Goal: Task Accomplishment & Management: Use online tool/utility

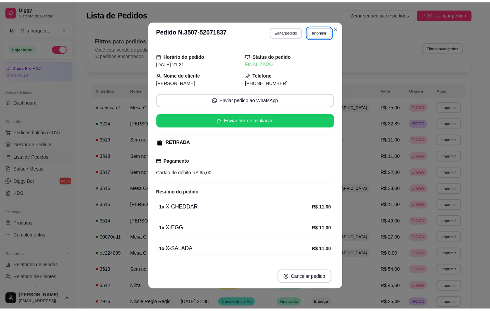
scroll to position [103, 0]
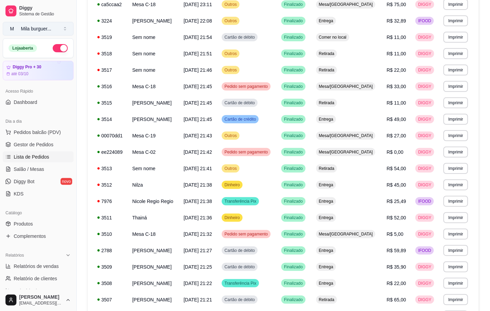
click at [56, 33] on button "M Mila burguer ..." at bounding box center [38, 29] width 71 height 14
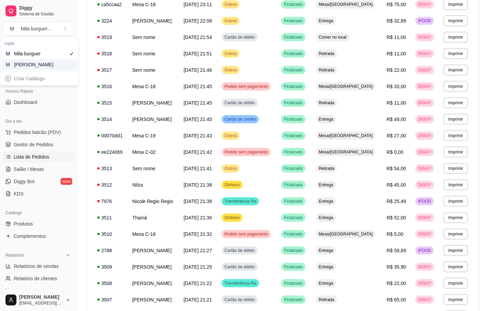
click at [62, 62] on div "M Mila Salgados" at bounding box center [39, 64] width 75 height 11
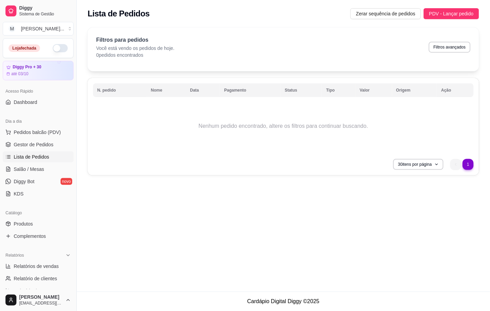
scroll to position [0, 0]
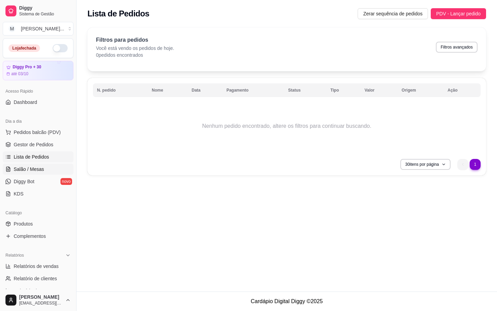
click at [42, 172] on span "Salão / Mesas" at bounding box center [29, 169] width 30 height 7
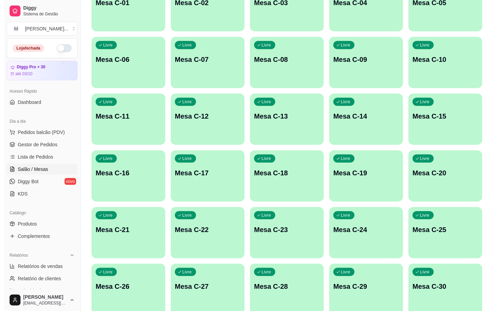
scroll to position [186, 0]
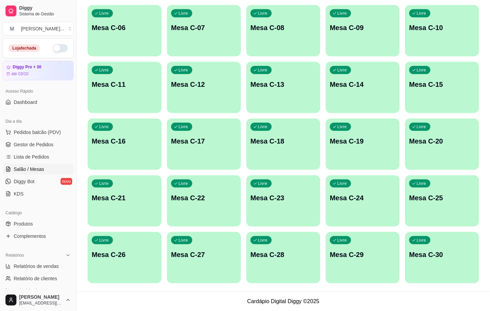
click at [145, 206] on div "Livre Mesa C-21" at bounding box center [125, 196] width 74 height 43
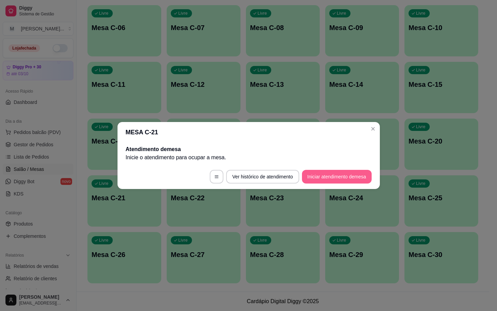
click at [354, 175] on button "Iniciar atendimento de mesa" at bounding box center [337, 177] width 70 height 14
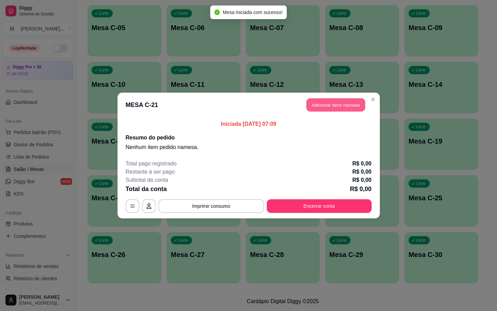
click at [352, 109] on button "Adicionar itens na mesa" at bounding box center [336, 104] width 59 height 13
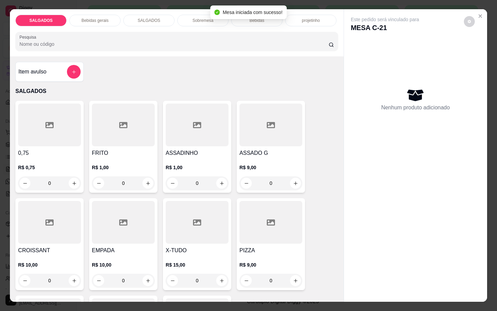
click at [278, 149] on h4 "ASSADO G" at bounding box center [271, 153] width 63 height 8
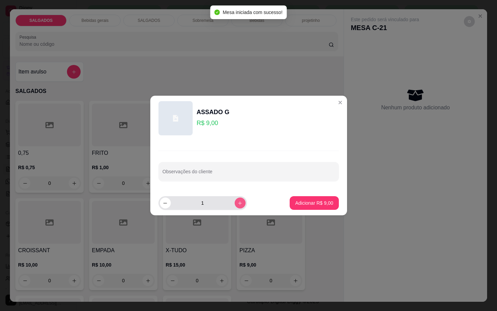
click at [237, 201] on button "increase-product-quantity" at bounding box center [240, 203] width 11 height 11
type input "2"
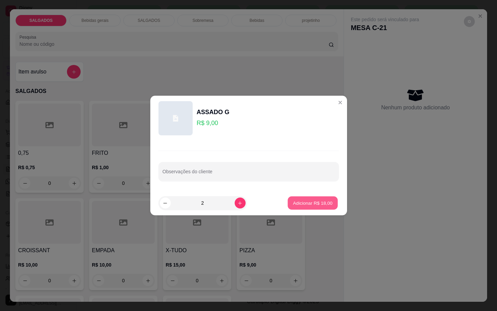
click at [293, 200] on p "Adicionar R$ 18,00" at bounding box center [313, 203] width 40 height 6
type input "2"
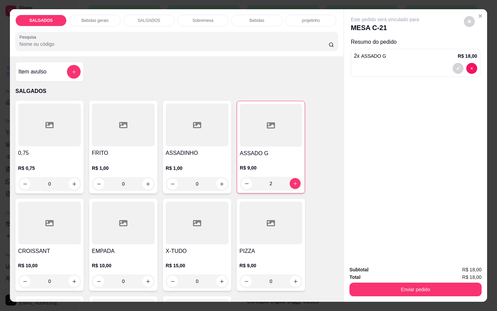
click at [106, 15] on div "Bebidas gerais" at bounding box center [94, 21] width 51 height 12
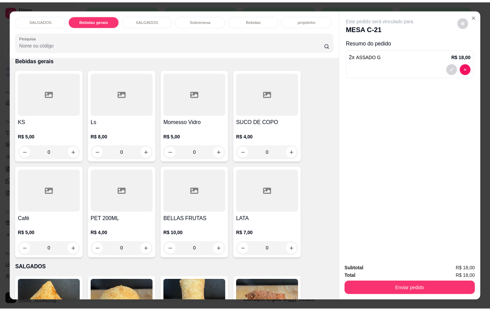
scroll to position [16, 0]
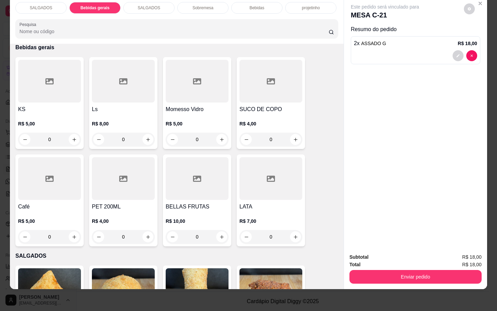
click at [121, 77] on icon at bounding box center [123, 81] width 8 height 8
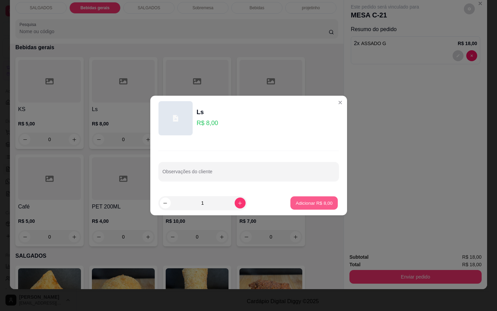
click at [306, 210] on button "Adicionar R$ 8,00" at bounding box center [315, 203] width 48 height 13
type input "1"
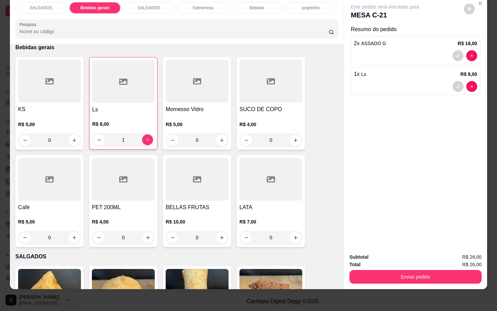
click at [368, 268] on div "Enviar pedido" at bounding box center [416, 275] width 132 height 15
click at [373, 270] on button "Enviar pedido" at bounding box center [416, 277] width 132 height 14
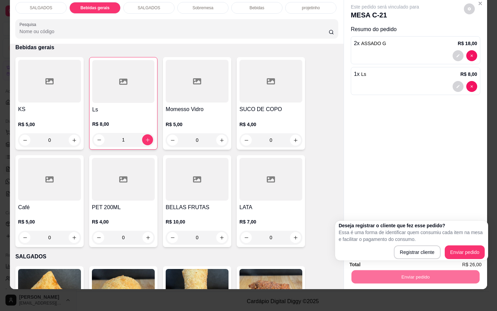
click at [465, 261] on div "Deseja registrar o cliente que fez esse pedido? Essa é uma forma de identificar…" at bounding box center [411, 241] width 153 height 40
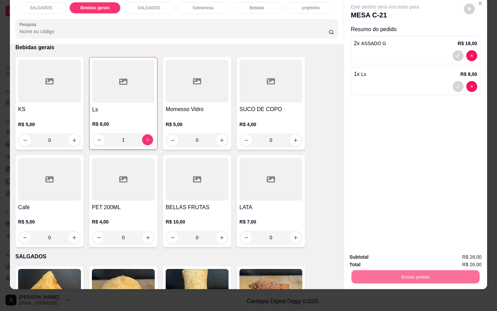
click at [468, 258] on button "Enviar pedido" at bounding box center [463, 252] width 38 height 13
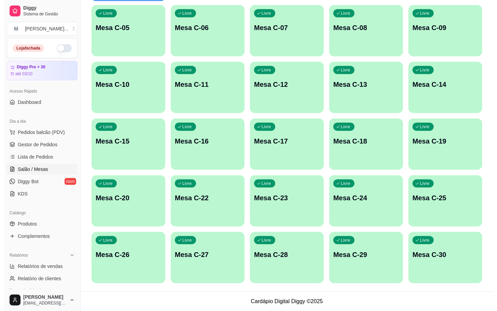
scroll to position [83, 0]
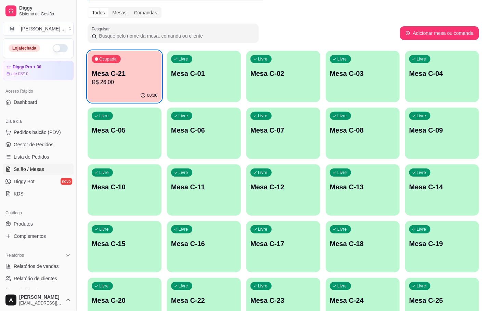
click at [92, 77] on div "Ocupada Mesa C-21 R$ 26,00" at bounding box center [125, 70] width 74 height 38
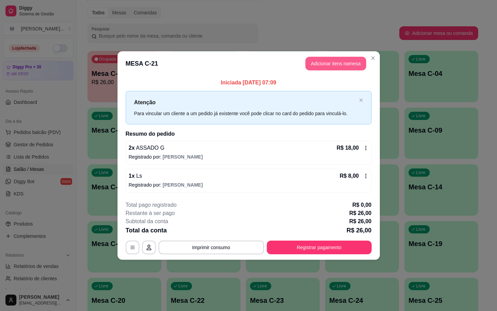
click at [335, 57] on button "Adicionar itens na mesa" at bounding box center [336, 64] width 61 height 14
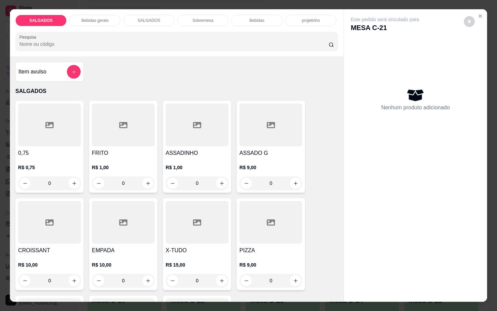
click at [245, 136] on div at bounding box center [271, 125] width 63 height 43
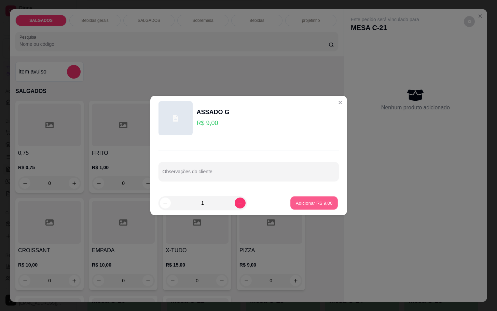
click at [330, 204] on button "Adicionar R$ 9,00" at bounding box center [315, 203] width 48 height 13
type input "1"
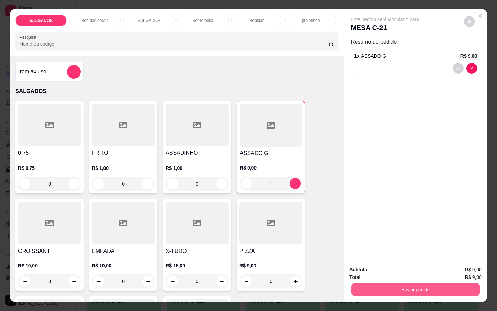
click at [421, 283] on button "Enviar pedido" at bounding box center [416, 289] width 128 height 13
click at [469, 266] on button "Enviar pedido" at bounding box center [463, 269] width 38 height 13
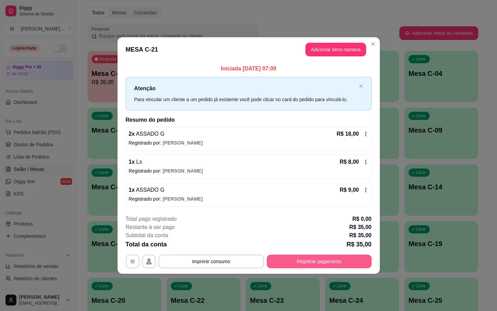
click at [324, 256] on button "Registrar pagamento" at bounding box center [319, 262] width 105 height 14
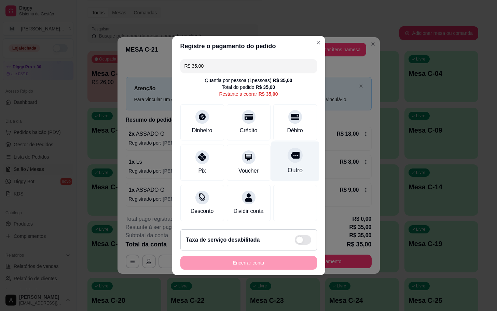
click at [288, 168] on div "Outro" at bounding box center [295, 170] width 15 height 9
drag, startPoint x: 275, startPoint y: 271, endPoint x: 275, endPoint y: 266, distance: 4.8
click at [275, 266] on div "Encerrar conta" at bounding box center [249, 263] width 137 height 14
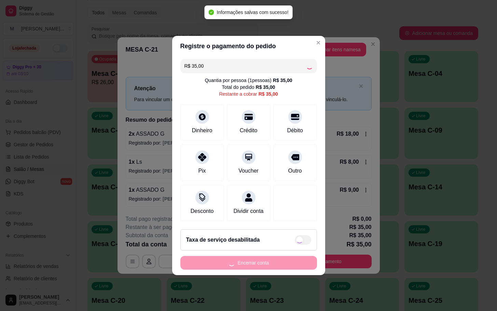
type input "R$ 0,00"
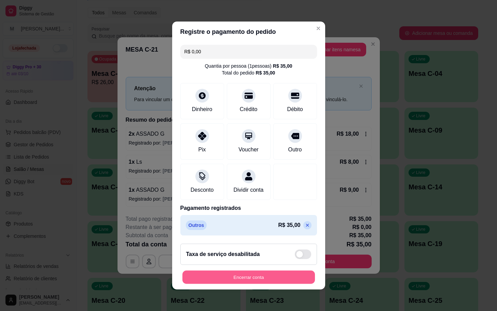
click at [288, 276] on button "Encerrar conta" at bounding box center [249, 277] width 133 height 13
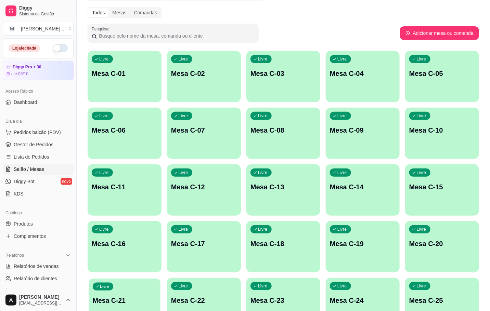
click at [96, 298] on p "Mesa C-21" at bounding box center [125, 300] width 64 height 9
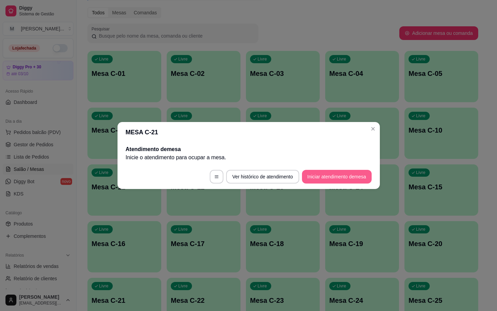
click at [323, 178] on button "Iniciar atendimento de mesa" at bounding box center [337, 177] width 70 height 14
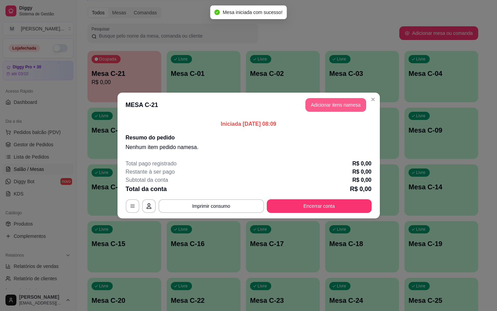
click at [318, 106] on button "Adicionar itens na mesa" at bounding box center [336, 105] width 61 height 14
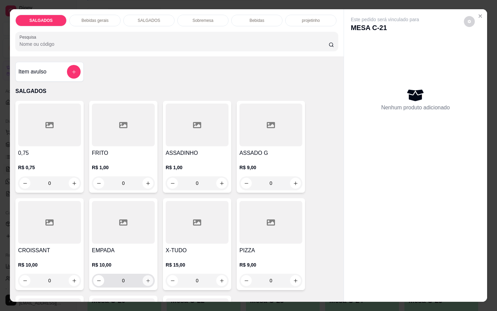
click at [147, 278] on button "increase-product-quantity" at bounding box center [148, 281] width 11 height 11
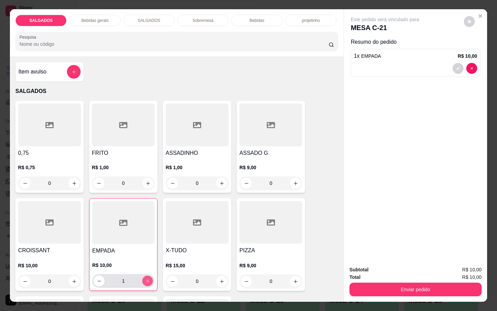
click at [148, 279] on button "increase-product-quantity" at bounding box center [148, 281] width 11 height 11
type input "2"
click at [146, 181] on icon "increase-product-quantity" at bounding box center [148, 183] width 5 height 5
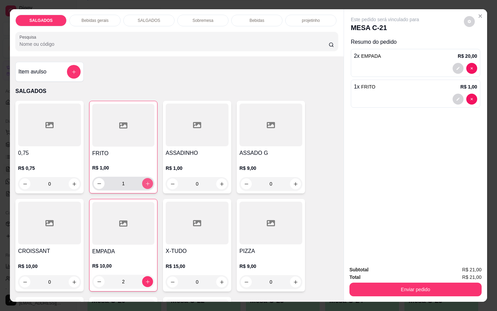
click at [145, 181] on icon "increase-product-quantity" at bounding box center [147, 183] width 5 height 5
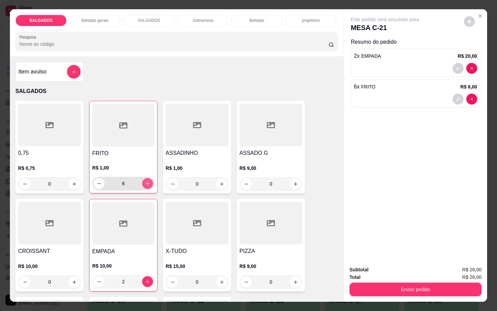
click at [145, 181] on icon "increase-product-quantity" at bounding box center [147, 183] width 5 height 5
type input "8"
drag, startPoint x: 377, startPoint y: 105, endPoint x: 357, endPoint y: 114, distance: 21.4
click at [376, 108] on div "Este pedido será vinculado para MESA C-21 Resumo do pedido 2 x EMPADA R$ 20,00 …" at bounding box center [415, 134] width 143 height 251
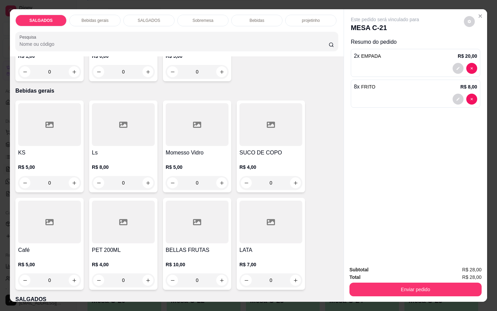
scroll to position [359, 0]
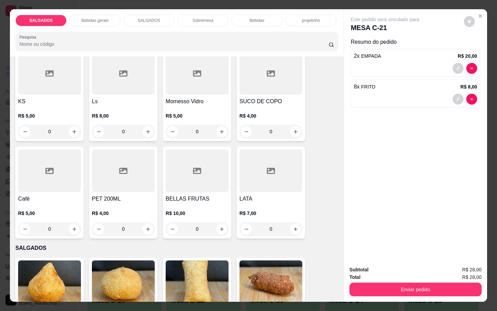
click at [39, 175] on div at bounding box center [49, 170] width 63 height 43
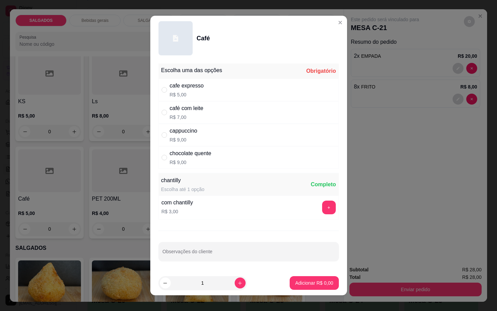
click at [177, 84] on div "cafe expresso" at bounding box center [187, 86] width 34 height 8
radio input "true"
click at [235, 280] on button "increase-product-quantity" at bounding box center [240, 283] width 11 height 11
type input "2"
click at [303, 281] on p "Adicionar R$ 10,00" at bounding box center [313, 283] width 41 height 7
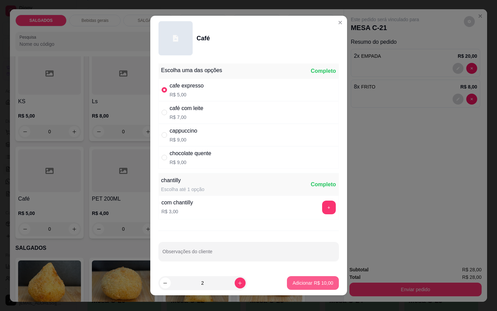
type input "2"
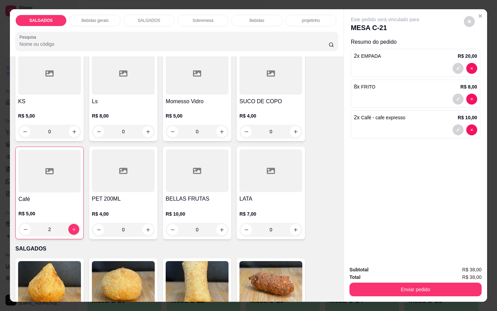
click at [38, 172] on div at bounding box center [49, 171] width 62 height 43
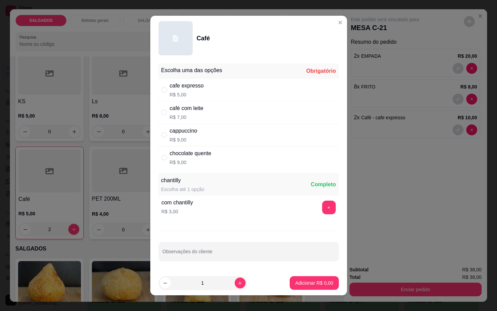
click at [182, 133] on div "cappuccino" at bounding box center [184, 131] width 28 height 8
radio input "true"
click at [235, 280] on button "increase-product-quantity" at bounding box center [240, 283] width 11 height 11
type input "2"
click at [306, 283] on p "Adicionar R$ 18,00" at bounding box center [313, 283] width 41 height 7
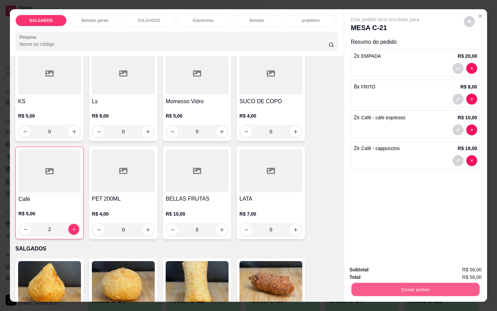
click at [395, 287] on button "Enviar pedido" at bounding box center [416, 289] width 128 height 13
click at [461, 264] on button "Enviar pedido" at bounding box center [463, 269] width 39 height 13
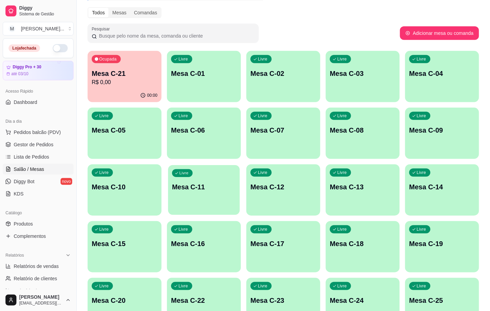
click at [218, 188] on p "Mesa C-11" at bounding box center [204, 187] width 64 height 9
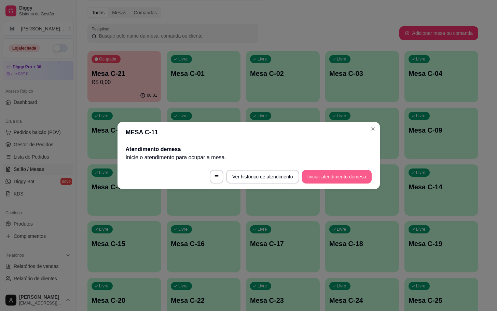
click at [317, 181] on button "Iniciar atendimento de mesa" at bounding box center [337, 177] width 70 height 14
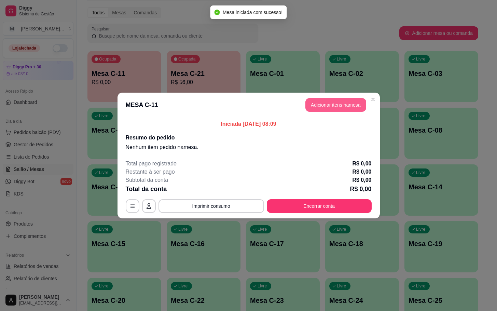
click at [315, 106] on button "Adicionar itens na mesa" at bounding box center [336, 105] width 61 height 14
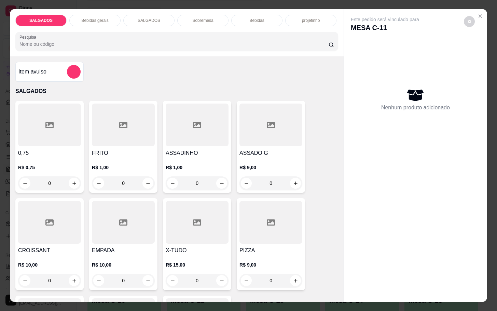
drag, startPoint x: 358, startPoint y: 155, endPoint x: 363, endPoint y: 158, distance: 6.3
click at [363, 158] on div "Nenhum produto adicionado" at bounding box center [416, 99] width 130 height 134
click at [148, 182] on button "increase-product-quantity" at bounding box center [148, 183] width 11 height 11
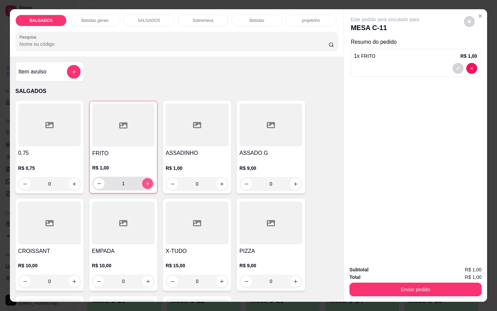
click at [148, 182] on button "increase-product-quantity" at bounding box center [147, 183] width 11 height 11
click at [148, 182] on button "increase-product-quantity" at bounding box center [148, 183] width 11 height 11
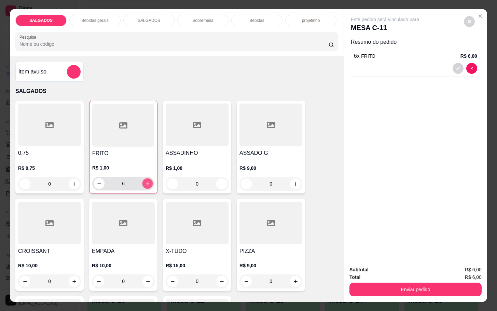
click at [148, 182] on button "increase-product-quantity" at bounding box center [148, 183] width 11 height 11
click at [145, 182] on icon "increase-product-quantity" at bounding box center [147, 183] width 5 height 5
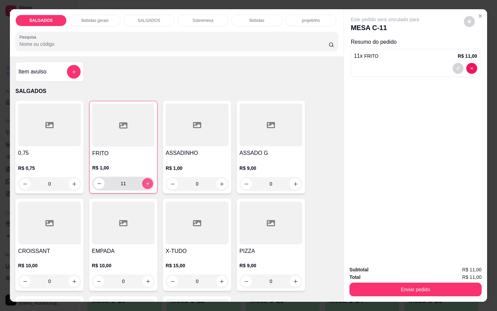
click at [145, 182] on icon "increase-product-quantity" at bounding box center [147, 183] width 5 height 5
type input "12"
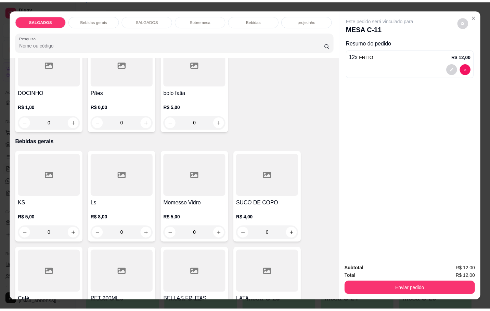
scroll to position [308, 0]
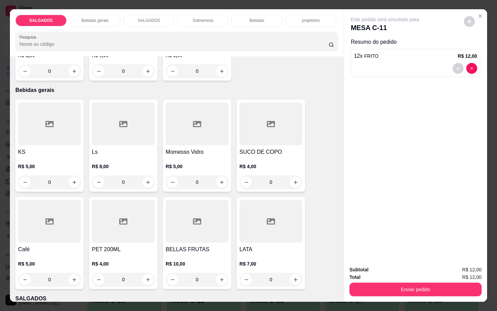
click at [23, 224] on div at bounding box center [49, 221] width 63 height 43
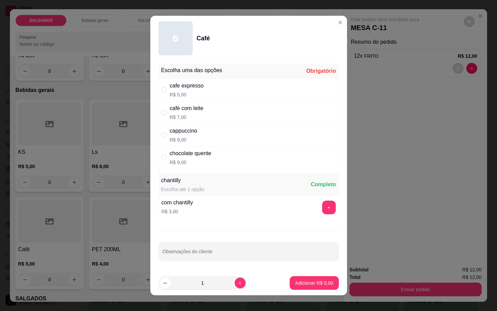
click at [180, 115] on p "R$ 7,00" at bounding box center [187, 117] width 34 height 7
radio input "true"
click at [235, 283] on button "increase-product-quantity" at bounding box center [240, 283] width 11 height 11
type input "2"
click at [322, 283] on button "Adicionar R$ 14,00" at bounding box center [313, 283] width 52 height 14
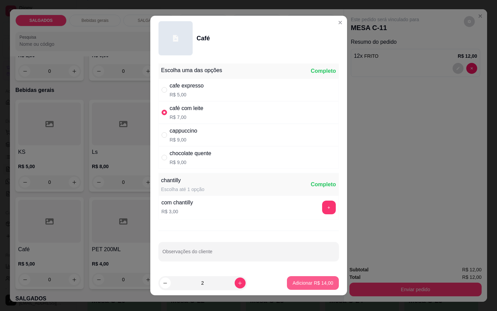
type input "2"
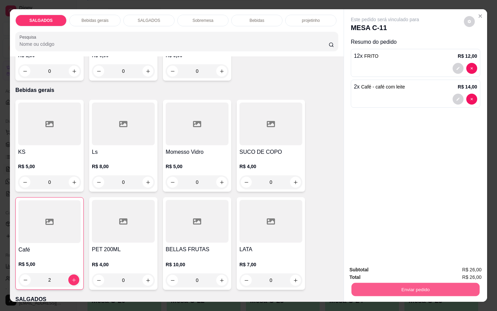
click at [366, 283] on button "Enviar pedido" at bounding box center [416, 289] width 128 height 13
click at [460, 266] on button "Enviar pedido" at bounding box center [463, 269] width 39 height 13
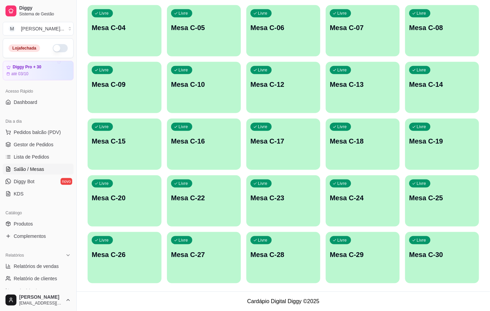
scroll to position [0, 0]
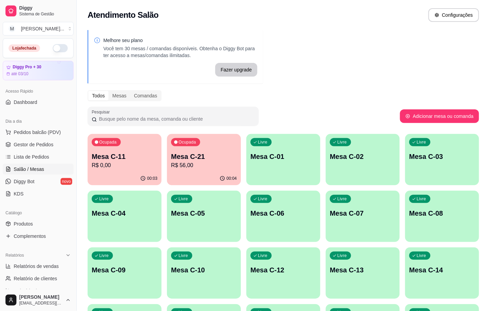
click at [185, 165] on p "R$ 56,00" at bounding box center [204, 165] width 66 height 8
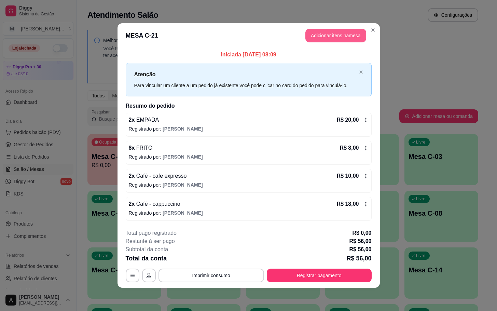
click at [335, 29] on button "Adicionar itens na mesa" at bounding box center [336, 36] width 61 height 14
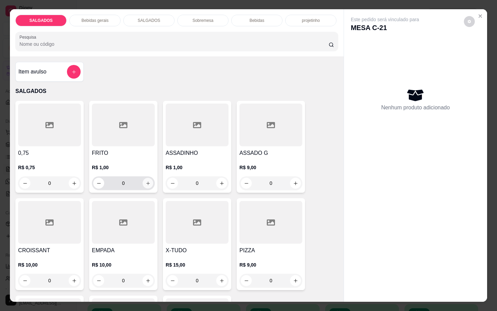
click at [146, 181] on icon "increase-product-quantity" at bounding box center [148, 183] width 5 height 5
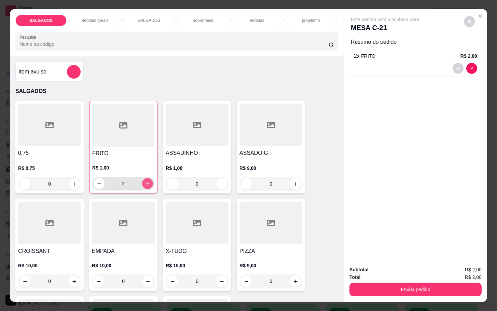
click at [146, 181] on icon "increase-product-quantity" at bounding box center [147, 183] width 5 height 5
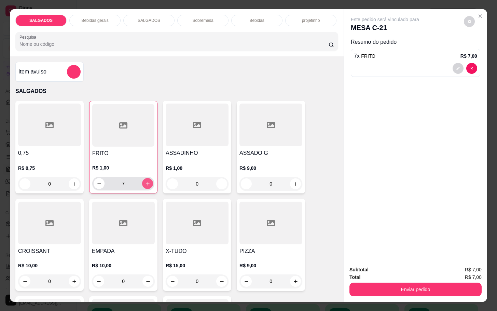
click at [146, 181] on icon "increase-product-quantity" at bounding box center [147, 183] width 5 height 5
type input "10"
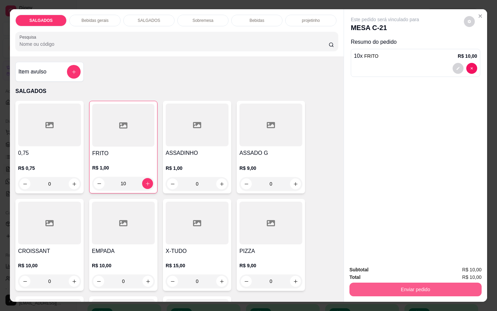
click at [364, 289] on button "Enviar pedido" at bounding box center [416, 290] width 132 height 14
click at [464, 270] on button "Enviar pedido" at bounding box center [463, 269] width 39 height 13
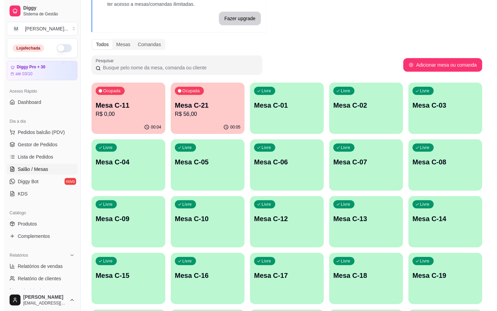
scroll to position [103, 0]
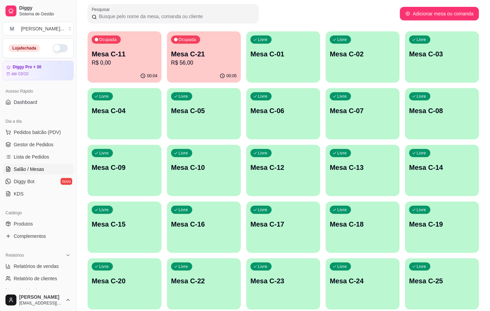
click at [365, 235] on div "Livre Mesa C-18" at bounding box center [363, 223] width 74 height 43
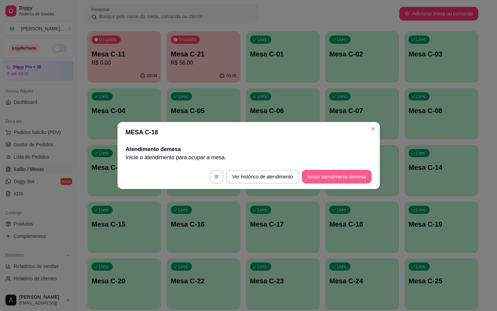
click at [339, 180] on button "Iniciar atendimento de mesa" at bounding box center [337, 177] width 70 height 14
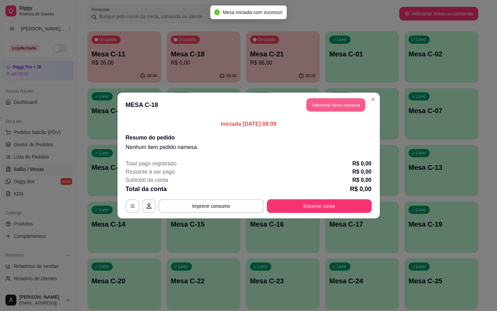
click at [323, 106] on button "Adicionar itens na mesa" at bounding box center [336, 104] width 59 height 13
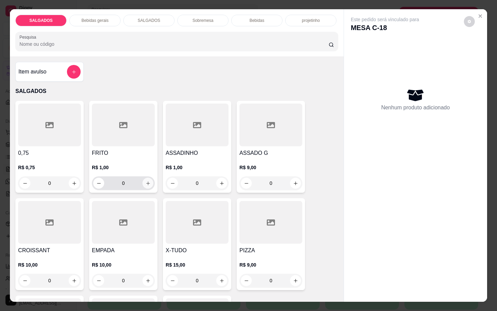
click at [146, 178] on button "increase-product-quantity" at bounding box center [148, 183] width 11 height 11
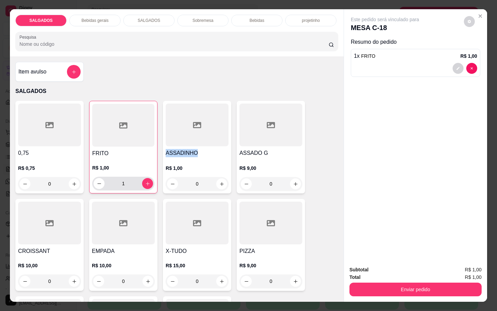
click at [146, 177] on div "1" at bounding box center [123, 184] width 59 height 14
click at [143, 183] on button "increase-product-quantity" at bounding box center [148, 183] width 11 height 11
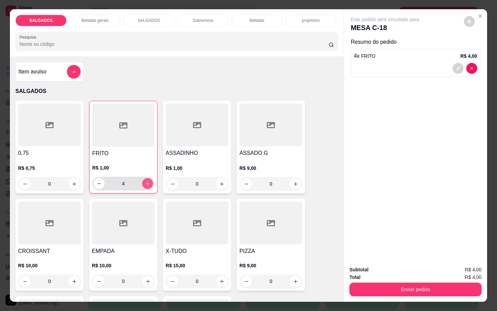
click at [145, 182] on icon "increase-product-quantity" at bounding box center [147, 183] width 5 height 5
click at [145, 181] on icon "increase-product-quantity" at bounding box center [147, 183] width 5 height 5
type input "7"
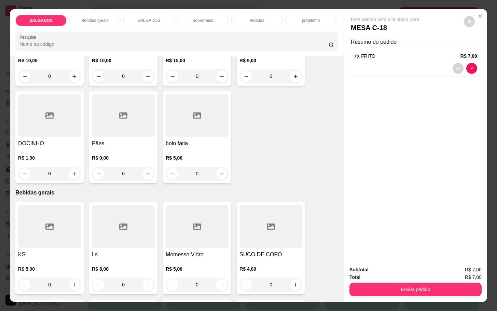
scroll to position [256, 0]
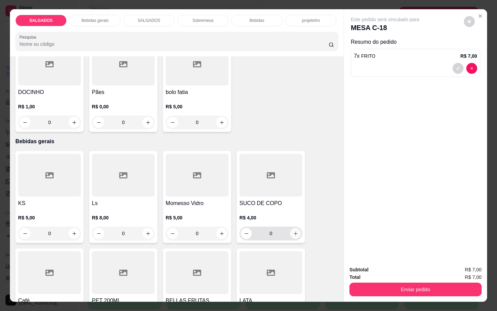
click at [290, 229] on button "increase-product-quantity" at bounding box center [295, 233] width 11 height 11
click at [293, 231] on icon "increase-product-quantity" at bounding box center [295, 233] width 5 height 5
type input "2"
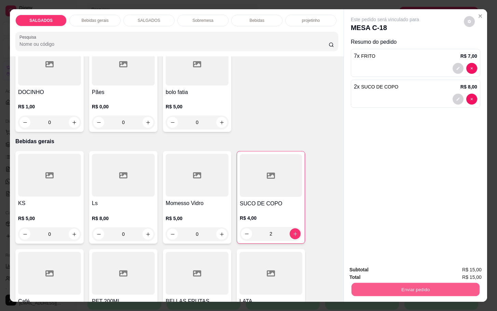
click at [397, 284] on button "Enviar pedido" at bounding box center [416, 289] width 128 height 13
click at [459, 273] on button "Enviar pedido" at bounding box center [463, 269] width 39 height 13
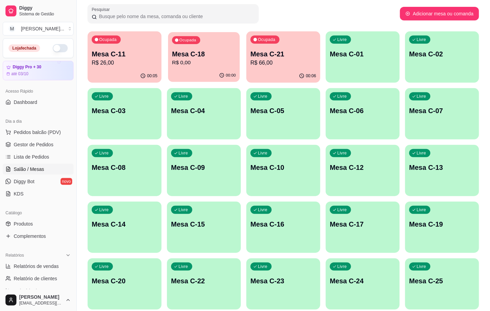
click at [193, 62] on p "R$ 0,00" at bounding box center [204, 63] width 64 height 8
click at [225, 277] on p "Mesa C-22" at bounding box center [204, 281] width 66 height 10
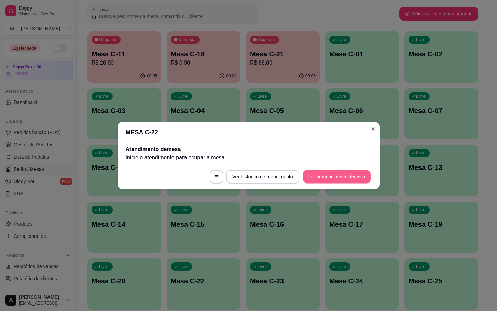
click at [338, 176] on button "Iniciar atendimento de mesa" at bounding box center [337, 176] width 68 height 13
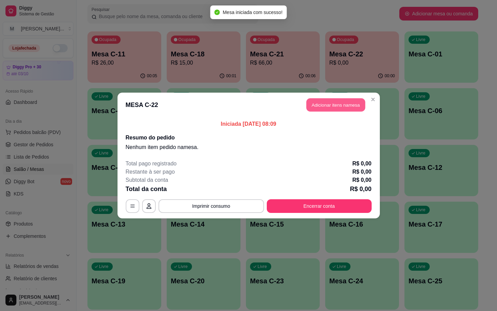
click at [342, 106] on button "Adicionar itens na mesa" at bounding box center [336, 104] width 59 height 13
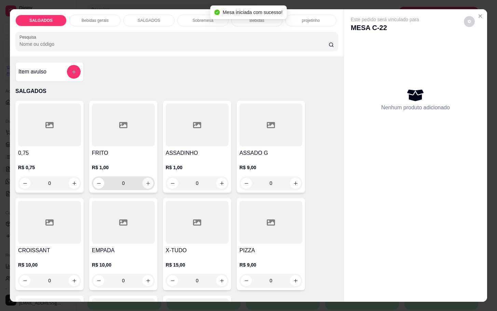
click at [146, 181] on icon "increase-product-quantity" at bounding box center [148, 183] width 5 height 5
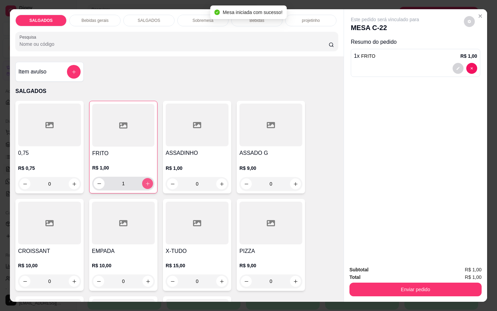
click at [145, 181] on icon "increase-product-quantity" at bounding box center [147, 183] width 5 height 5
type input "5"
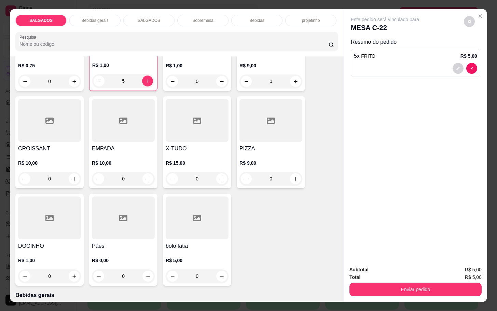
scroll to position [308, 0]
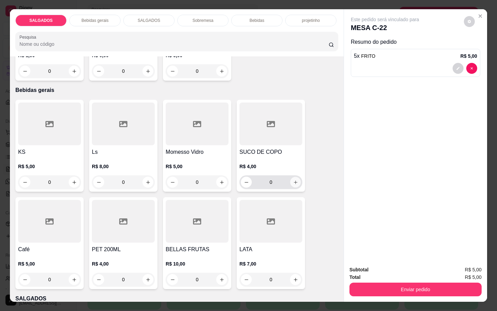
click at [294, 180] on icon "increase-product-quantity" at bounding box center [295, 182] width 5 height 5
type input "1"
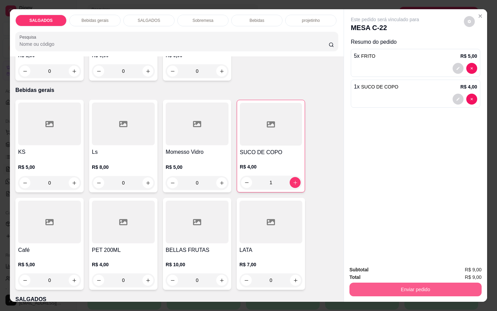
click at [373, 289] on button "Enviar pedido" at bounding box center [416, 290] width 132 height 14
click at [455, 267] on button "Enviar pedido" at bounding box center [463, 269] width 39 height 13
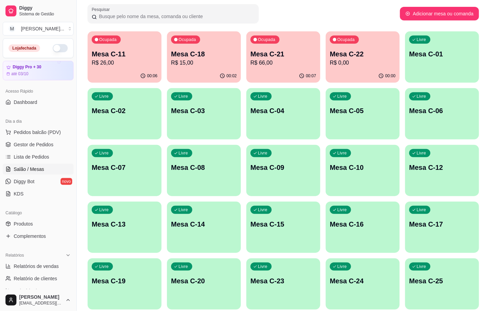
click at [127, 69] on div "Ocupada Mesa C-11 R$ 26,00" at bounding box center [125, 50] width 74 height 38
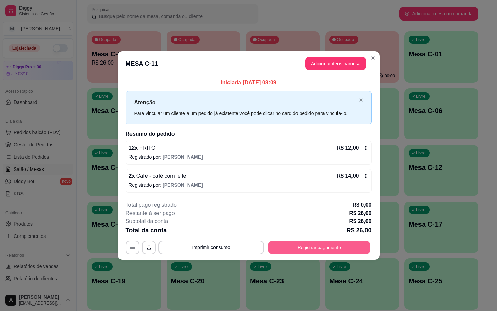
click at [312, 246] on button "Registrar pagamento" at bounding box center [319, 247] width 102 height 13
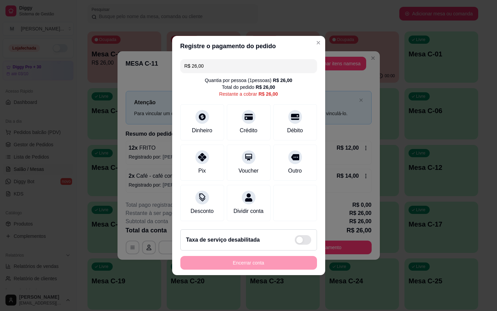
drag, startPoint x: 267, startPoint y: 143, endPoint x: 270, endPoint y: 146, distance: 4.4
click at [268, 145] on div "Pix Voucher Outro" at bounding box center [249, 163] width 137 height 36
click at [280, 149] on div "Outro" at bounding box center [295, 162] width 48 height 40
type input "R$ 0,00"
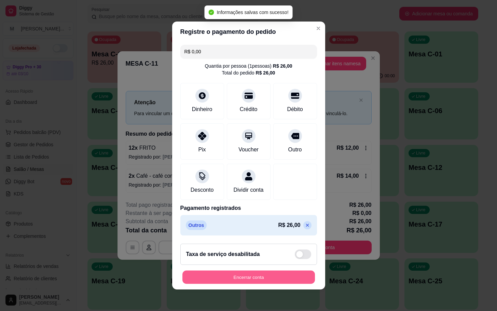
click at [253, 277] on button "Encerrar conta" at bounding box center [249, 277] width 133 height 13
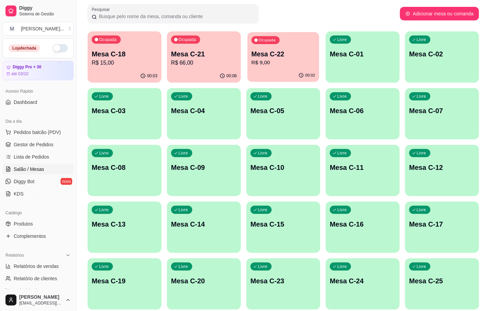
click at [290, 60] on p "R$ 9,00" at bounding box center [283, 63] width 64 height 8
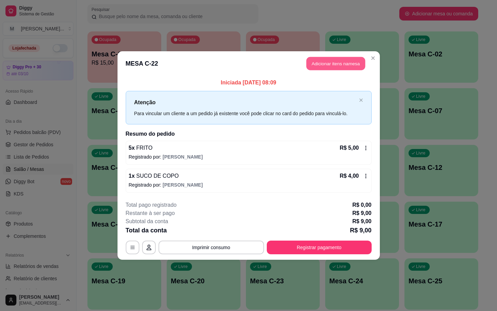
click at [315, 64] on button "Adicionar itens na mesa" at bounding box center [336, 63] width 59 height 13
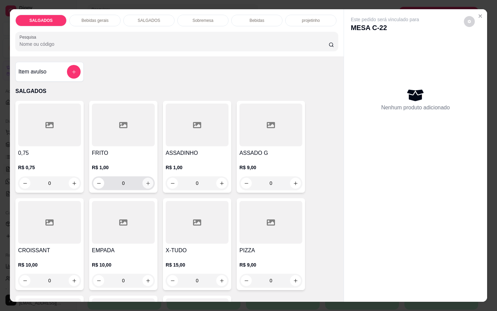
click at [147, 181] on icon "increase-product-quantity" at bounding box center [148, 183] width 5 height 5
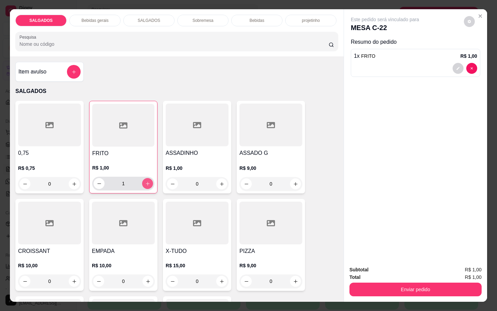
click at [147, 178] on button "increase-product-quantity" at bounding box center [147, 183] width 11 height 11
click at [147, 178] on button "increase-product-quantity" at bounding box center [148, 183] width 11 height 11
type input "4"
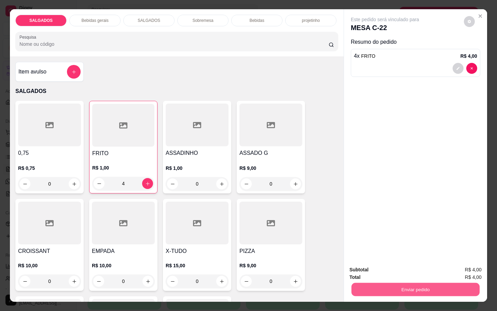
click at [396, 283] on button "Enviar pedido" at bounding box center [416, 289] width 128 height 13
click at [465, 264] on button "Enviar pedido" at bounding box center [463, 269] width 38 height 13
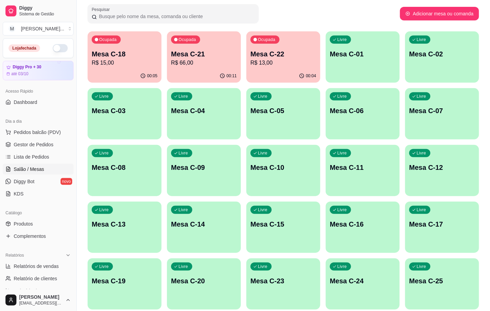
click at [212, 64] on p "R$ 66,00" at bounding box center [204, 63] width 66 height 8
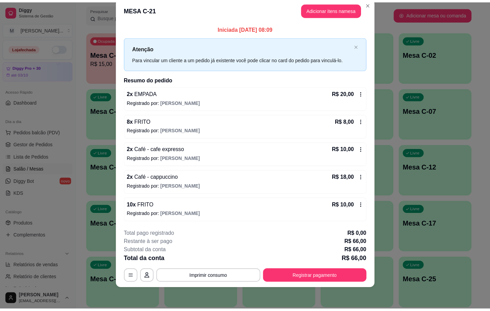
scroll to position [0, 0]
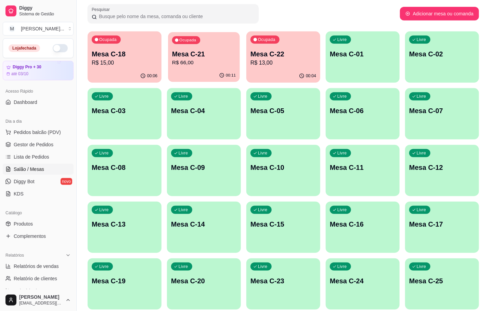
click at [181, 51] on p "Mesa C-21" at bounding box center [204, 54] width 64 height 9
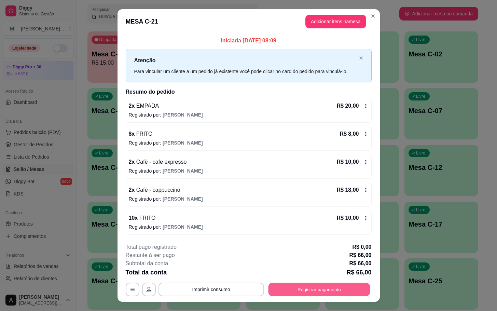
click at [269, 294] on button "Registrar pagamento" at bounding box center [319, 289] width 102 height 13
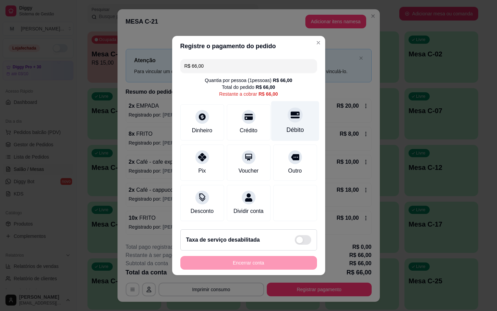
click at [297, 125] on div "Débito" at bounding box center [295, 129] width 17 height 9
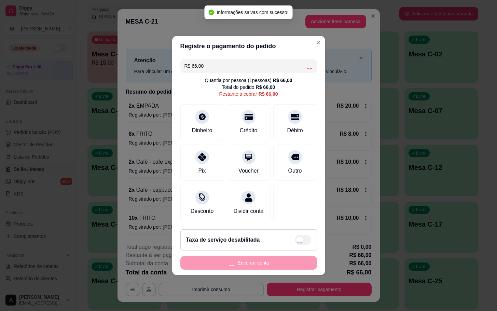
type input "R$ 0,00"
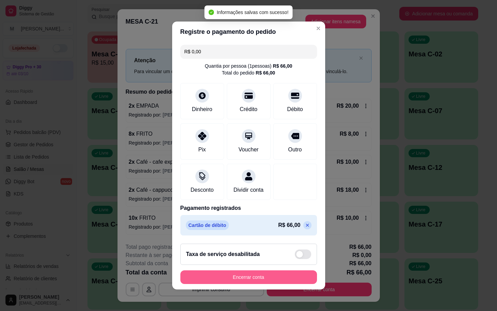
click at [285, 279] on button "Encerrar conta" at bounding box center [249, 277] width 137 height 14
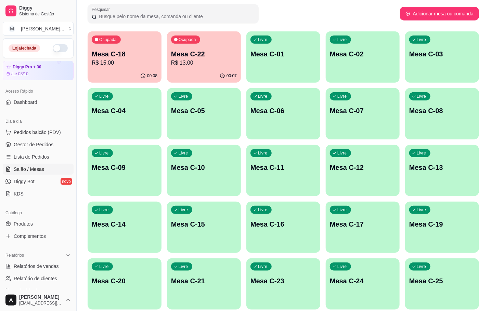
click at [208, 52] on p "Mesa C-22" at bounding box center [204, 54] width 66 height 10
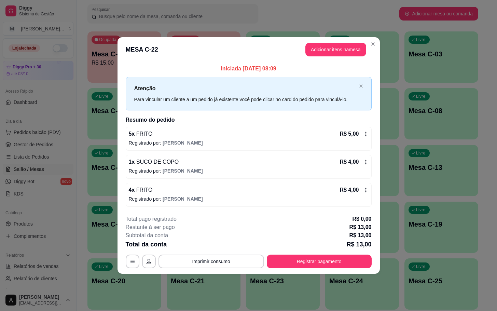
click at [345, 256] on button "Registrar pagamento" at bounding box center [319, 262] width 105 height 14
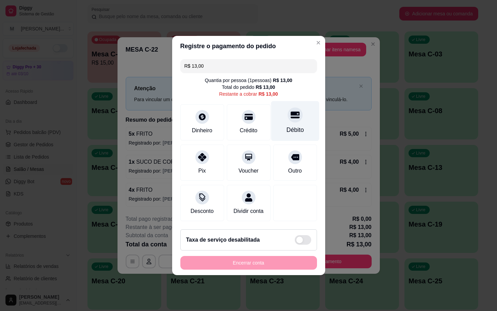
click at [296, 128] on div "Débito" at bounding box center [295, 129] width 17 height 9
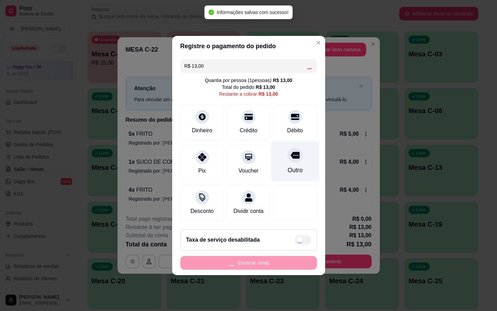
type input "R$ 0,00"
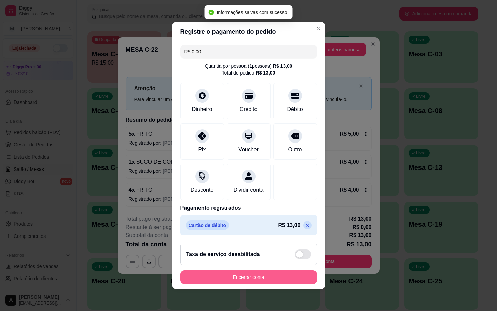
click at [240, 284] on button "Encerrar conta" at bounding box center [249, 277] width 137 height 14
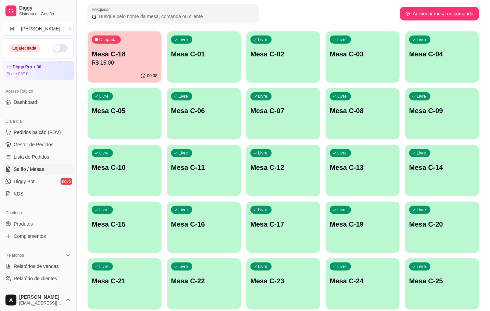
click at [104, 60] on p "R$ 15,00" at bounding box center [125, 63] width 66 height 8
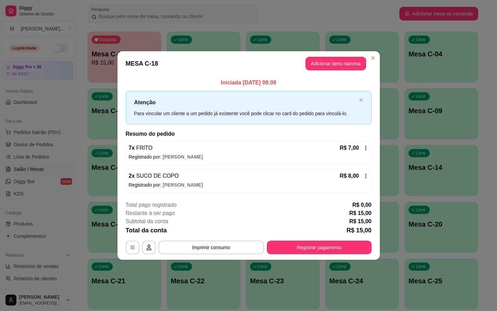
click at [308, 255] on footer "**********" at bounding box center [249, 228] width 263 height 64
click at [310, 252] on button "Registrar pagamento" at bounding box center [319, 247] width 102 height 13
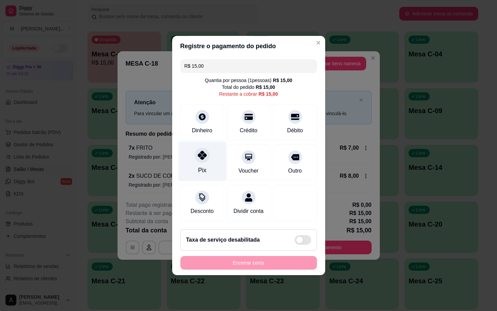
click at [194, 150] on div "Pix" at bounding box center [202, 162] width 48 height 40
type input "R$ 0,00"
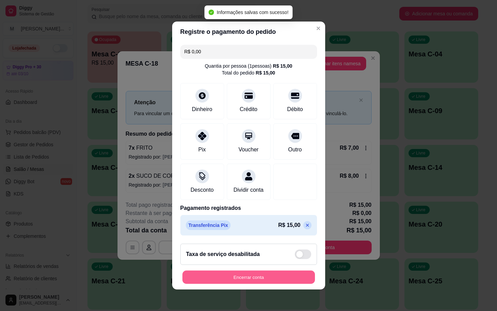
click at [258, 278] on button "Encerrar conta" at bounding box center [249, 277] width 133 height 13
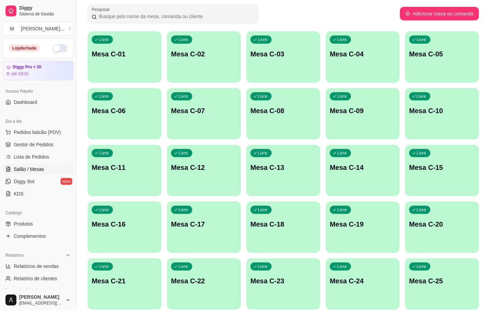
scroll to position [154, 0]
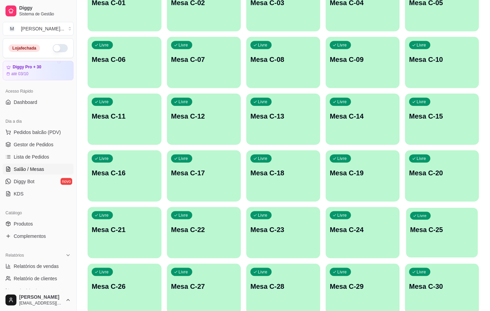
click at [417, 231] on p "Mesa C-25" at bounding box center [442, 229] width 64 height 9
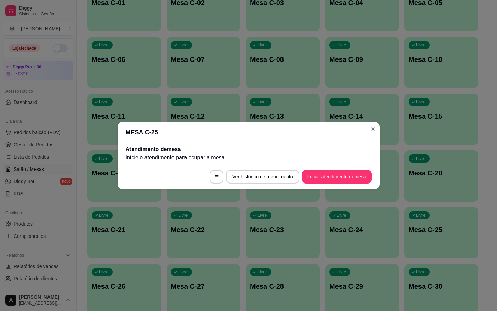
click at [368, 180] on button "Iniciar atendimento de mesa" at bounding box center [337, 177] width 70 height 14
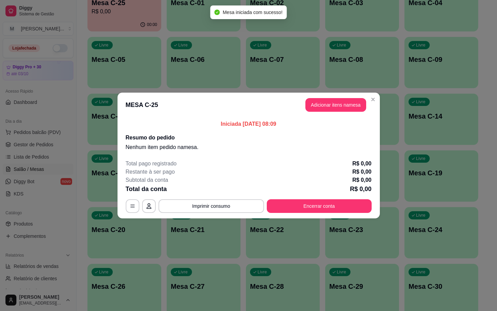
click at [349, 114] on header "MESA C-25 Adicionar itens na mesa" at bounding box center [249, 105] width 263 height 25
click at [349, 111] on header "MESA C-25 Adicionar itens na mesa" at bounding box center [249, 105] width 263 height 25
click at [349, 111] on button "Adicionar itens na mesa" at bounding box center [336, 105] width 61 height 14
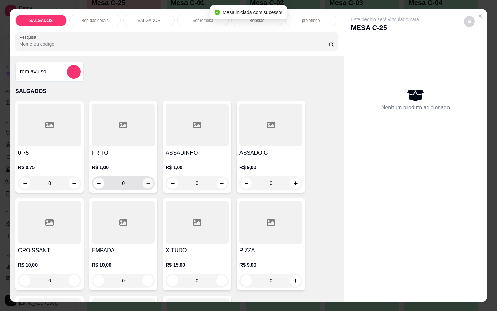
click at [147, 180] on button "increase-product-quantity" at bounding box center [148, 183] width 11 height 11
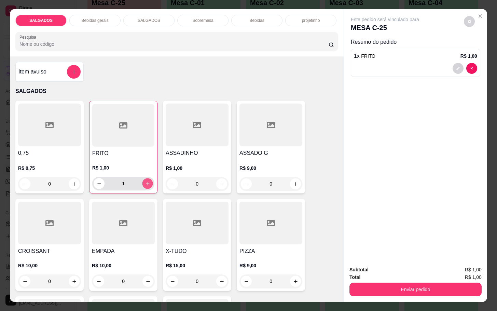
click at [147, 180] on button "increase-product-quantity" at bounding box center [148, 183] width 11 height 11
click at [145, 181] on icon "increase-product-quantity" at bounding box center [147, 183] width 5 height 5
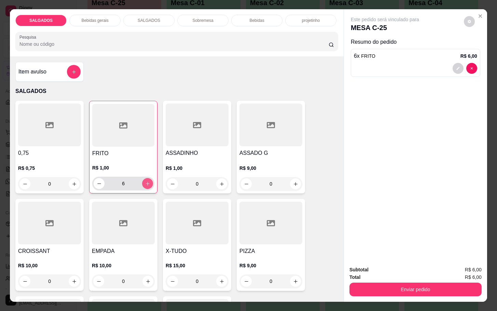
click at [145, 181] on icon "increase-product-quantity" at bounding box center [147, 183] width 5 height 5
type input "8"
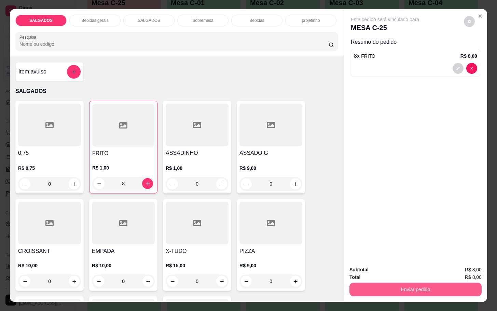
click at [378, 283] on button "Enviar pedido" at bounding box center [416, 290] width 132 height 14
click at [456, 265] on button "Enviar pedido" at bounding box center [463, 269] width 39 height 13
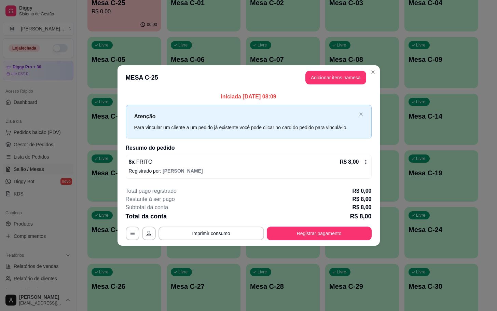
click at [314, 85] on header "MESA C-25 Adicionar itens na mesa" at bounding box center [249, 77] width 263 height 25
click at [322, 74] on button "Adicionar itens na mesa" at bounding box center [336, 78] width 61 height 14
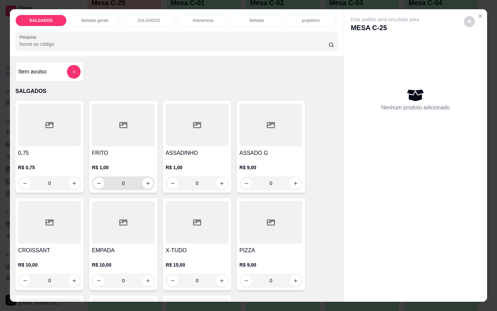
click at [146, 186] on div "0" at bounding box center [123, 183] width 60 height 14
click at [146, 181] on icon "increase-product-quantity" at bounding box center [148, 183] width 5 height 5
type input "1"
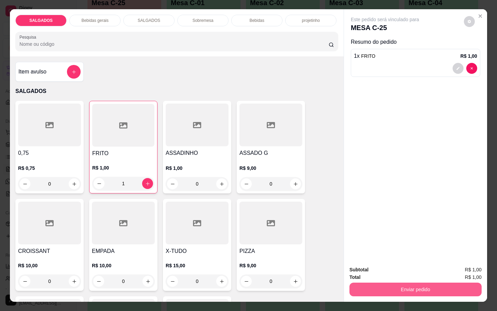
click at [416, 286] on button "Enviar pedido" at bounding box center [416, 290] width 132 height 14
click at [452, 266] on button "Enviar pedido" at bounding box center [463, 269] width 38 height 13
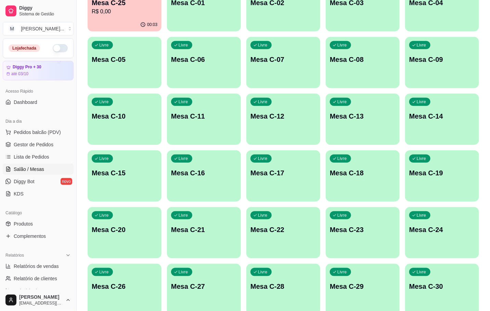
click at [370, 182] on div "Livre Mesa C-18" at bounding box center [363, 171] width 74 height 43
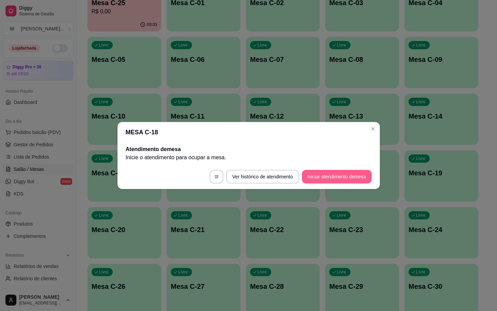
click at [313, 177] on button "Iniciar atendimento de mesa" at bounding box center [337, 177] width 70 height 14
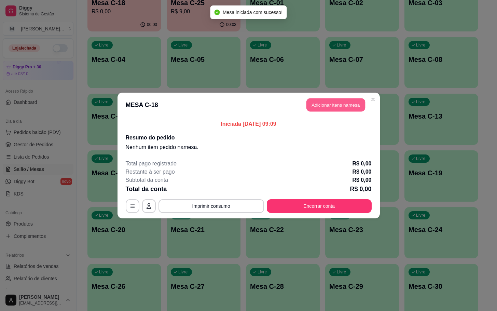
click at [324, 107] on button "Adicionar itens na mesa" at bounding box center [336, 104] width 59 height 13
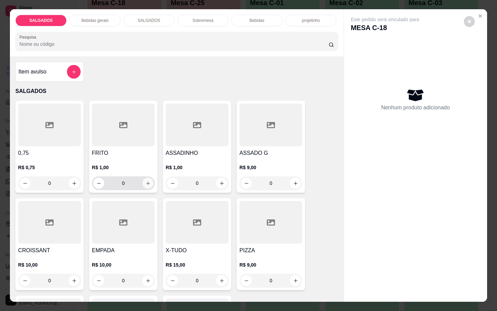
click at [146, 181] on icon "increase-product-quantity" at bounding box center [148, 183] width 5 height 5
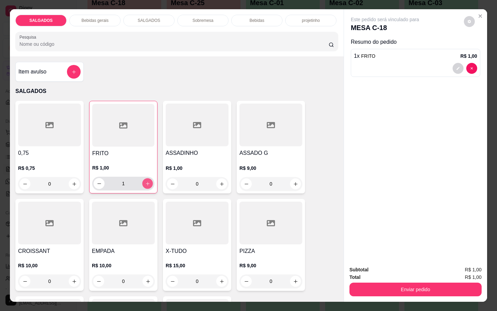
click at [143, 178] on button "increase-product-quantity" at bounding box center [148, 183] width 11 height 11
click at [143, 178] on button "increase-product-quantity" at bounding box center [147, 183] width 11 height 11
click at [143, 178] on button "increase-product-quantity" at bounding box center [148, 183] width 11 height 11
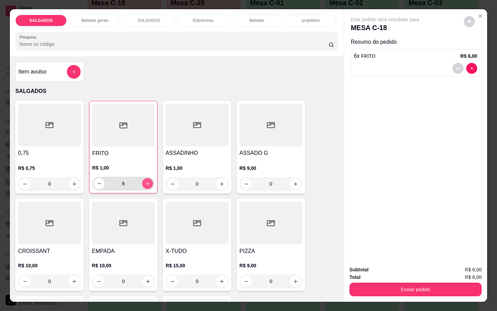
click at [143, 178] on button "increase-product-quantity" at bounding box center [147, 183] width 11 height 11
type input "8"
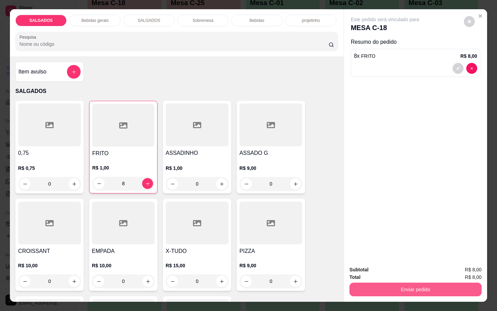
click at [419, 283] on button "Enviar pedido" at bounding box center [416, 290] width 132 height 14
click at [469, 267] on button "Enviar pedido" at bounding box center [463, 269] width 39 height 13
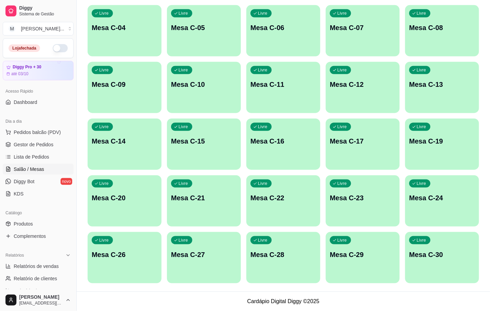
scroll to position [0, 0]
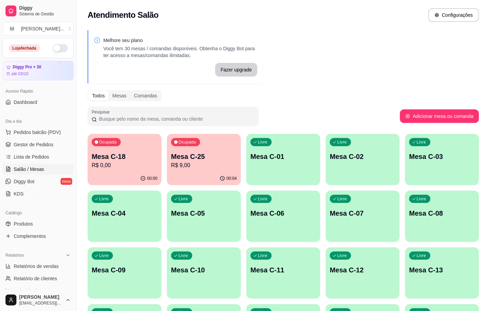
click at [307, 65] on div "Melhore seu plano Você tem 30 mesas / comandas disponíveis. Obtenha o Diggy Bot…" at bounding box center [283, 251] width 413 height 451
click at [195, 173] on div "00:16" at bounding box center [204, 178] width 74 height 13
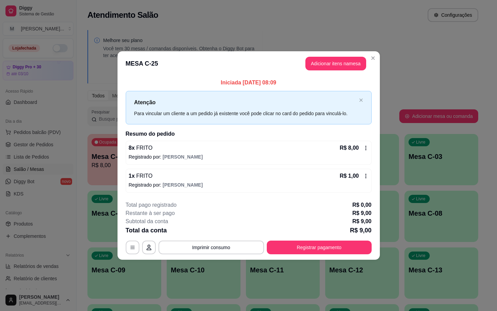
click at [300, 251] on button "Registrar pagamento" at bounding box center [319, 248] width 105 height 14
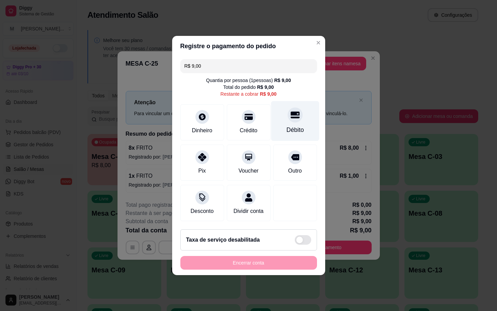
drag, startPoint x: 290, startPoint y: 132, endPoint x: 286, endPoint y: 134, distance: 4.0
click at [288, 132] on div "Débito" at bounding box center [295, 121] width 48 height 40
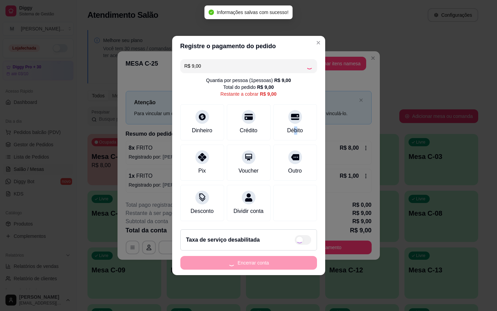
type input "R$ 0,00"
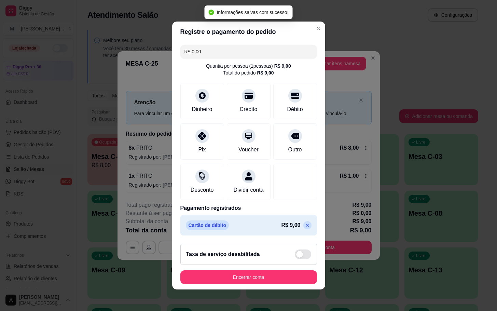
click at [258, 270] on footer "Taxa de serviço desabilitada Encerrar conta" at bounding box center [248, 263] width 153 height 51
click at [260, 284] on button "Encerrar conta" at bounding box center [249, 277] width 137 height 14
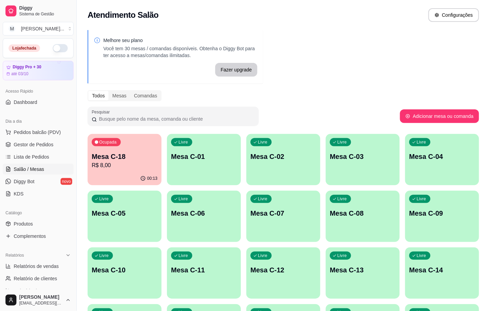
drag, startPoint x: 83, startPoint y: 165, endPoint x: 87, endPoint y: 167, distance: 4.0
click at [87, 167] on div "Melhore seu plano Você tem 30 mesas / comandas disponíveis. Obtenha o Diggy Bot…" at bounding box center [283, 251] width 413 height 451
click at [106, 173] on div "00:13" at bounding box center [125, 178] width 74 height 13
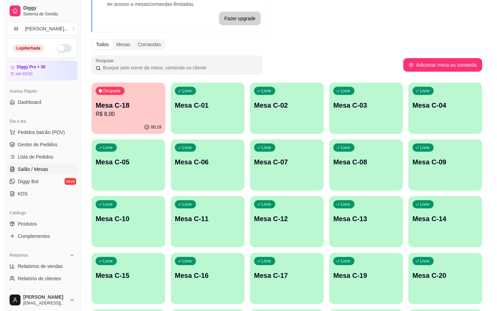
scroll to position [103, 0]
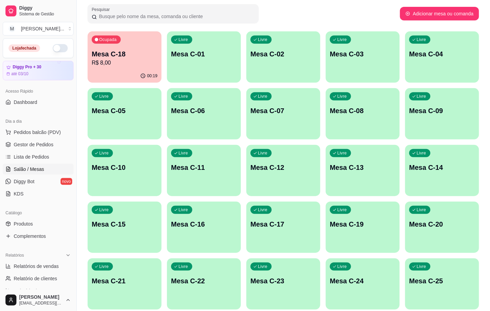
click at [459, 272] on div "Livre Mesa C-25" at bounding box center [442, 279] width 74 height 43
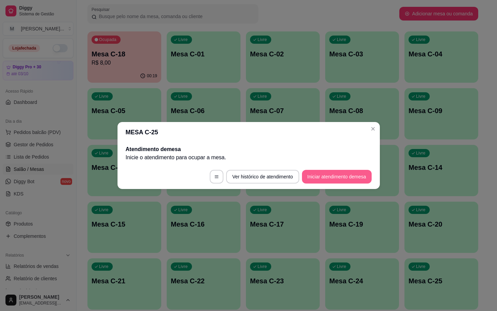
click at [357, 175] on button "Iniciar atendimento de mesa" at bounding box center [337, 177] width 70 height 14
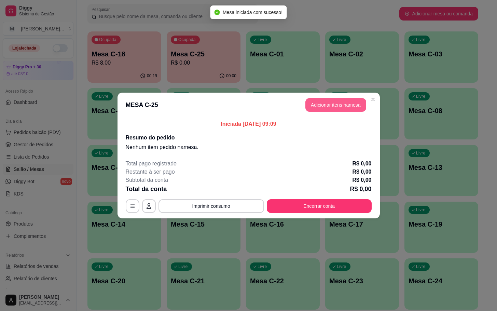
click at [335, 108] on button "Adicionar itens na mesa" at bounding box center [336, 105] width 61 height 14
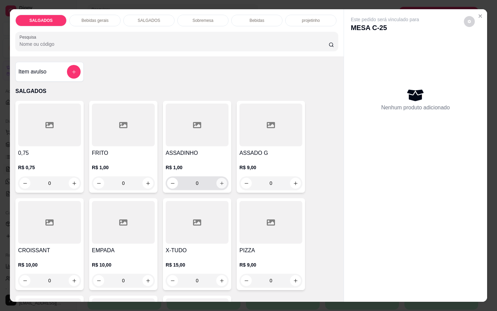
click at [220, 183] on button "increase-product-quantity" at bounding box center [222, 183] width 11 height 11
click at [220, 183] on icon "increase-product-quantity" at bounding box center [222, 183] width 5 height 5
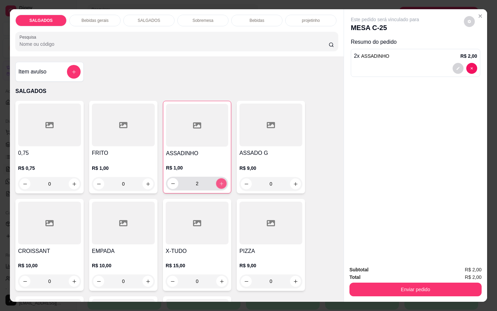
click at [220, 183] on icon "increase-product-quantity" at bounding box center [221, 183] width 5 height 5
click at [170, 185] on button "decrease-product-quantity" at bounding box center [173, 183] width 11 height 11
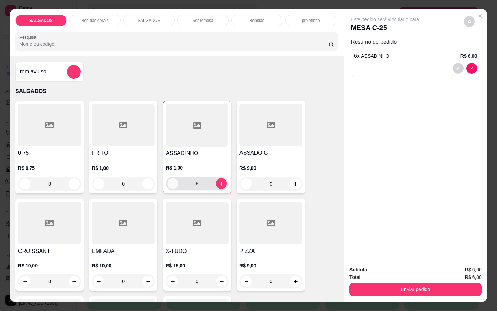
type input "5"
click at [96, 18] on p "Bebidas gerais" at bounding box center [94, 20] width 27 height 5
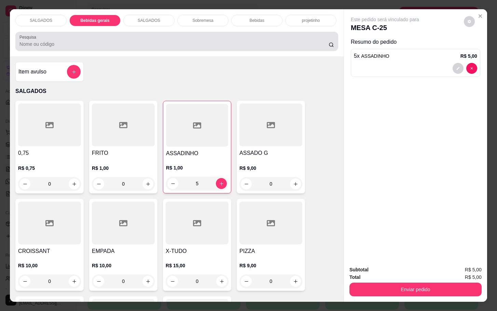
scroll to position [16, 0]
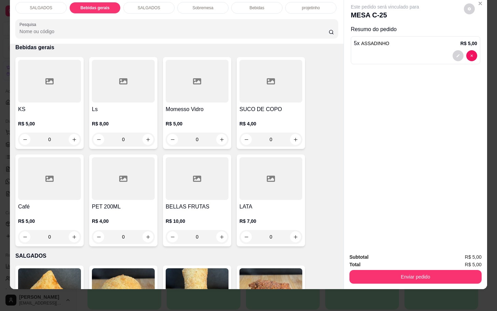
click at [277, 96] on div "SUCO DE COPO R$ 4,00 0" at bounding box center [271, 103] width 68 height 92
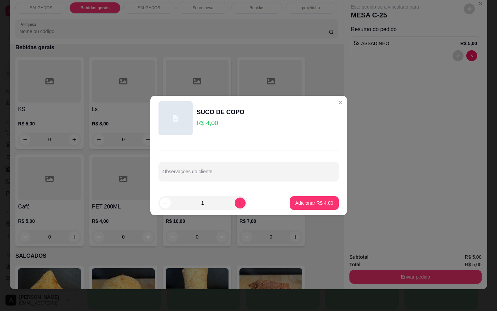
click at [293, 205] on button "Adicionar R$ 4,00" at bounding box center [314, 203] width 49 height 14
type input "1"
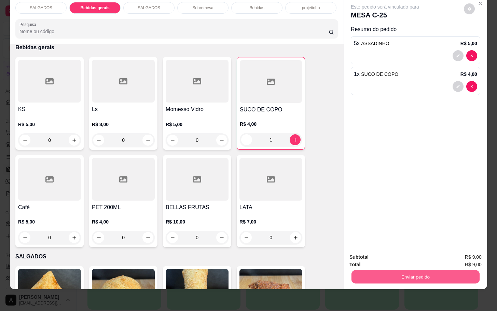
click at [399, 270] on button "Enviar pedido" at bounding box center [416, 276] width 128 height 13
click at [458, 251] on button "Enviar pedido" at bounding box center [463, 252] width 39 height 13
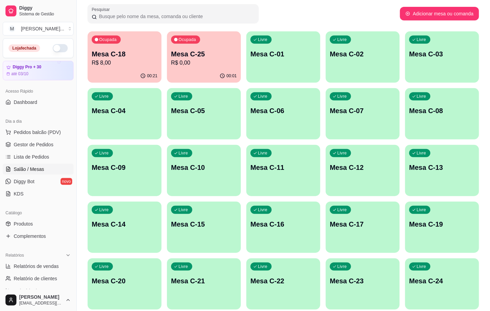
click at [119, 71] on div "00:21" at bounding box center [125, 75] width 74 height 13
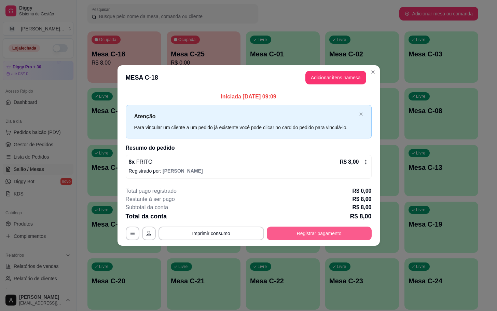
click at [314, 225] on div "**********" at bounding box center [249, 213] width 246 height 53
click at [319, 231] on button "Registrar pagamento" at bounding box center [319, 234] width 105 height 14
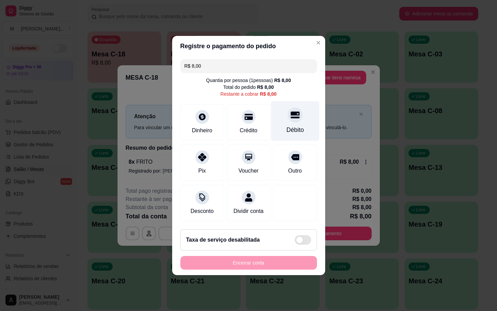
drag, startPoint x: 292, startPoint y: 106, endPoint x: 312, endPoint y: 247, distance: 142.7
click at [290, 108] on div at bounding box center [295, 114] width 15 height 15
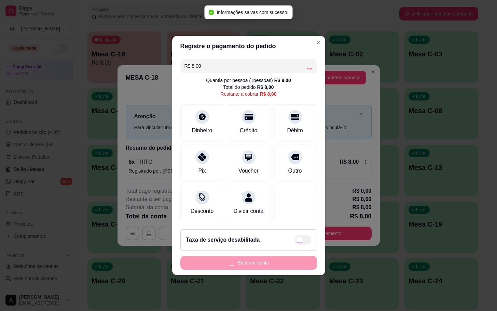
type input "R$ 0,00"
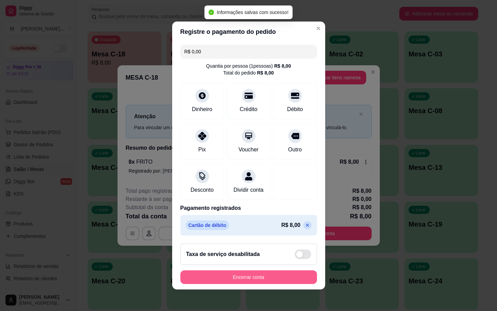
click at [292, 276] on button "Encerrar conta" at bounding box center [249, 277] width 137 height 14
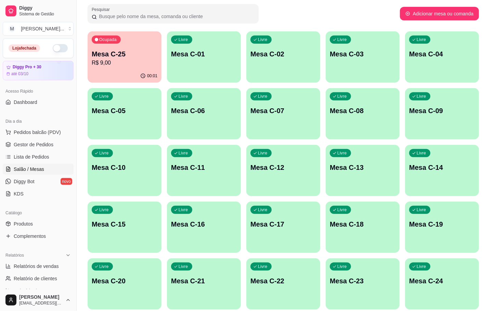
click at [356, 239] on div "Livre Mesa C-18" at bounding box center [363, 223] width 74 height 43
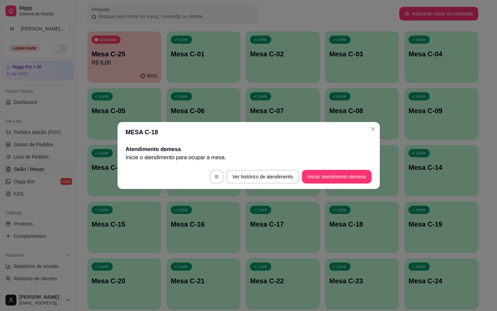
click at [357, 189] on div "MESA C-18 Atendimento de mesa Inicie o atendimento para ocupar a mesa . Ver his…" at bounding box center [248, 155] width 497 height 311
click at [352, 182] on button "Iniciar atendimento de mesa" at bounding box center [337, 176] width 68 height 13
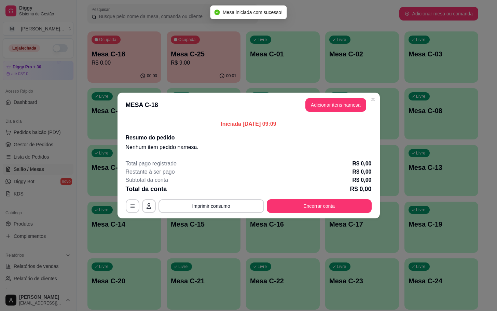
click at [324, 96] on header "MESA C-18 Adicionar itens na mesa" at bounding box center [249, 105] width 263 height 25
click at [326, 109] on button "Adicionar itens na mesa" at bounding box center [336, 104] width 59 height 13
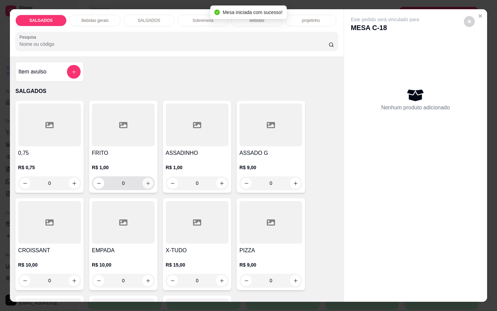
click at [146, 181] on icon "increase-product-quantity" at bounding box center [148, 183] width 5 height 5
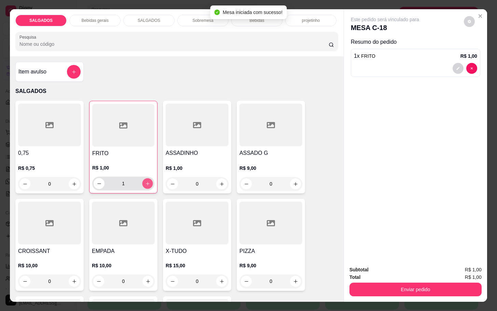
click at [145, 181] on icon "increase-product-quantity" at bounding box center [147, 183] width 5 height 5
click at [143, 178] on button "increase-product-quantity" at bounding box center [148, 183] width 11 height 11
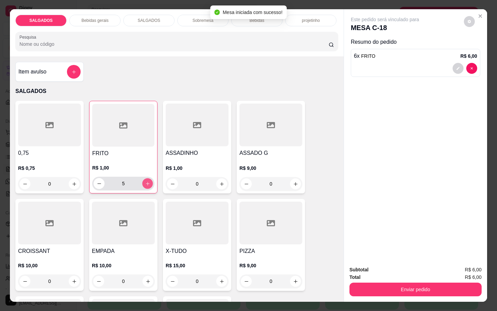
click at [143, 178] on button "increase-product-quantity" at bounding box center [148, 183] width 11 height 11
type input "7"
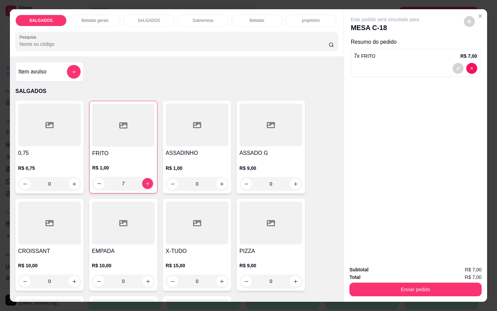
click at [224, 15] on div "Sobremesa" at bounding box center [202, 21] width 51 height 12
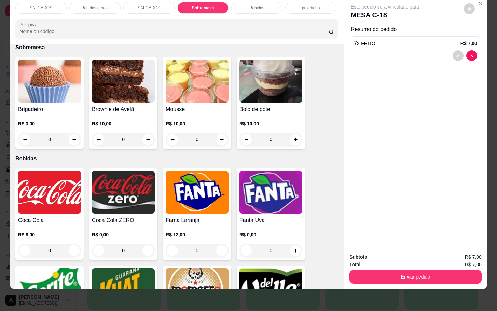
drag, startPoint x: 256, startPoint y: 8, endPoint x: 260, endPoint y: 2, distance: 6.7
click at [256, 8] on div "SALGADOS Bebidas gerais SALGADOS Sobremesa Bebidas projetinho Pesquisa" at bounding box center [177, 20] width 334 height 47
drag, startPoint x: 260, startPoint y: 2, endPoint x: 260, endPoint y: 75, distance: 72.8
click at [261, 2] on div "Bebidas" at bounding box center [256, 8] width 51 height 12
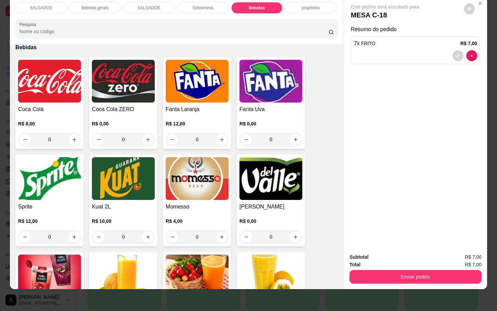
click at [34, 63] on img at bounding box center [49, 81] width 63 height 43
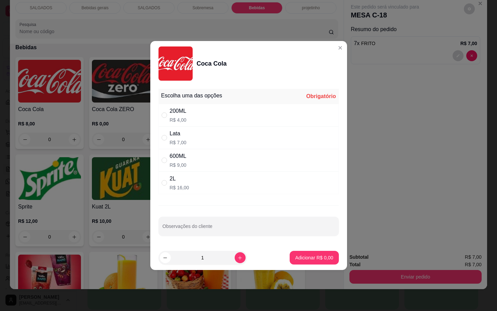
click at [195, 114] on div "200ML R$ 4,00" at bounding box center [249, 115] width 181 height 23
radio input "true"
click at [313, 254] on button "Adicionar R$ 4,00" at bounding box center [315, 257] width 48 height 13
type input "1"
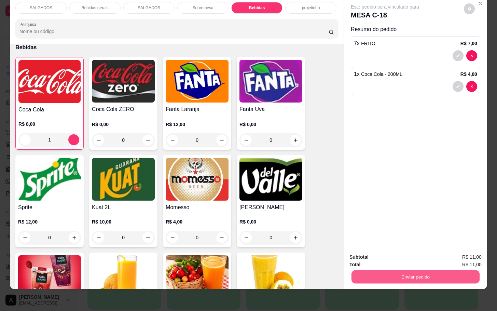
click at [418, 270] on button "Enviar pedido" at bounding box center [416, 276] width 128 height 13
click at [448, 248] on button "Enviar pedido" at bounding box center [463, 252] width 38 height 13
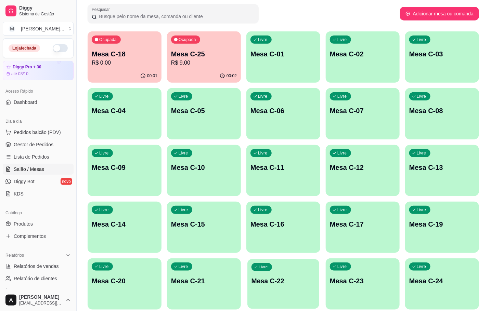
click at [312, 266] on div "Livre Mesa C-22" at bounding box center [283, 280] width 72 height 42
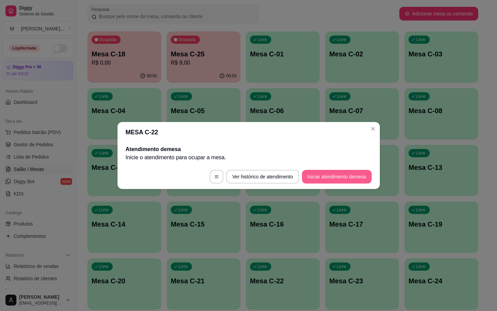
click at [350, 177] on button "Iniciar atendimento de mesa" at bounding box center [337, 177] width 70 height 14
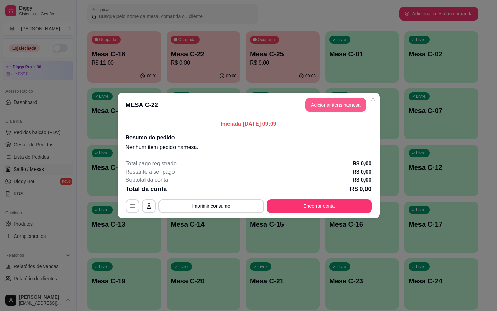
click at [340, 105] on button "Adicionar itens na mesa" at bounding box center [336, 105] width 61 height 14
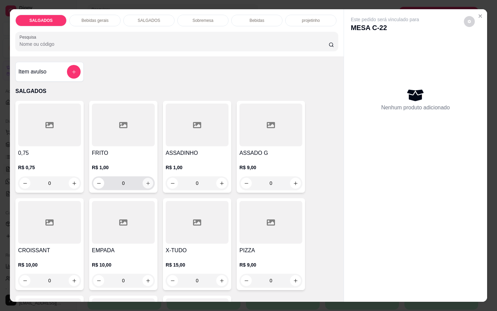
click at [146, 182] on icon "increase-product-quantity" at bounding box center [148, 183] width 5 height 5
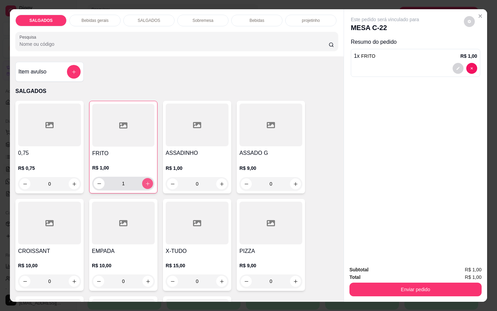
click at [145, 182] on icon "increase-product-quantity" at bounding box center [147, 183] width 5 height 5
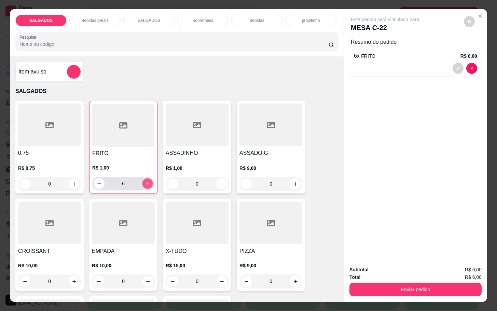
click at [145, 182] on icon "increase-product-quantity" at bounding box center [147, 183] width 5 height 5
type input "8"
click at [77, 15] on div "Bebidas gerais" at bounding box center [94, 21] width 51 height 12
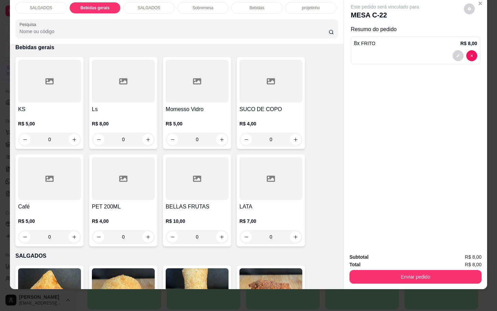
click at [258, 3] on div "Bebidas" at bounding box center [256, 8] width 51 height 12
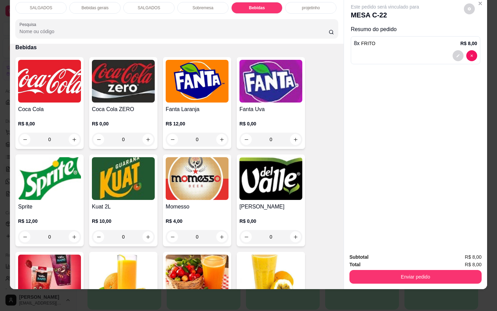
click at [69, 177] on img at bounding box center [49, 178] width 63 height 43
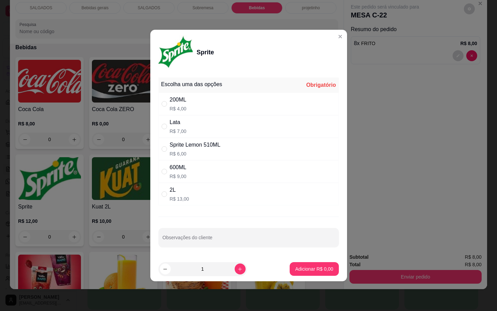
drag, startPoint x: 264, startPoint y: 111, endPoint x: 267, endPoint y: 112, distance: 3.6
click at [265, 111] on div "200ML R$ 4,00" at bounding box center [249, 104] width 181 height 23
radio input "true"
click at [323, 274] on button "Adicionar R$ 4,00" at bounding box center [314, 269] width 49 height 14
type input "1"
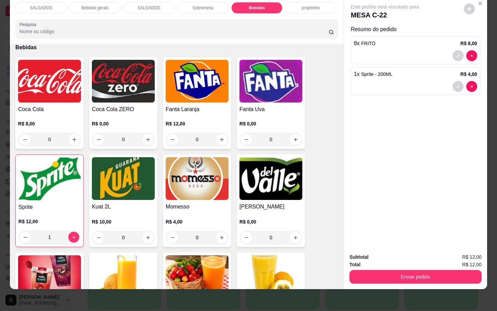
click at [383, 268] on div "Enviar pedido" at bounding box center [416, 275] width 132 height 15
click at [446, 270] on button "Enviar pedido" at bounding box center [416, 277] width 132 height 14
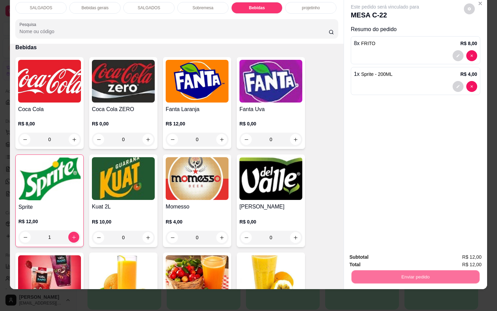
click at [459, 256] on button "Enviar pedido" at bounding box center [463, 252] width 38 height 13
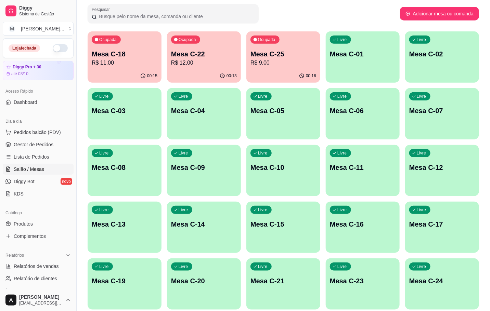
click at [86, 52] on div "Melhore seu plano Você tem 30 mesas / comandas disponíveis. Obtenha o Diggy Bot…" at bounding box center [283, 148] width 413 height 451
click at [95, 55] on p "Mesa C-18" at bounding box center [125, 54] width 66 height 10
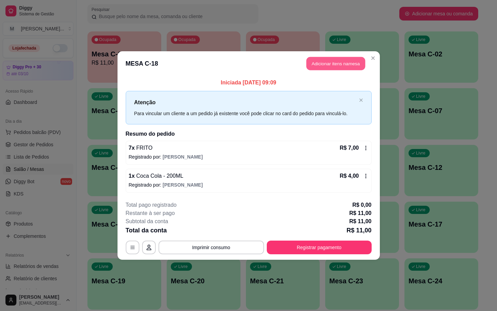
click at [334, 70] on button "Adicionar itens na mesa" at bounding box center [336, 63] width 59 height 13
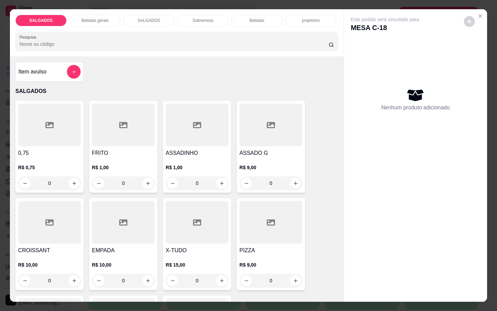
scroll to position [103, 0]
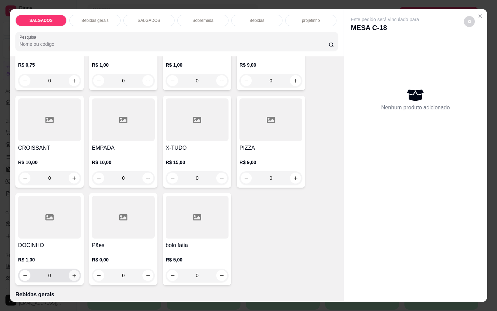
click at [72, 277] on div "0" at bounding box center [49, 276] width 60 height 14
type input "1"
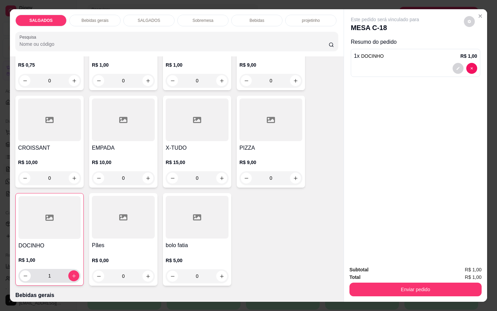
click at [73, 278] on div "1" at bounding box center [49, 276] width 59 height 14
click at [97, 26] on div "SALGADOS Bebidas gerais SALGADOS Sobremesa Bebidas projetinho Pesquisa" at bounding box center [177, 32] width 334 height 47
click at [221, 19] on div "Sobremesa" at bounding box center [202, 21] width 51 height 12
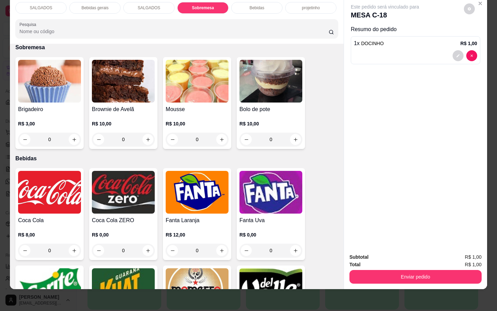
click at [26, 80] on img at bounding box center [49, 81] width 63 height 43
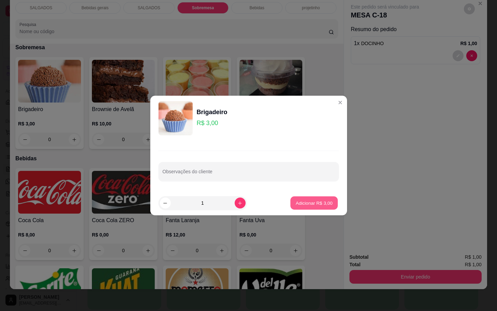
click at [303, 202] on p "Adicionar R$ 3,00" at bounding box center [314, 203] width 37 height 6
type input "1"
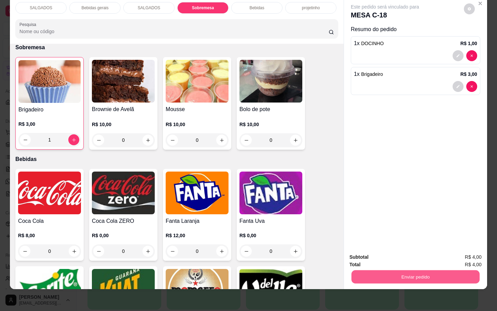
click at [401, 270] on button "Enviar pedido" at bounding box center [416, 276] width 128 height 13
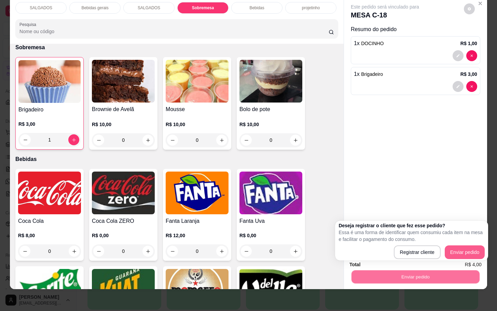
click at [455, 245] on div "Deseja registrar o cliente que fez esse pedido? Essa é uma forma de identificar…" at bounding box center [412, 240] width 146 height 37
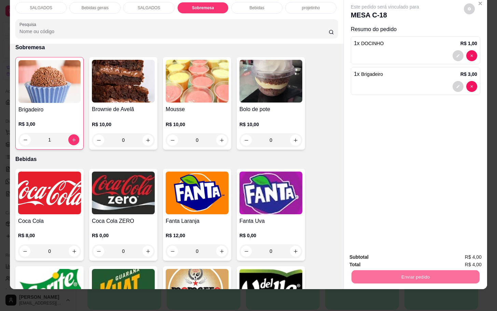
click at [469, 255] on button "Enviar pedido" at bounding box center [463, 252] width 38 height 13
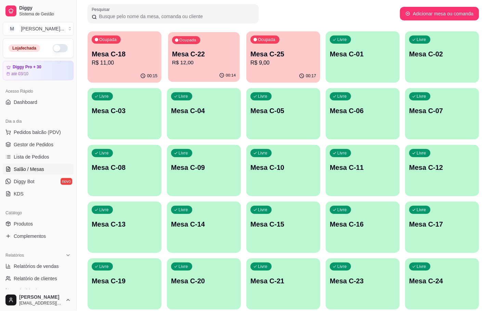
click at [210, 50] on p "Mesa C-22" at bounding box center [204, 54] width 64 height 9
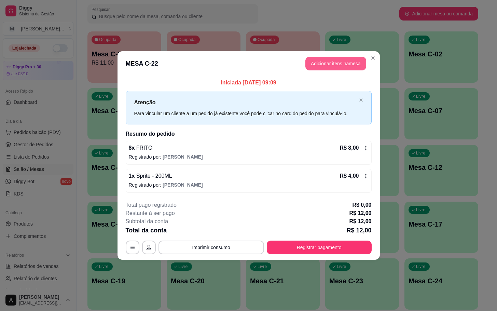
click at [324, 62] on button "Adicionar itens na mesa" at bounding box center [336, 64] width 61 height 14
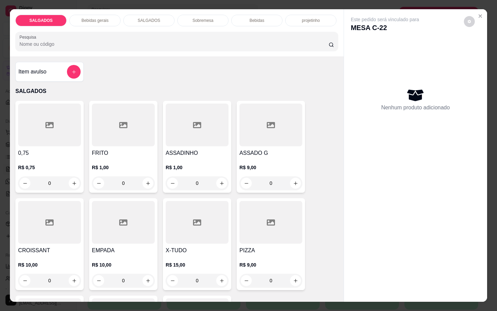
drag, startPoint x: 209, startPoint y: 18, endPoint x: 208, endPoint y: 14, distance: 4.9
click at [208, 18] on p "Sobremesa" at bounding box center [203, 20] width 21 height 5
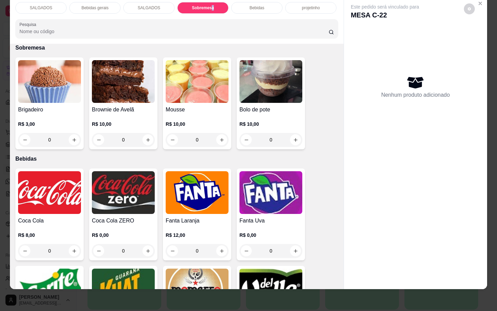
click at [109, 83] on img at bounding box center [123, 81] width 63 height 43
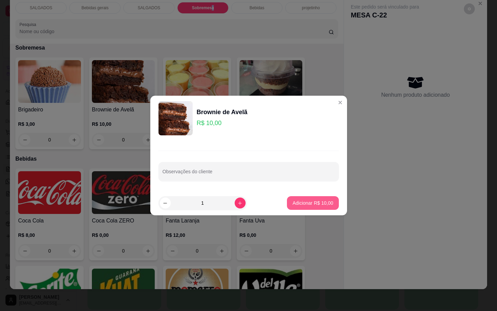
click at [320, 198] on button "Adicionar R$ 10,00" at bounding box center [313, 203] width 52 height 14
type input "1"
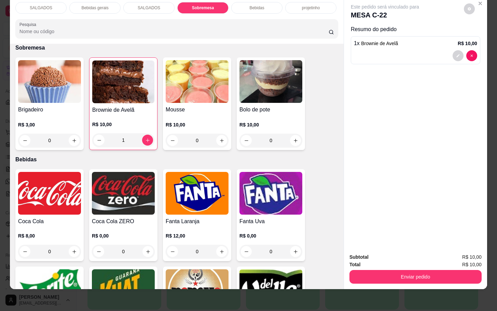
click at [470, 268] on div "Enviar pedido" at bounding box center [416, 275] width 132 height 15
click at [469, 270] on button "Enviar pedido" at bounding box center [416, 277] width 132 height 14
click at [465, 268] on div "Enviar pedido" at bounding box center [416, 275] width 132 height 15
click at [465, 270] on button "Enviar pedido" at bounding box center [416, 277] width 132 height 14
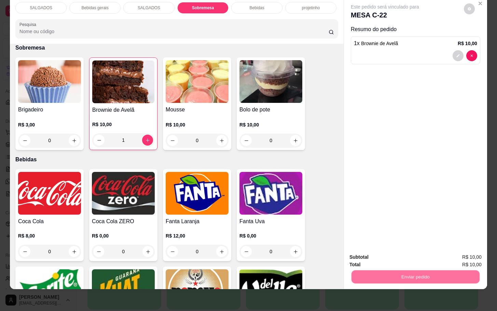
click at [456, 259] on button "Enviar pedido" at bounding box center [465, 252] width 40 height 14
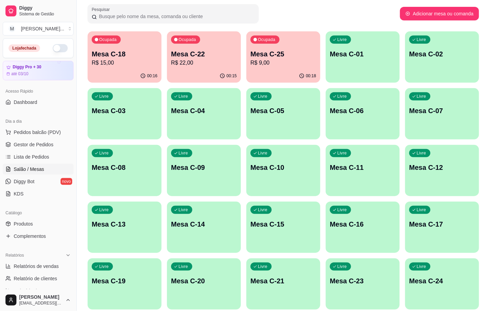
click at [458, 136] on div "button" at bounding box center [442, 135] width 74 height 8
click at [258, 40] on span "Ocupada" at bounding box center [266, 39] width 19 height 5
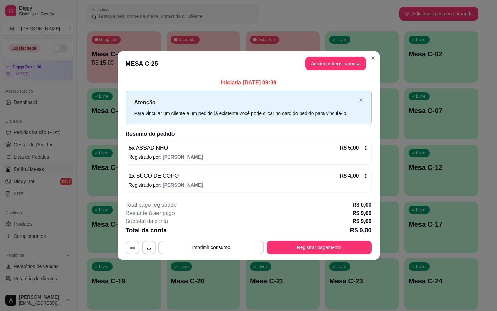
click at [336, 72] on header "MESA C-25 Adicionar itens na mesa" at bounding box center [249, 63] width 263 height 25
click at [338, 68] on button "Adicionar itens na mesa" at bounding box center [336, 64] width 61 height 14
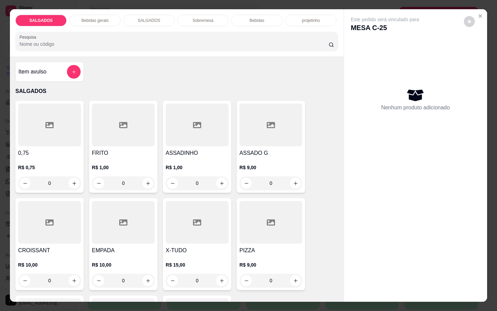
scroll to position [51, 0]
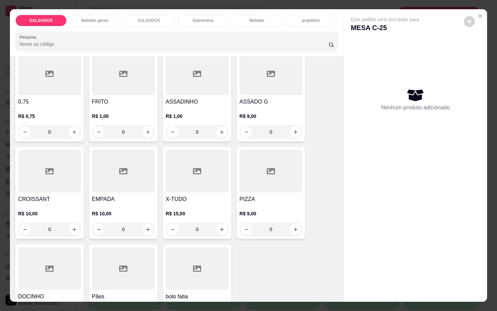
click at [58, 256] on div at bounding box center [49, 268] width 63 height 43
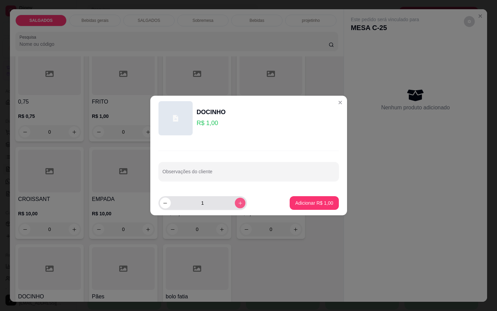
click at [238, 202] on icon "increase-product-quantity" at bounding box center [240, 203] width 5 height 5
type input "2"
click at [305, 197] on button "Adicionar R$ 2,00" at bounding box center [315, 203] width 48 height 13
type input "2"
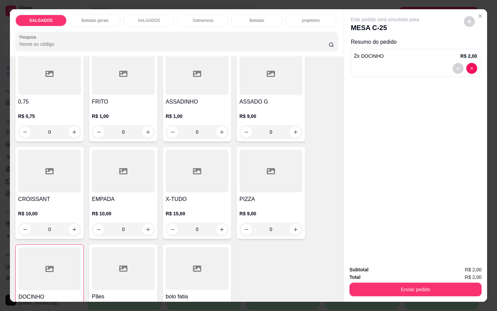
click at [419, 283] on button "Enviar pedido" at bounding box center [416, 290] width 132 height 14
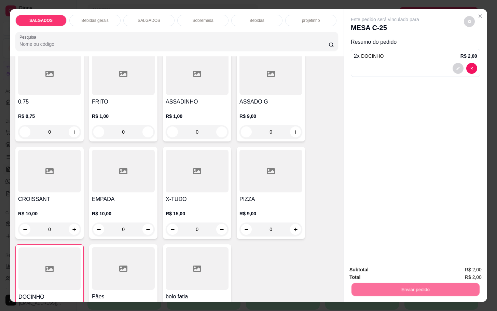
click at [447, 266] on button "Enviar pedido" at bounding box center [463, 269] width 39 height 13
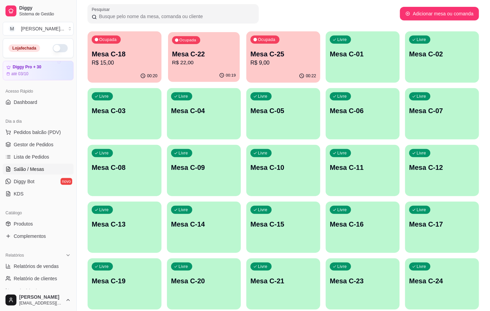
click at [190, 63] on p "R$ 22,00" at bounding box center [204, 63] width 64 height 8
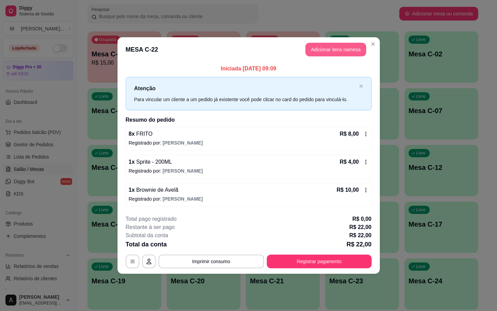
click at [326, 48] on button "Adicionar itens na mesa" at bounding box center [336, 50] width 61 height 14
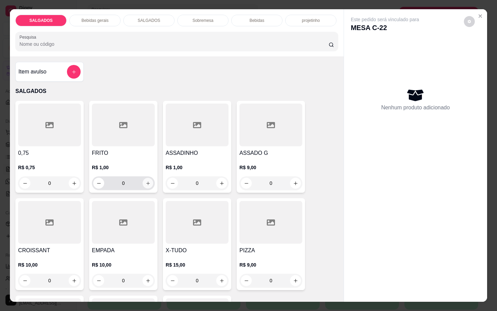
click at [146, 181] on icon "increase-product-quantity" at bounding box center [148, 183] width 5 height 5
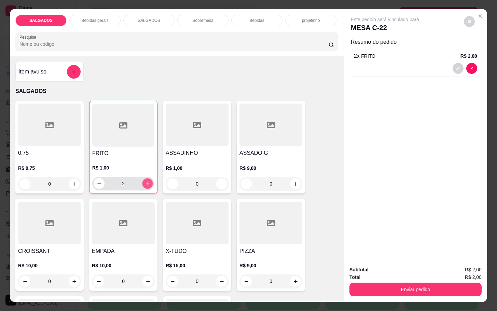
click at [145, 181] on icon "increase-product-quantity" at bounding box center [147, 183] width 5 height 5
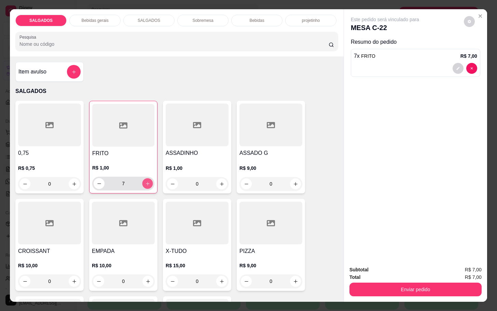
click at [145, 181] on icon "increase-product-quantity" at bounding box center [147, 183] width 5 height 5
type input "8"
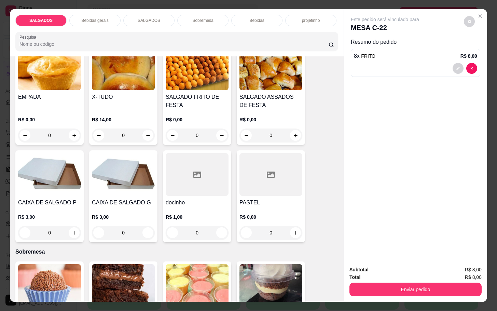
scroll to position [974, 0]
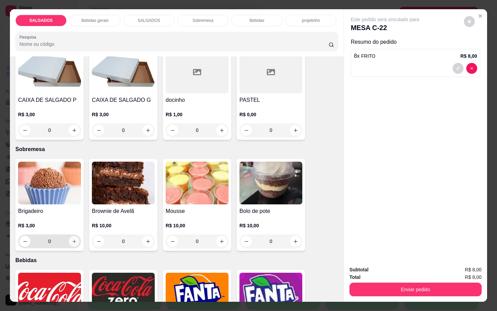
click at [72, 239] on icon "increase-product-quantity" at bounding box center [74, 241] width 5 height 5
type input "1"
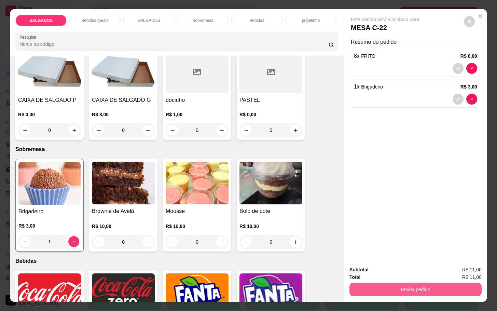
click at [358, 283] on button "Enviar pedido" at bounding box center [416, 290] width 132 height 14
click at [467, 271] on button "Enviar pedido" at bounding box center [463, 269] width 38 height 13
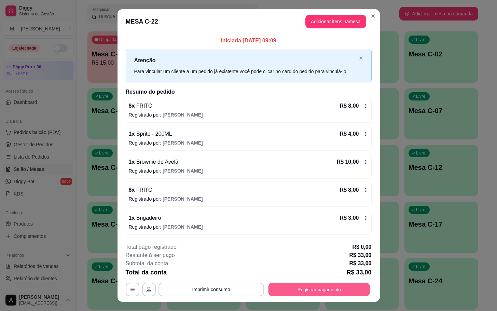
click at [329, 288] on button "Registrar pagamento" at bounding box center [319, 289] width 102 height 13
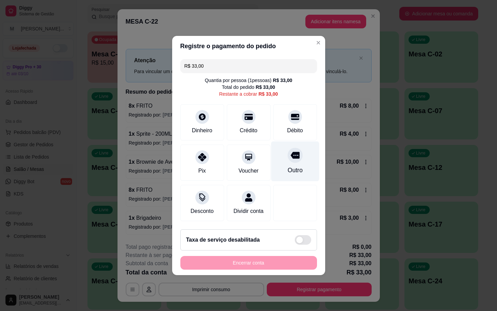
click at [279, 162] on div "Outro" at bounding box center [295, 162] width 48 height 40
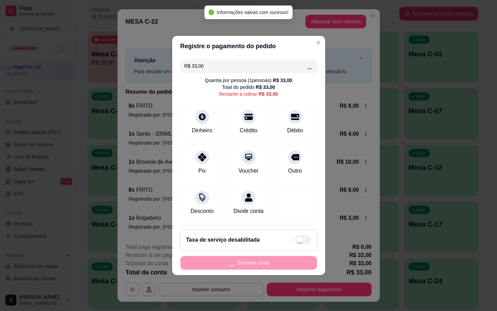
type input "R$ 0,00"
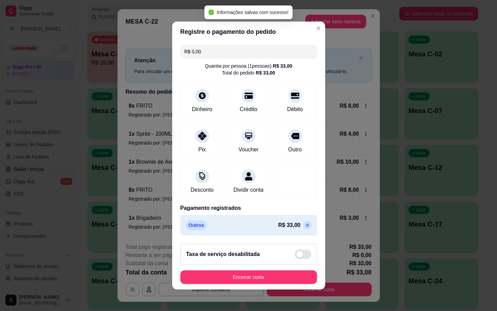
click at [273, 272] on footer "Taxa de serviço desabilitada Encerrar conta" at bounding box center [248, 263] width 153 height 51
click at [284, 283] on button "Encerrar conta" at bounding box center [249, 277] width 133 height 13
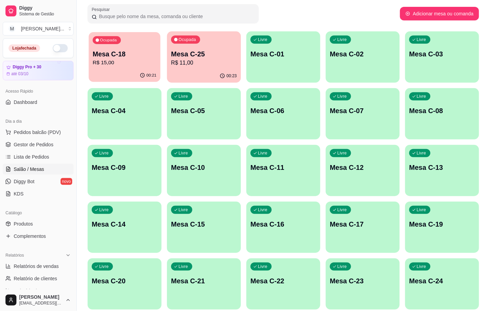
click at [127, 64] on p "R$ 15,00" at bounding box center [125, 63] width 64 height 8
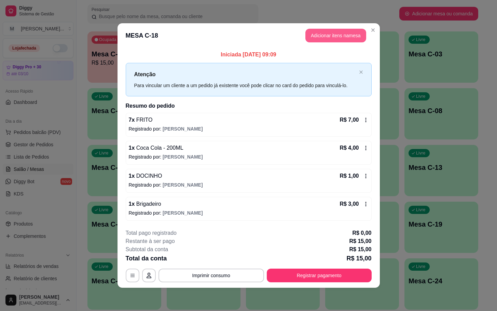
click at [328, 31] on button "Adicionar itens na mesa" at bounding box center [336, 36] width 61 height 14
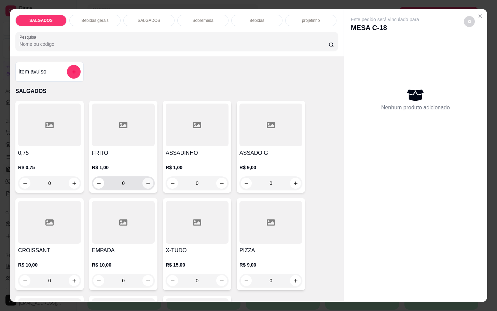
click at [146, 181] on icon "increase-product-quantity" at bounding box center [148, 183] width 5 height 5
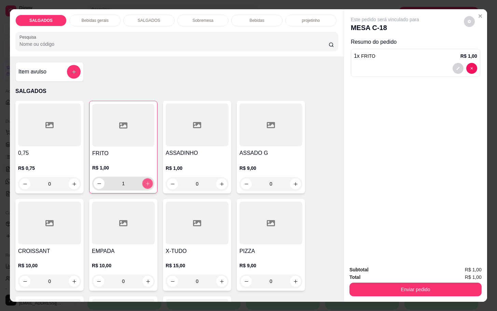
click at [145, 181] on icon "increase-product-quantity" at bounding box center [147, 183] width 5 height 5
type input "2"
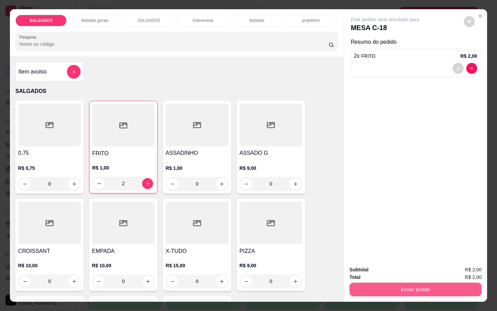
click at [374, 283] on button "Enviar pedido" at bounding box center [416, 290] width 132 height 14
click at [385, 286] on button "Enviar pedido" at bounding box center [416, 290] width 132 height 14
click at [460, 269] on button "Enviar pedido" at bounding box center [463, 269] width 38 height 13
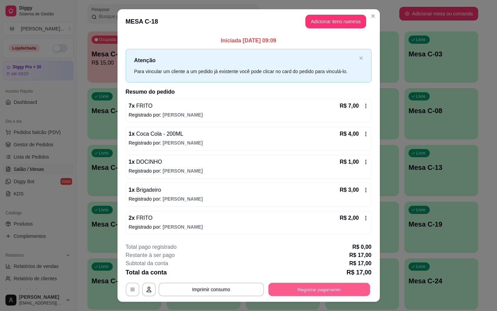
click at [301, 294] on button "Registrar pagamento" at bounding box center [319, 289] width 102 height 13
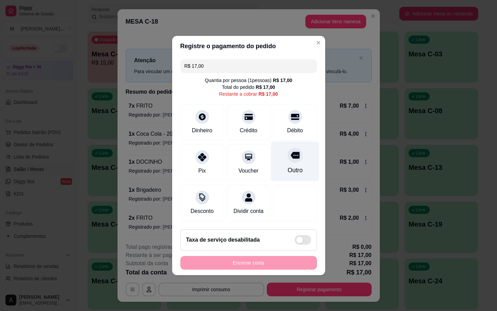
click at [272, 150] on div "Outro" at bounding box center [295, 162] width 48 height 40
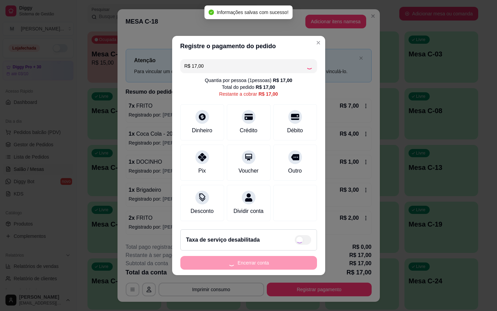
type input "R$ 0,00"
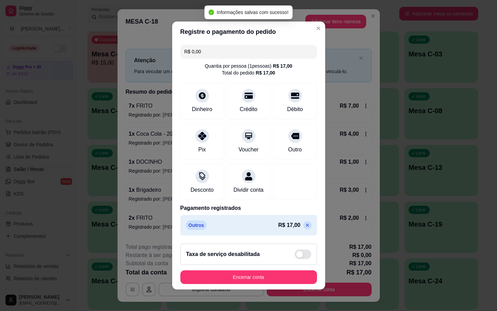
click at [254, 290] on footer "Taxa de serviço desabilitada Encerrar conta" at bounding box center [248, 263] width 153 height 51
click at [247, 277] on button "Encerrar conta" at bounding box center [249, 277] width 133 height 13
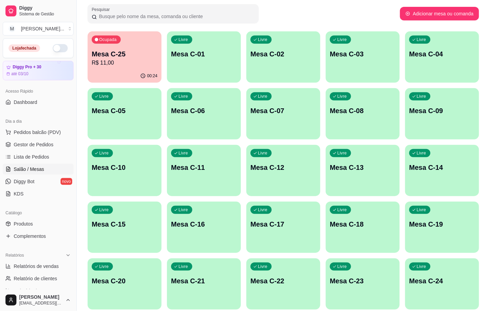
click at [113, 58] on div "Mesa C-25 R$ 11,00" at bounding box center [125, 58] width 66 height 18
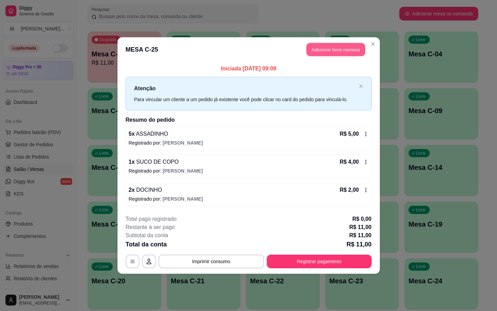
click at [325, 49] on button "Adicionar itens na mesa" at bounding box center [336, 49] width 59 height 13
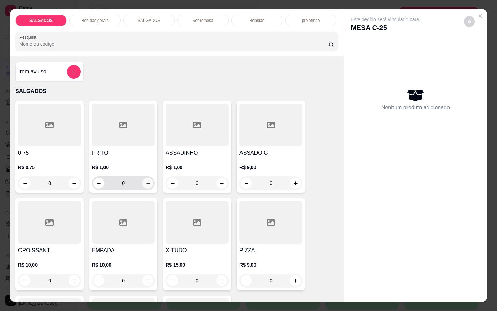
click at [146, 181] on icon "increase-product-quantity" at bounding box center [148, 183] width 5 height 5
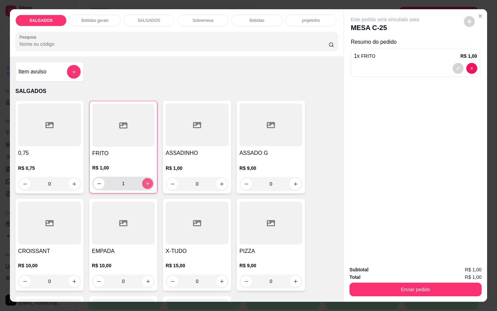
click at [145, 181] on icon "increase-product-quantity" at bounding box center [147, 183] width 5 height 5
click at [155, 181] on div "0,75 R$ 0,75 0 FRITO R$ 1,00 3 ASSADINHO R$ 1,00 0 ASSADO G R$ 9,00 0 CROISSANT…" at bounding box center [176, 245] width 323 height 288
click at [153, 182] on div "FRITO R$ 1,00 3" at bounding box center [123, 147] width 68 height 93
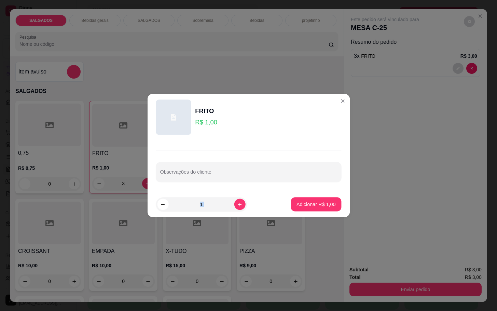
drag, startPoint x: 153, startPoint y: 182, endPoint x: 146, endPoint y: 183, distance: 7.6
click at [148, 183] on div "FRITO R$ 1,00 Observações do cliente 1 Adicionar R$ 1,00" at bounding box center [249, 156] width 512 height 320
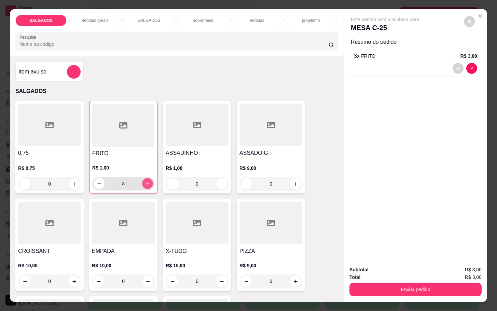
click at [145, 181] on icon "increase-product-quantity" at bounding box center [147, 183] width 5 height 5
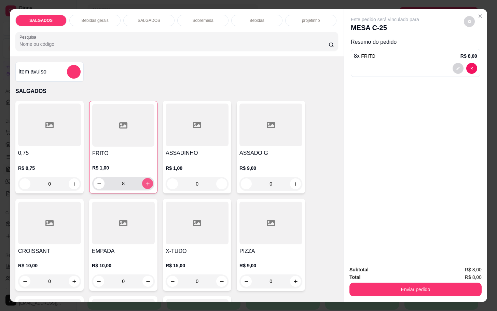
click at [145, 181] on icon "increase-product-quantity" at bounding box center [147, 183] width 5 height 5
type input "10"
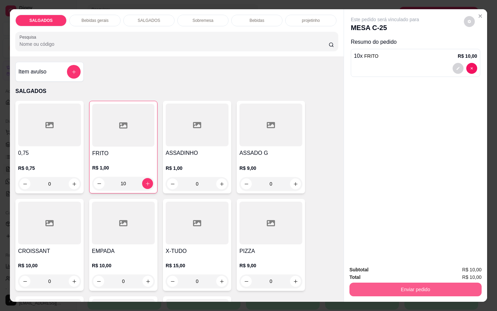
click at [424, 286] on button "Enviar pedido" at bounding box center [416, 290] width 132 height 14
click at [454, 263] on button "Enviar pedido" at bounding box center [463, 269] width 38 height 13
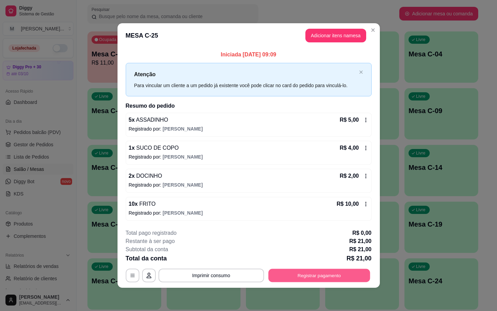
click at [321, 275] on button "Registrar pagamento" at bounding box center [319, 275] width 102 height 13
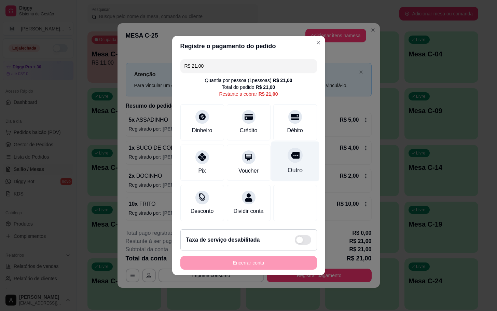
click at [284, 160] on div "Outro" at bounding box center [295, 162] width 48 height 40
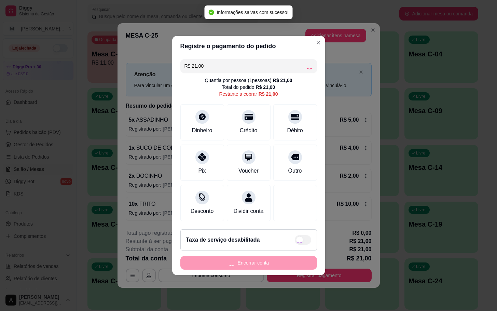
type input "R$ 0,00"
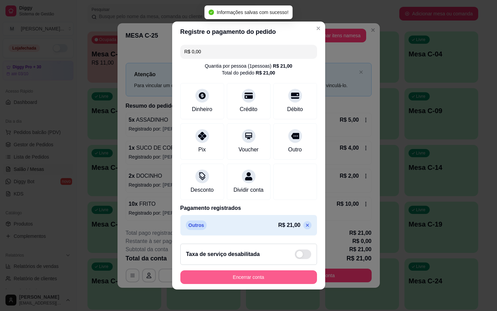
click at [254, 281] on button "Encerrar conta" at bounding box center [249, 277] width 137 height 14
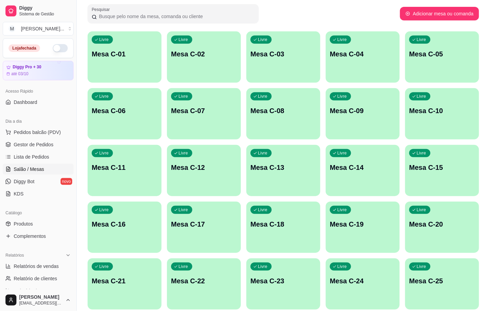
click at [291, 234] on div "Livre Mesa C-18" at bounding box center [283, 223] width 74 height 43
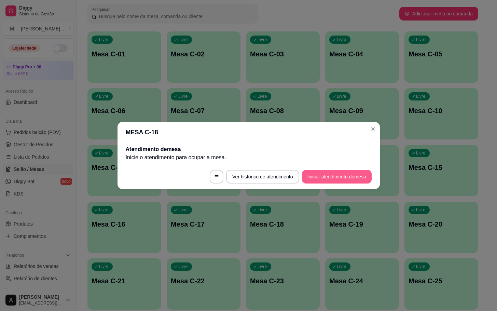
click at [314, 179] on button "Iniciar atendimento de mesa" at bounding box center [337, 177] width 70 height 14
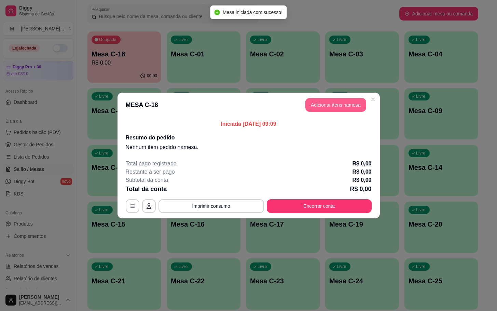
click at [329, 108] on button "Adicionar itens na mesa" at bounding box center [336, 105] width 61 height 14
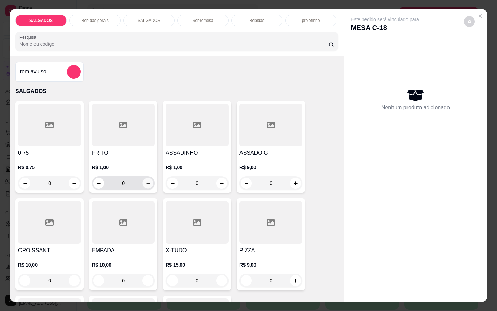
click at [146, 181] on icon "increase-product-quantity" at bounding box center [148, 183] width 5 height 5
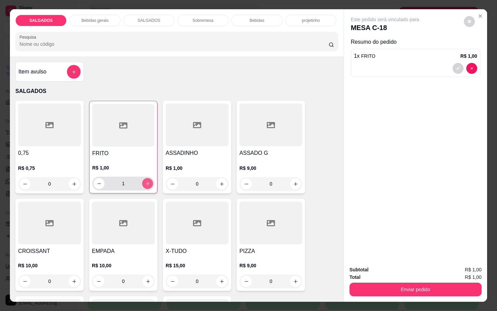
click at [145, 181] on icon "increase-product-quantity" at bounding box center [147, 183] width 5 height 5
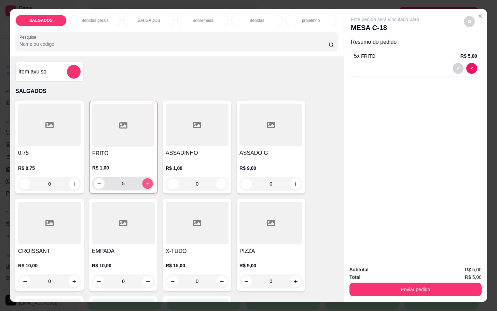
type input "6"
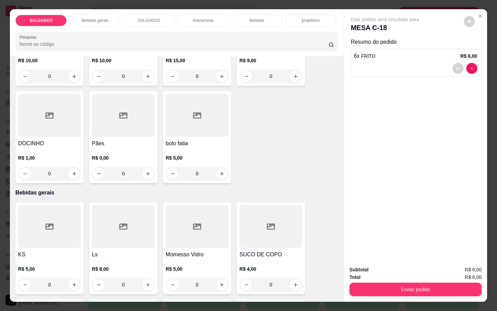
scroll to position [359, 0]
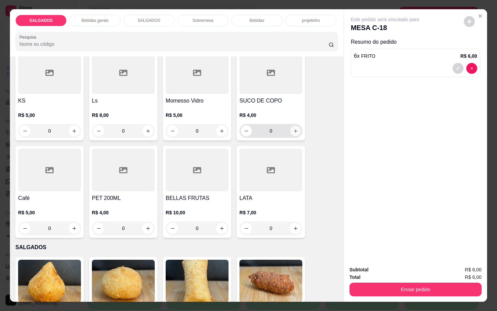
click at [291, 131] on button "increase-product-quantity" at bounding box center [296, 131] width 11 height 11
type input "1"
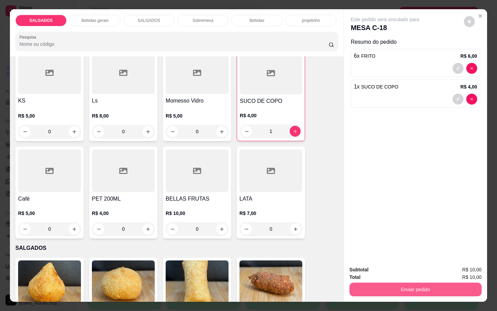
click at [428, 285] on button "Enviar pedido" at bounding box center [416, 290] width 132 height 14
click at [463, 269] on button "Enviar pedido" at bounding box center [463, 269] width 39 height 13
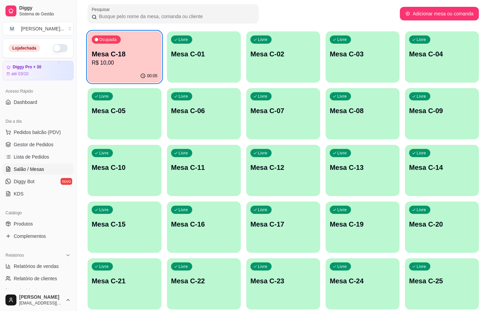
click at [214, 294] on div "Livre Mesa C-22" at bounding box center [204, 279] width 74 height 43
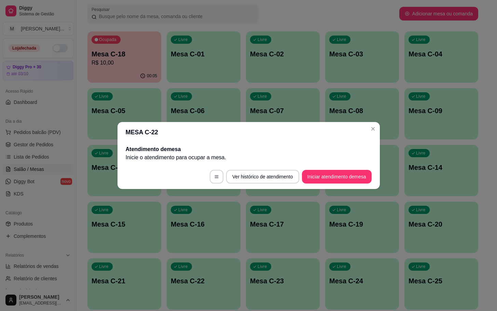
click at [322, 169] on footer "Ver histórico de atendimento Iniciar atendimento de mesa" at bounding box center [249, 176] width 263 height 25
click at [327, 174] on button "Iniciar atendimento de mesa" at bounding box center [337, 176] width 68 height 13
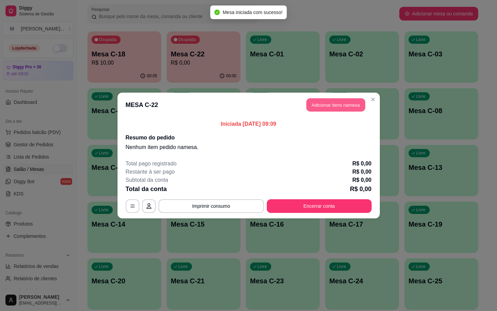
click at [341, 105] on button "Adicionar itens na mesa" at bounding box center [336, 104] width 59 height 13
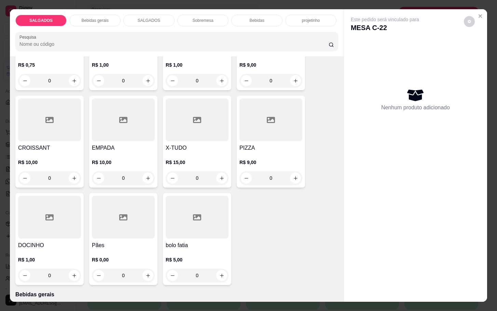
scroll to position [51, 0]
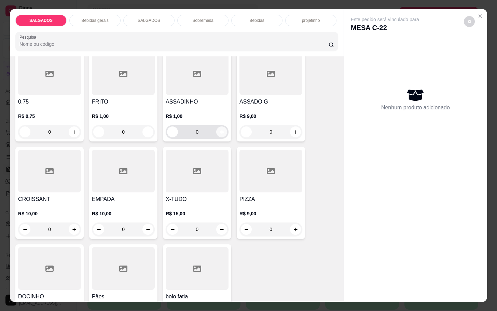
click at [220, 130] on icon "increase-product-quantity" at bounding box center [222, 132] width 5 height 5
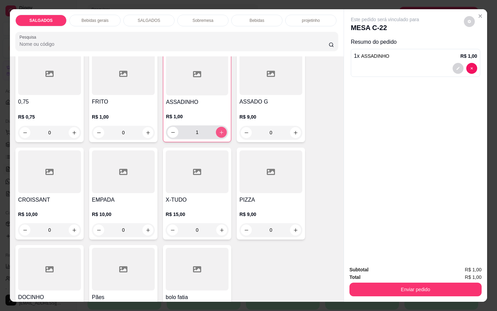
click at [220, 130] on icon "increase-product-quantity" at bounding box center [221, 132] width 5 height 5
type input "3"
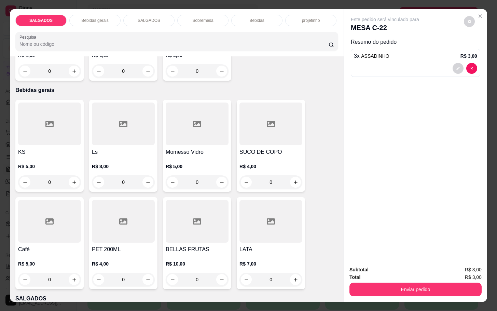
scroll to position [359, 0]
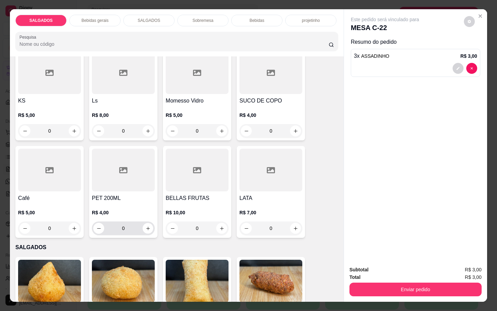
click at [149, 229] on div "0" at bounding box center [123, 229] width 60 height 14
type input "1"
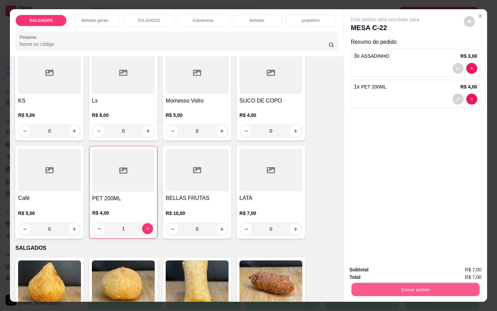
click at [374, 283] on button "Enviar pedido" at bounding box center [416, 289] width 128 height 13
click at [457, 271] on button "Enviar pedido" at bounding box center [463, 269] width 39 height 13
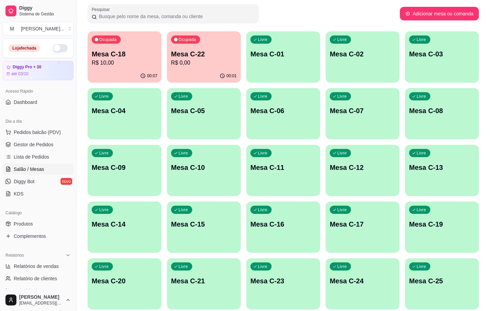
click at [147, 63] on p "R$ 10,00" at bounding box center [125, 63] width 66 height 8
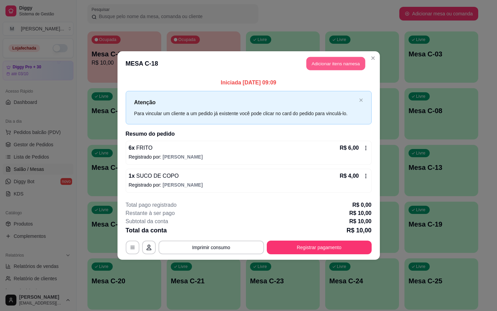
click at [318, 63] on button "Adicionar itens na mesa" at bounding box center [336, 63] width 59 height 13
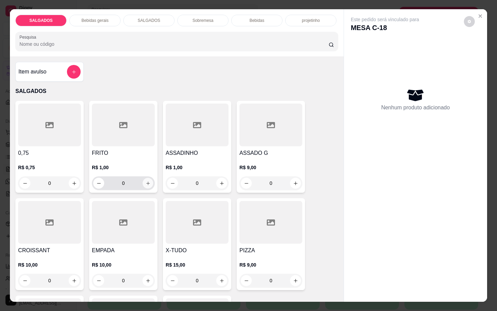
click at [148, 182] on button "increase-product-quantity" at bounding box center [148, 183] width 11 height 11
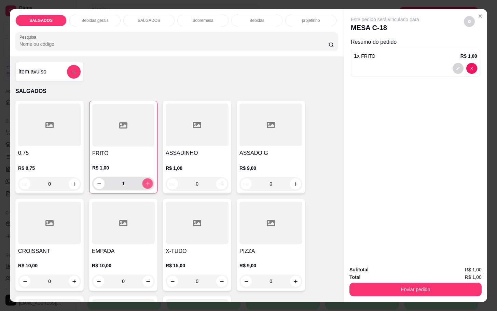
click at [152, 185] on div "FRITO R$ 1,00 1" at bounding box center [123, 147] width 68 height 93
click at [144, 184] on button "increase-product-quantity" at bounding box center [147, 183] width 11 height 11
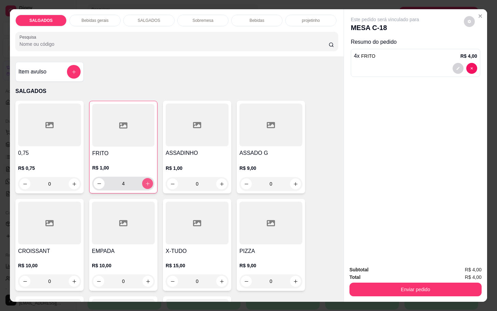
type input "5"
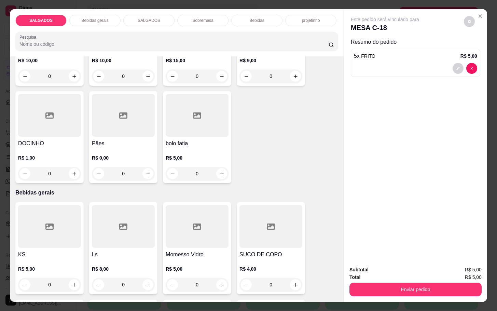
scroll to position [256, 0]
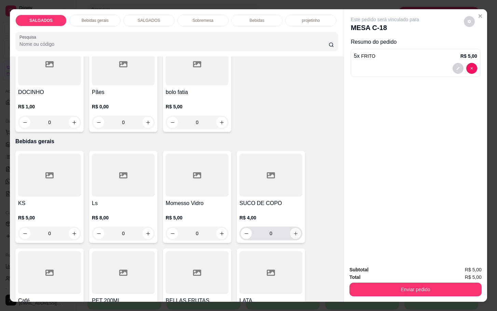
click at [293, 232] on icon "increase-product-quantity" at bounding box center [295, 233] width 5 height 5
type input "1"
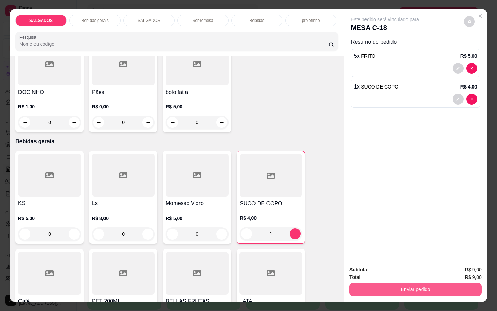
click at [387, 289] on button "Enviar pedido" at bounding box center [416, 290] width 132 height 14
click at [465, 271] on button "Enviar pedido" at bounding box center [463, 269] width 39 height 13
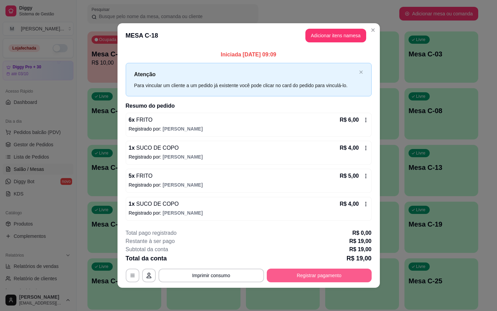
click at [309, 275] on button "Registrar pagamento" at bounding box center [319, 276] width 105 height 14
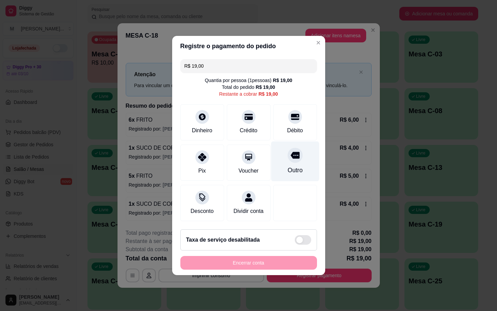
click at [298, 155] on div "Outro" at bounding box center [295, 162] width 48 height 40
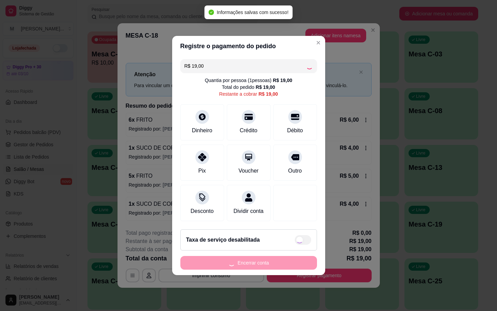
type input "R$ 0,00"
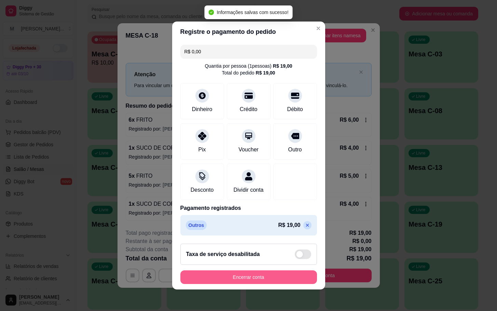
click at [261, 277] on button "Encerrar conta" at bounding box center [249, 277] width 137 height 14
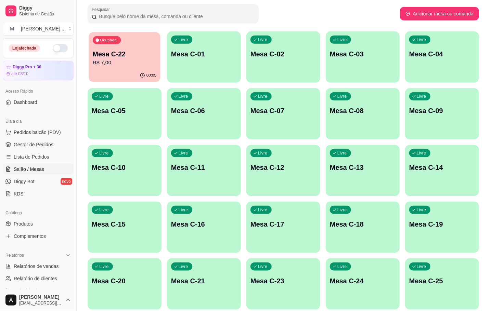
click at [112, 65] on p "R$ 7,00" at bounding box center [125, 63] width 64 height 8
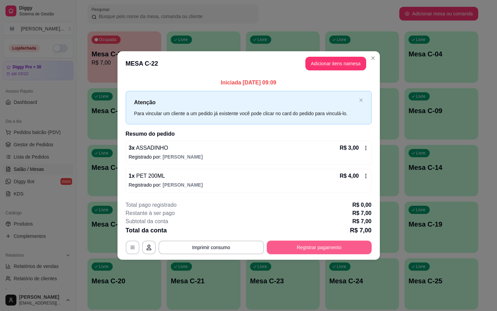
click at [326, 244] on button "Registrar pagamento" at bounding box center [319, 248] width 105 height 14
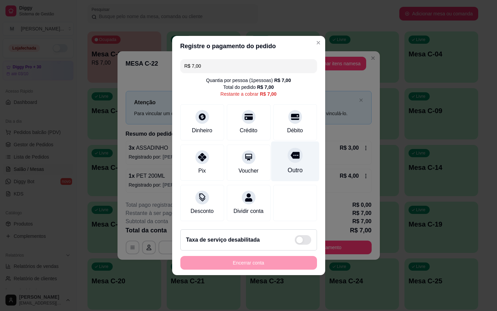
click at [288, 157] on div at bounding box center [295, 155] width 15 height 15
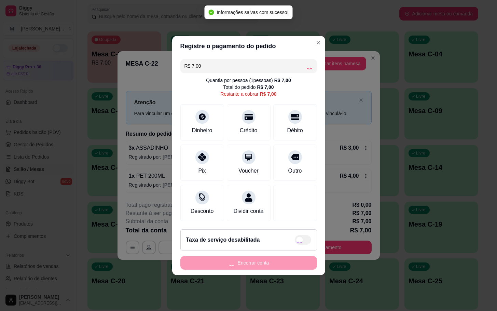
type input "R$ 0,00"
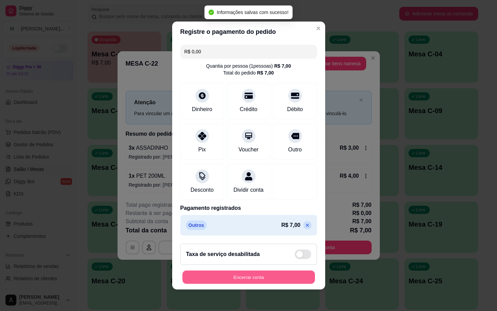
click at [253, 281] on button "Encerrar conta" at bounding box center [249, 277] width 133 height 13
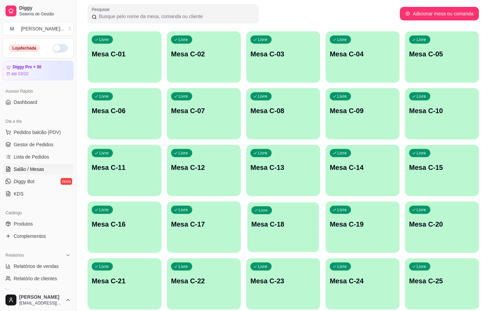
click at [278, 217] on div "Livre Mesa C-18" at bounding box center [283, 223] width 72 height 42
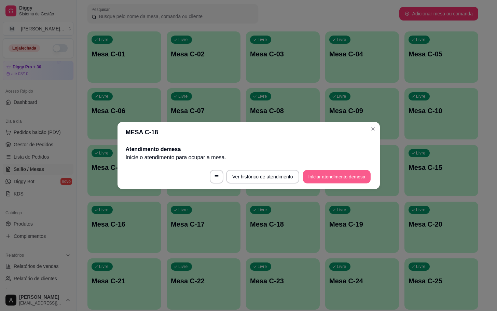
click at [328, 175] on button "Iniciar atendimento de mesa" at bounding box center [337, 176] width 68 height 13
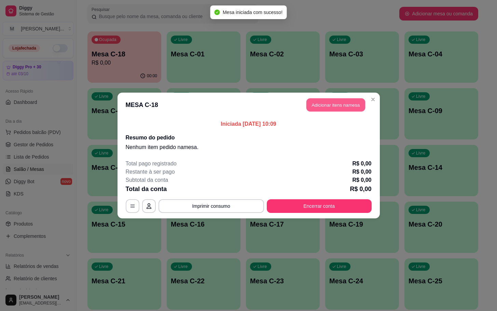
click at [329, 107] on button "Adicionar itens na mesa" at bounding box center [336, 104] width 59 height 13
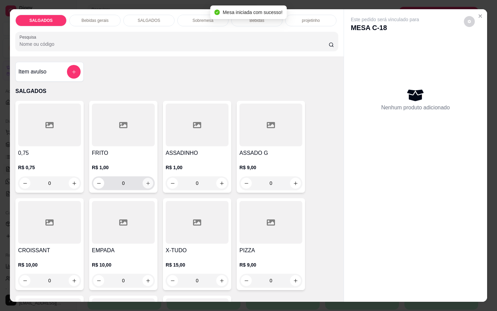
click at [149, 179] on button "increase-product-quantity" at bounding box center [148, 183] width 11 height 11
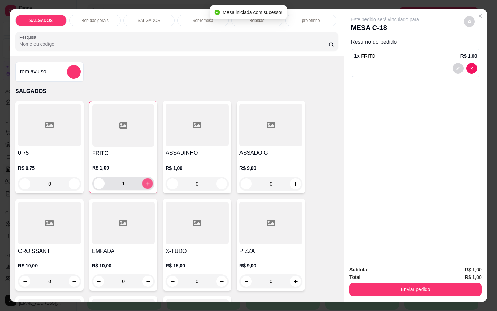
click at [149, 179] on button "increase-product-quantity" at bounding box center [148, 183] width 11 height 11
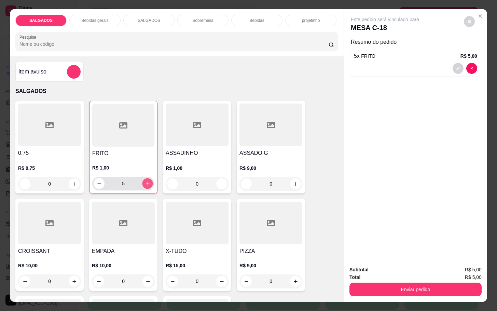
type input "6"
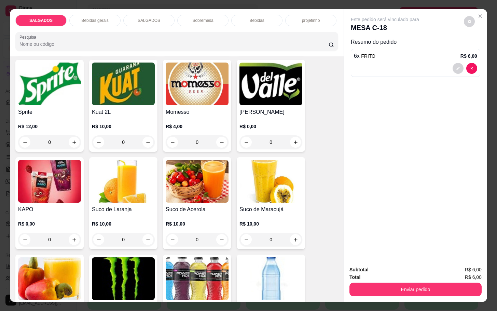
scroll to position [1231, 0]
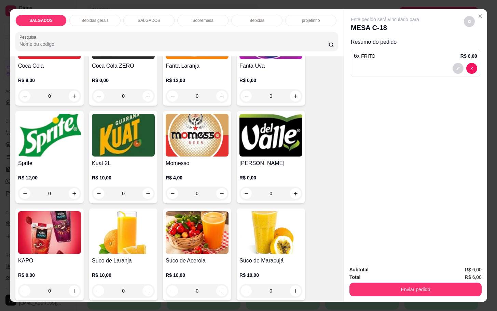
click at [275, 163] on h4 "[PERSON_NAME]" at bounding box center [271, 163] width 63 height 8
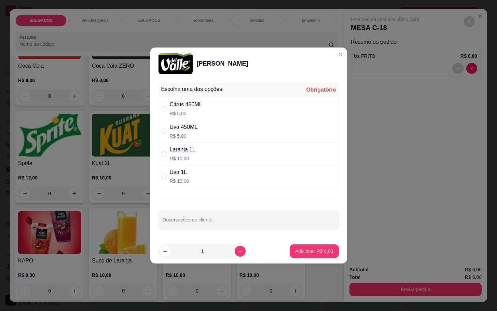
drag, startPoint x: 195, startPoint y: 155, endPoint x: 198, endPoint y: 173, distance: 18.0
click at [197, 165] on div "Escolha uma das opções Obrigatório Citrus 450ML R$ 5,00 Uva 450ML R$ 5,00 Laran…" at bounding box center [249, 134] width 181 height 105
click at [220, 143] on div "Laranja 1L R$ 10,00" at bounding box center [249, 154] width 181 height 23
radio input "true"
click at [310, 256] on button "Adicionar R$ 10,00" at bounding box center [313, 251] width 50 height 13
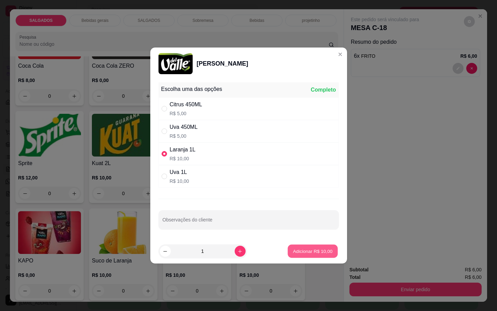
type input "1"
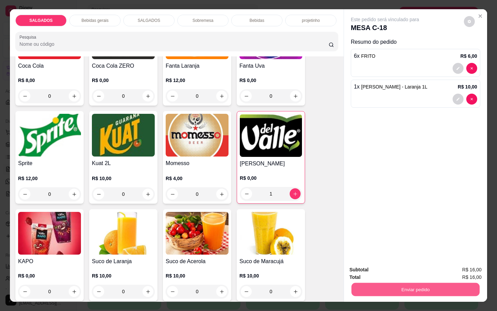
click at [385, 291] on button "Enviar pedido" at bounding box center [416, 289] width 128 height 13
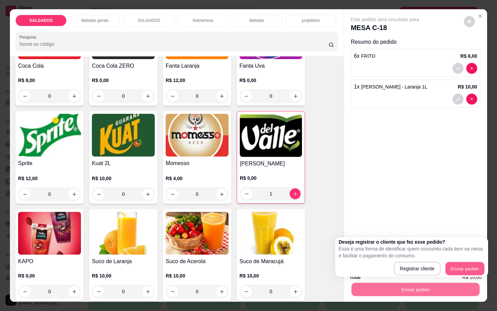
click at [446, 268] on div "Registrar cliente Enviar pedido" at bounding box center [412, 269] width 146 height 14
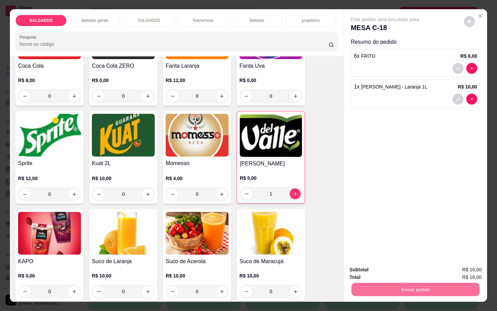
click at [474, 269] on button "Enviar pedido" at bounding box center [463, 269] width 38 height 13
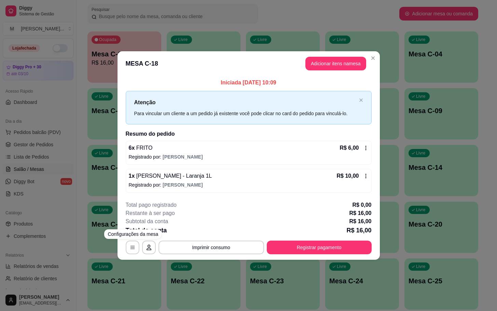
click at [70, 205] on div "**********" at bounding box center [248, 155] width 497 height 311
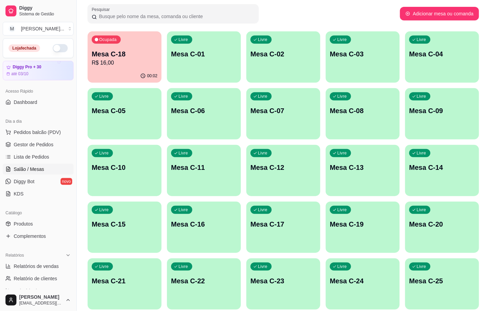
click at [298, 167] on p "Mesa C-12" at bounding box center [283, 168] width 66 height 10
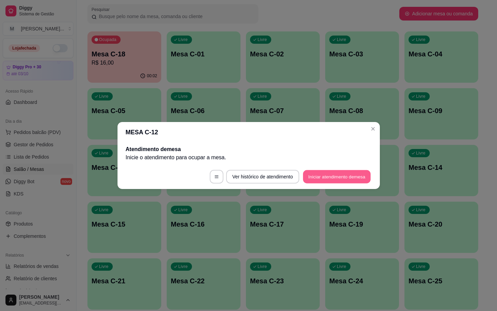
click at [332, 172] on button "Iniciar atendimento de mesa" at bounding box center [337, 176] width 68 height 13
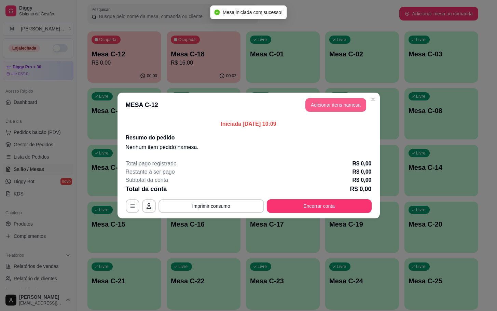
click at [335, 108] on button "Adicionar itens na mesa" at bounding box center [336, 105] width 61 height 14
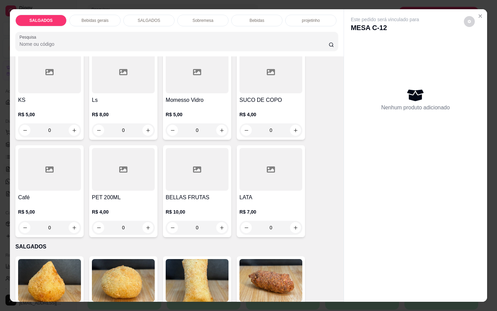
scroll to position [256, 0]
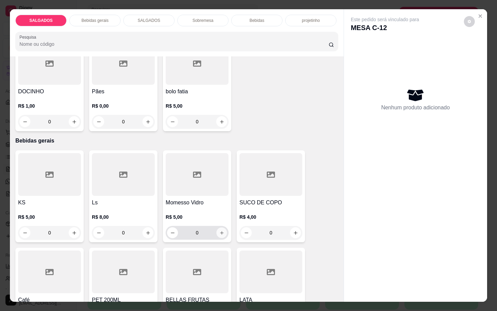
click at [222, 231] on button "increase-product-quantity" at bounding box center [222, 233] width 11 height 11
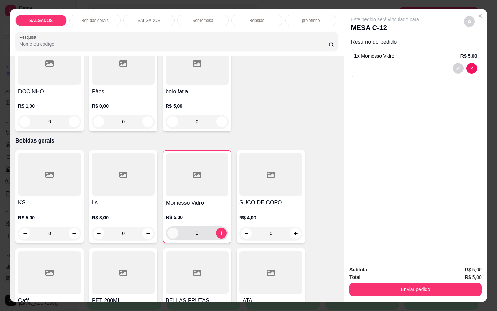
click at [171, 231] on icon "decrease-product-quantity" at bounding box center [173, 233] width 5 height 5
type input "0"
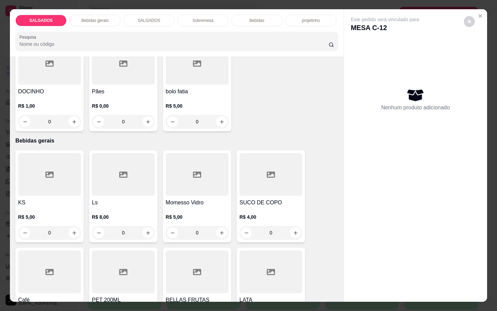
scroll to position [205, 0]
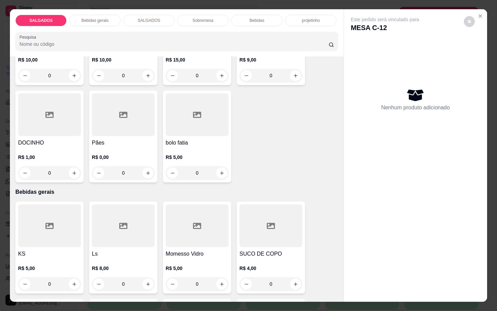
click at [57, 171] on input "0" at bounding box center [49, 173] width 38 height 14
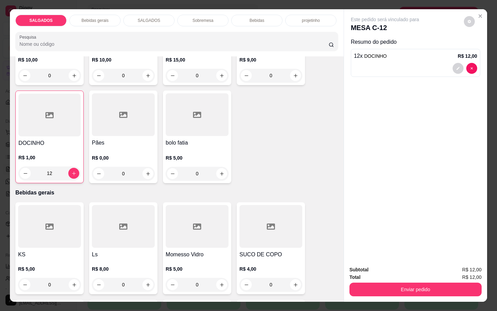
scroll to position [0, 0]
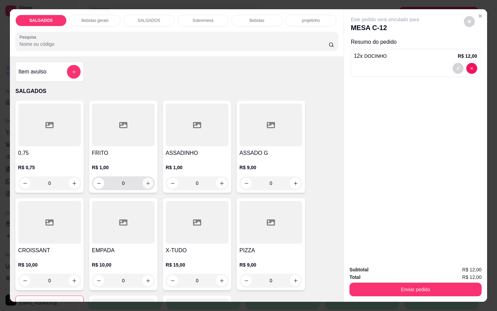
type input "12"
click at [146, 181] on icon "increase-product-quantity" at bounding box center [148, 183] width 5 height 5
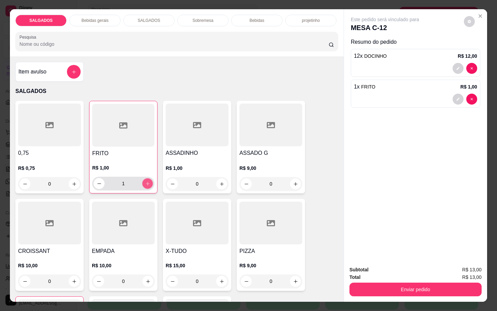
click at [143, 178] on button "increase-product-quantity" at bounding box center [148, 183] width 11 height 11
click at [145, 181] on icon "increase-product-quantity" at bounding box center [147, 183] width 5 height 5
type input "3"
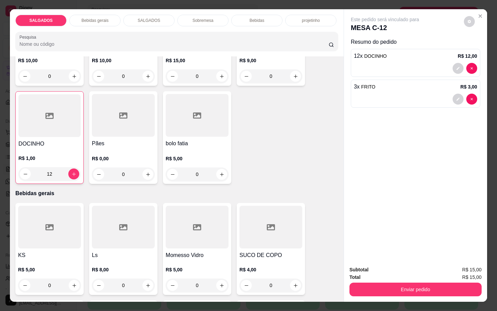
scroll to position [359, 0]
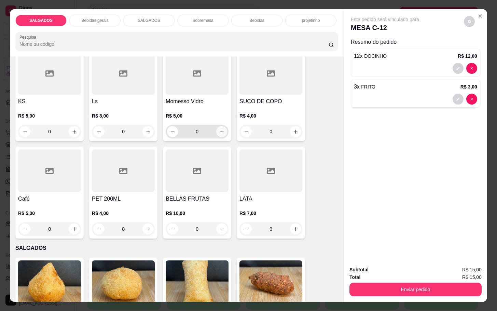
click at [220, 129] on icon "increase-product-quantity" at bounding box center [222, 131] width 5 height 5
type input "1"
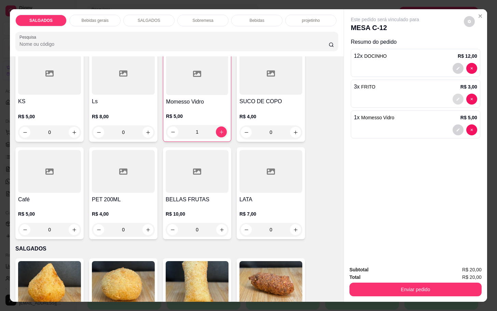
click at [456, 97] on icon "decrease-product-quantity" at bounding box center [458, 99] width 4 height 4
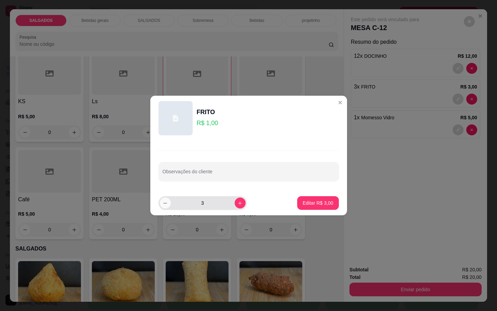
click at [169, 203] on button "decrease-product-quantity" at bounding box center [165, 203] width 11 height 11
type input "2"
click at [323, 203] on p "Editar R$ 2,00" at bounding box center [318, 203] width 30 height 6
type input "2"
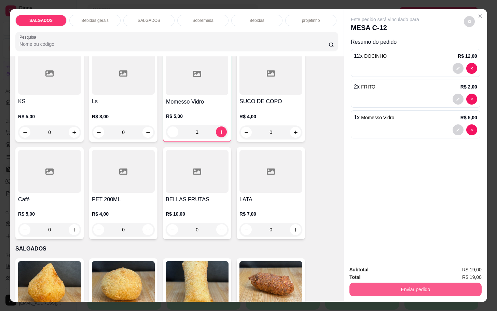
click at [390, 283] on button "Enviar pedido" at bounding box center [416, 290] width 132 height 14
click at [468, 267] on button "Enviar pedido" at bounding box center [463, 269] width 38 height 13
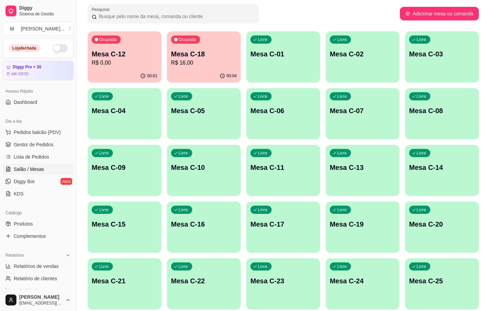
click at [130, 285] on p "Mesa C-21" at bounding box center [125, 281] width 66 height 10
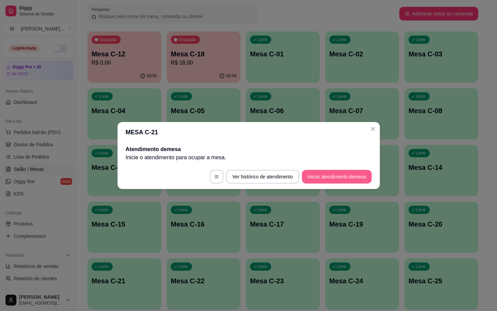
click at [350, 177] on button "Iniciar atendimento de mesa" at bounding box center [337, 177] width 70 height 14
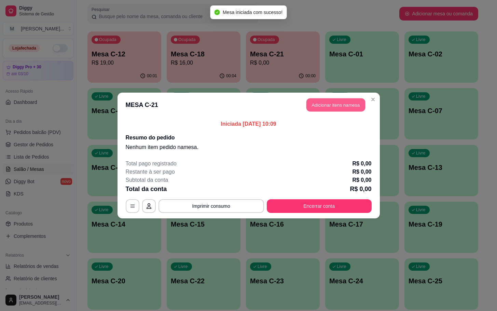
click at [315, 109] on button "Adicionar itens na mesa" at bounding box center [336, 104] width 59 height 13
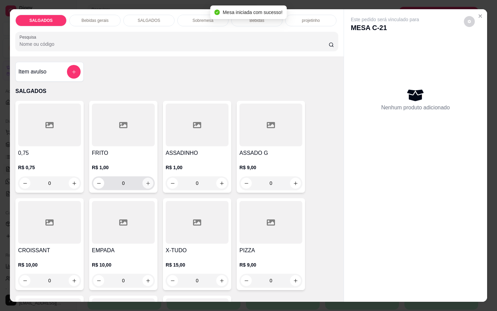
click at [143, 178] on button "increase-product-quantity" at bounding box center [148, 183] width 11 height 11
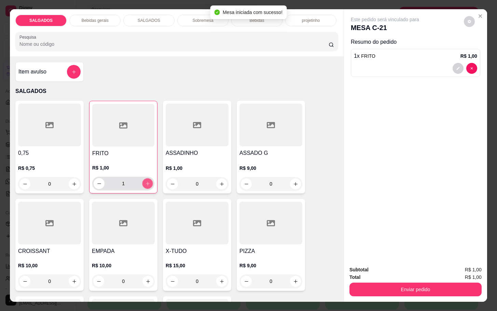
click at [143, 178] on button "increase-product-quantity" at bounding box center [148, 183] width 11 height 11
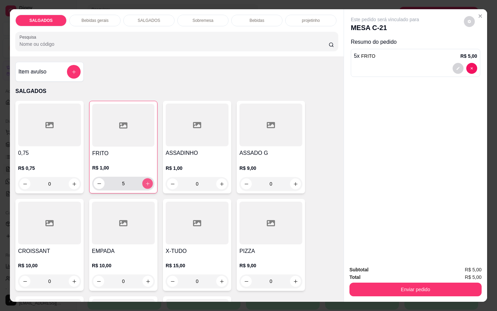
type input "6"
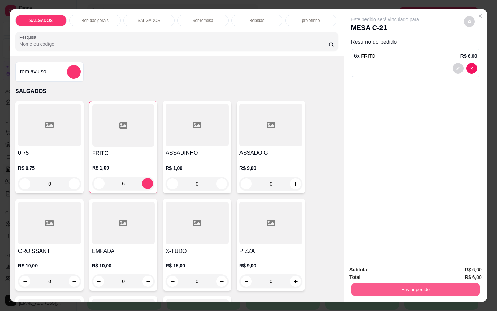
click at [428, 283] on button "Enviar pedido" at bounding box center [416, 289] width 128 height 13
click at [460, 264] on button "Enviar pedido" at bounding box center [463, 269] width 38 height 13
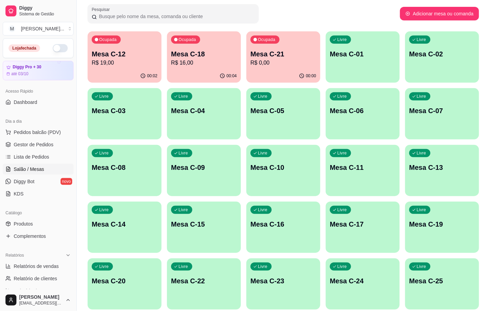
click at [423, 281] on p "Mesa C-25" at bounding box center [442, 281] width 66 height 10
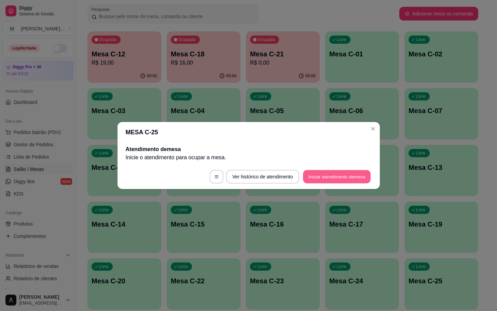
click at [328, 181] on button "Iniciar atendimento de mesa" at bounding box center [337, 176] width 68 height 13
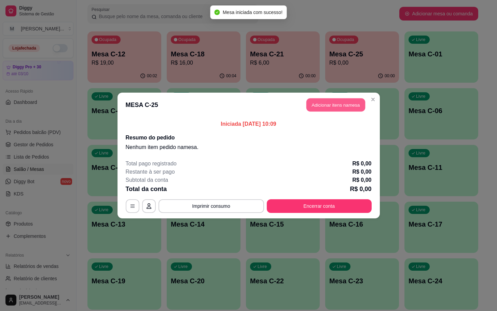
click at [314, 108] on button "Adicionar itens na mesa" at bounding box center [336, 104] width 59 height 13
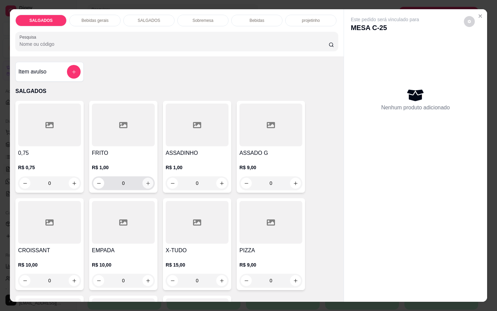
click at [146, 181] on icon "increase-product-quantity" at bounding box center [148, 183] width 5 height 5
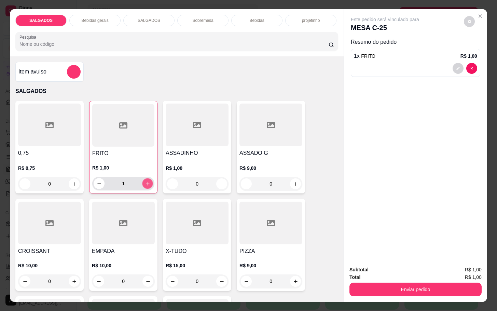
click at [145, 181] on icon "increase-product-quantity" at bounding box center [147, 183] width 5 height 5
type input "5"
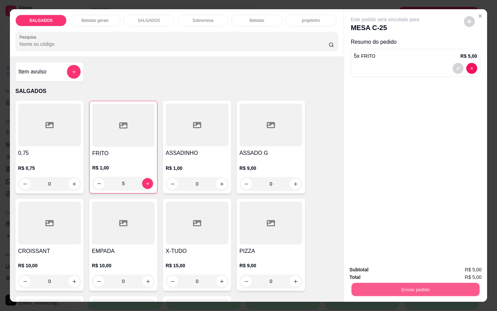
click at [411, 292] on button "Enviar pedido" at bounding box center [416, 289] width 128 height 13
click at [466, 265] on button "Enviar pedido" at bounding box center [463, 269] width 38 height 13
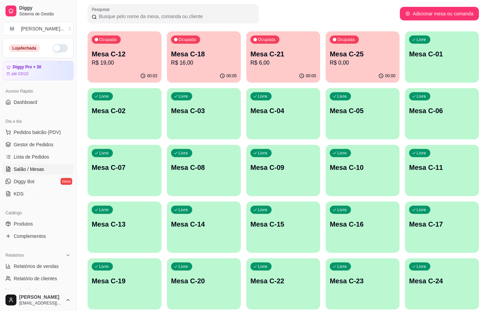
click at [452, 171] on p "Mesa C-11" at bounding box center [442, 168] width 66 height 10
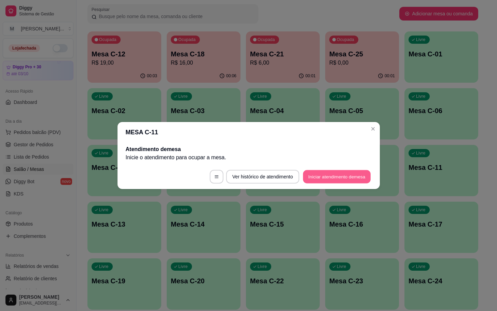
click at [323, 178] on button "Iniciar atendimento de mesa" at bounding box center [337, 176] width 68 height 13
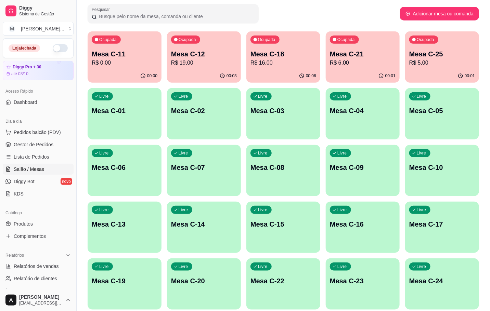
click at [138, 61] on p "R$ 0,00" at bounding box center [125, 63] width 66 height 8
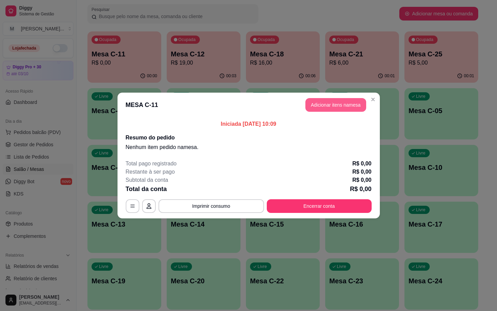
click at [335, 109] on button "Adicionar itens na mesa" at bounding box center [336, 105] width 61 height 14
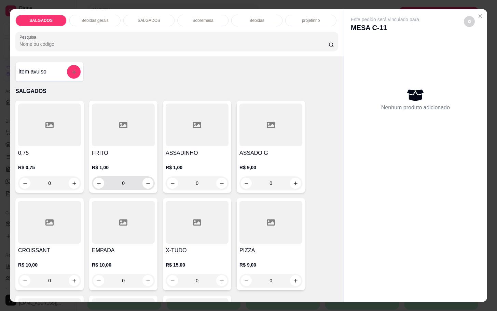
click at [129, 186] on input "0" at bounding box center [123, 183] width 38 height 14
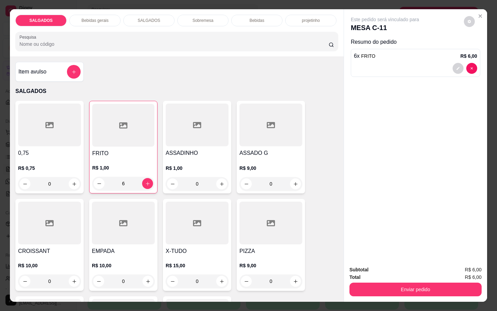
type input "6"
click at [383, 294] on div "Subtotal R$ 6,00 Total R$ 6,00 Enviar pedido" at bounding box center [415, 281] width 143 height 41
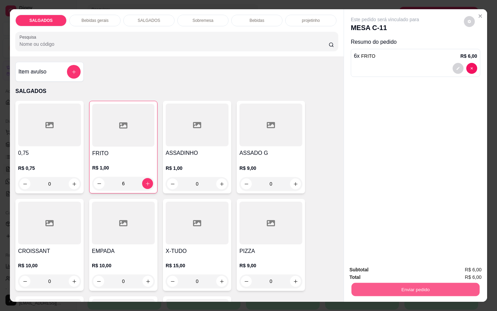
click at [382, 283] on button "Enviar pedido" at bounding box center [416, 289] width 128 height 13
click at [457, 269] on button "Enviar pedido" at bounding box center [463, 269] width 38 height 13
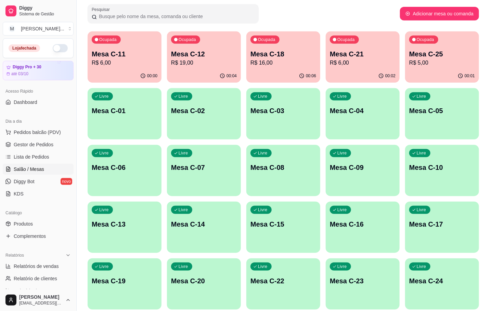
click at [191, 65] on p "R$ 19,00" at bounding box center [204, 63] width 66 height 8
click at [295, 61] on p "R$ 16,00" at bounding box center [283, 63] width 64 height 8
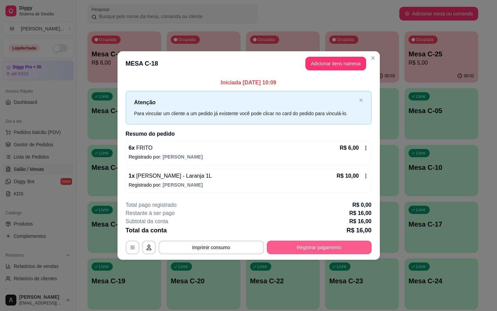
click at [312, 251] on button "Registrar pagamento" at bounding box center [319, 248] width 105 height 14
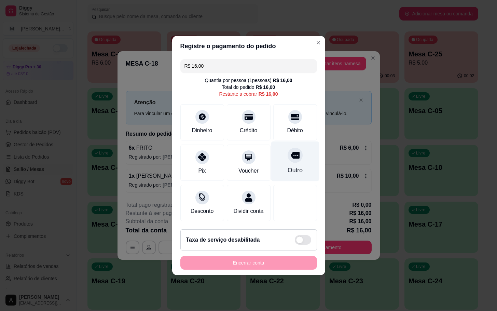
click at [292, 151] on icon at bounding box center [295, 155] width 9 height 9
click at [282, 144] on div "Outro" at bounding box center [295, 162] width 48 height 40
type input "R$ 0,00"
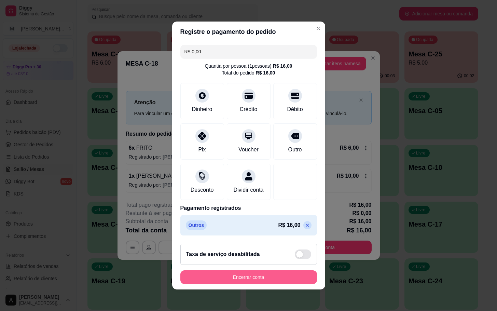
click at [225, 278] on button "Encerrar conta" at bounding box center [249, 277] width 137 height 14
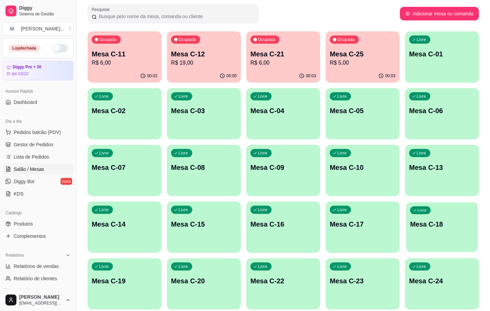
click at [419, 217] on div "Livre Mesa C-18" at bounding box center [442, 223] width 72 height 42
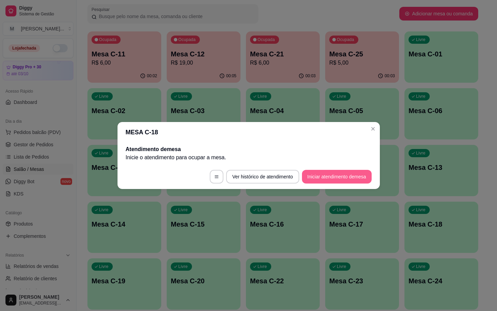
click at [327, 180] on button "Iniciar atendimento de mesa" at bounding box center [337, 177] width 70 height 14
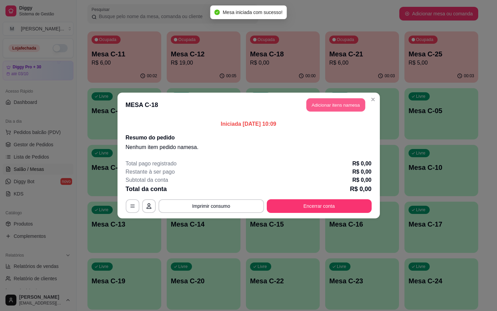
click at [336, 102] on button "Adicionar itens na mesa" at bounding box center [336, 104] width 59 height 13
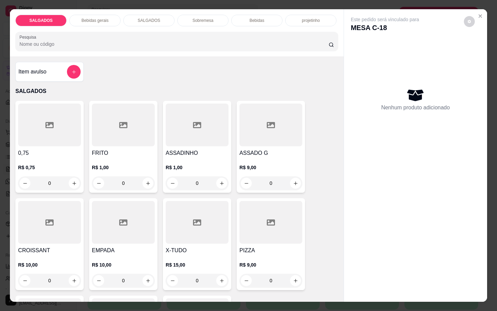
scroll to position [51, 0]
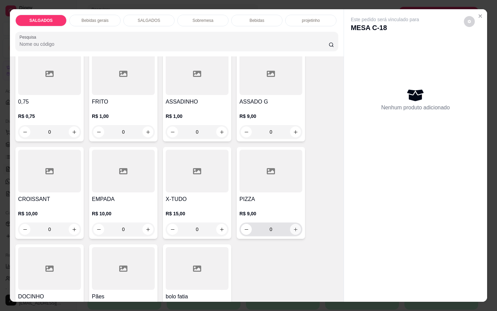
click at [293, 228] on icon "increase-product-quantity" at bounding box center [295, 229] width 5 height 5
type input "1"
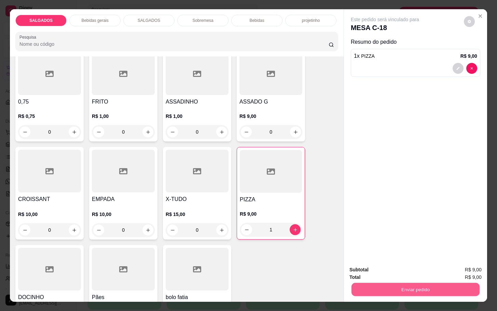
click at [370, 283] on button "Enviar pedido" at bounding box center [416, 289] width 128 height 13
click at [453, 265] on button "Enviar pedido" at bounding box center [463, 269] width 39 height 13
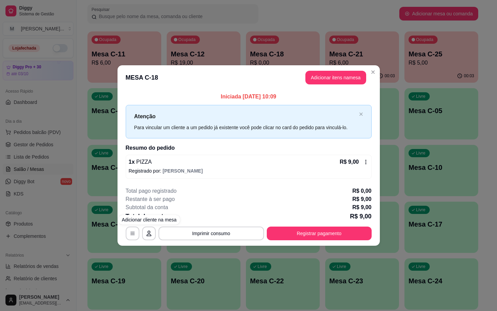
click at [49, 196] on div "**********" at bounding box center [248, 155] width 497 height 311
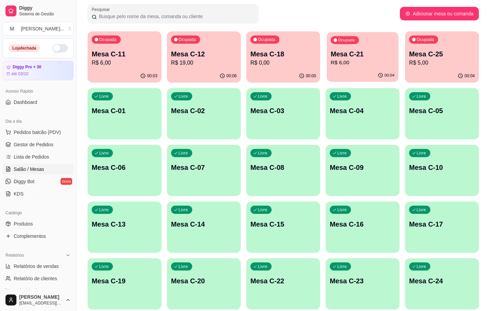
click at [349, 57] on p "Mesa C-21" at bounding box center [363, 54] width 64 height 9
click at [428, 41] on p "Ocupada" at bounding box center [425, 40] width 17 height 5
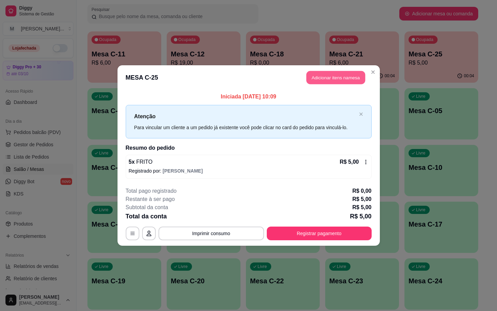
click at [314, 80] on button "Adicionar itens na mesa" at bounding box center [336, 77] width 59 height 13
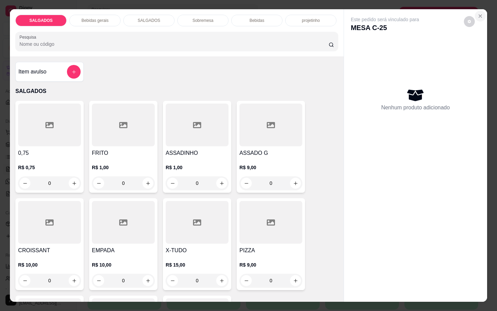
click at [478, 15] on button "Close" at bounding box center [480, 16] width 11 height 11
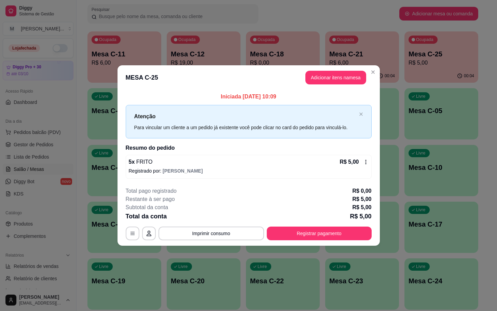
click at [366, 161] on icon at bounding box center [365, 161] width 5 height 5
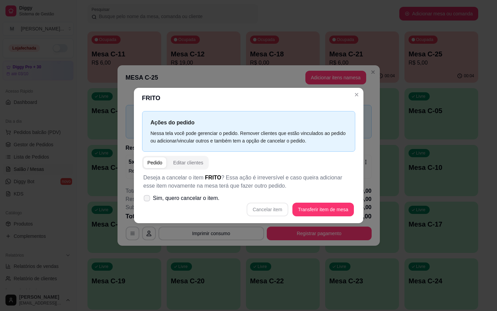
click at [151, 197] on label "Sim, quero cancelar o item." at bounding box center [182, 198] width 82 height 14
click at [148, 200] on input "Sim, quero cancelar o item." at bounding box center [145, 202] width 4 height 4
checkbox input "true"
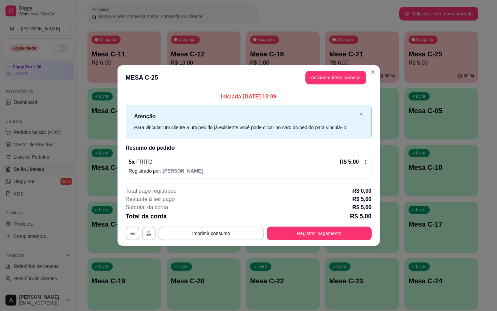
click at [369, 163] on div "5 x FRITO R$ 5,00 Registrado por: [PERSON_NAME]" at bounding box center [249, 167] width 246 height 24
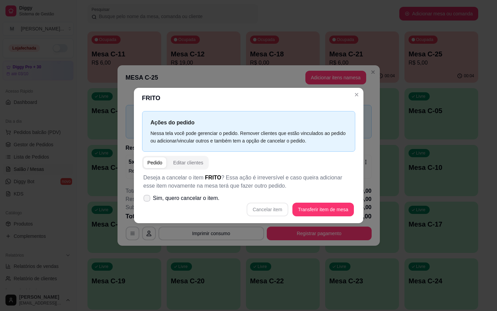
click at [147, 200] on icon at bounding box center [146, 198] width 5 height 4
click at [147, 200] on input "Sim, quero cancelar o item." at bounding box center [145, 202] width 4 height 4
checkbox input "true"
click at [272, 211] on button "Cancelar item" at bounding box center [268, 209] width 41 height 13
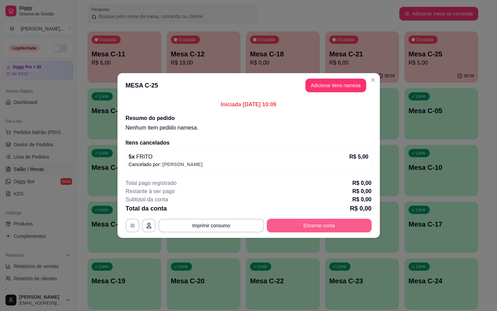
click at [302, 223] on button "Encerrar conta" at bounding box center [319, 226] width 105 height 14
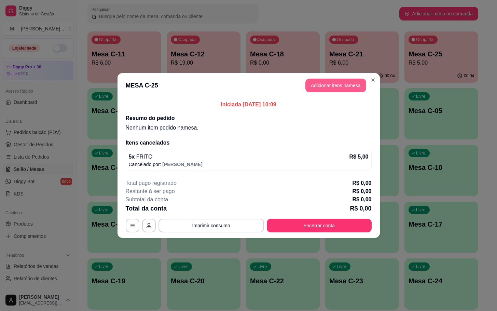
click at [318, 89] on button "Adicionar itens na mesa" at bounding box center [336, 86] width 61 height 14
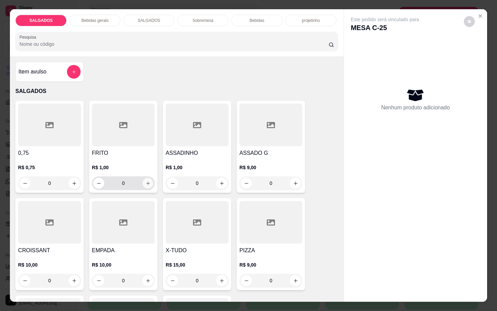
click at [148, 180] on button "increase-product-quantity" at bounding box center [148, 183] width 11 height 11
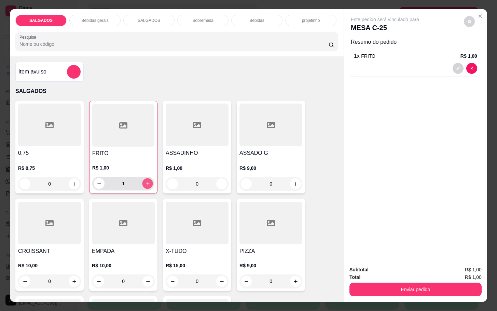
click at [148, 180] on button "increase-product-quantity" at bounding box center [148, 183] width 11 height 11
click at [148, 182] on button "increase-product-quantity" at bounding box center [148, 183] width 11 height 11
type input "4"
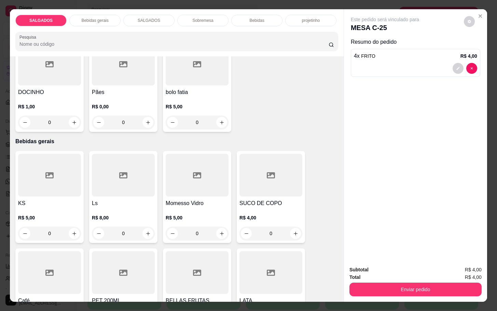
scroll to position [308, 0]
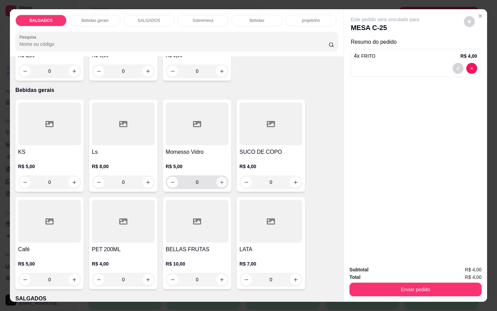
click at [221, 180] on icon "increase-product-quantity" at bounding box center [222, 182] width 5 height 5
type input "1"
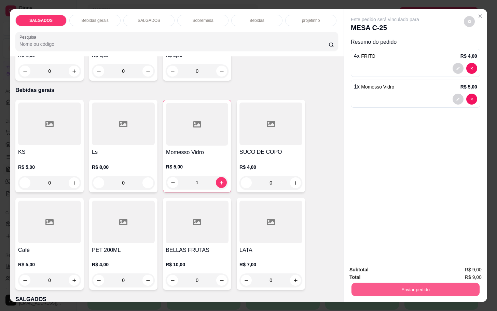
click at [379, 283] on button "Enviar pedido" at bounding box center [416, 289] width 128 height 13
click at [463, 267] on button "Enviar pedido" at bounding box center [463, 269] width 39 height 13
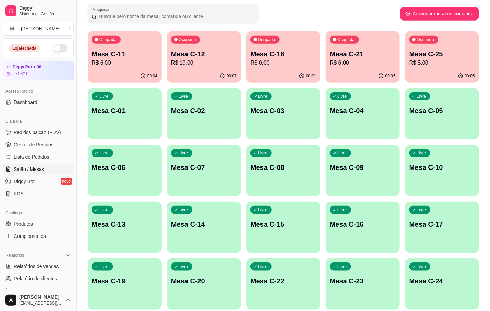
click at [370, 57] on div "Ocupada Mesa C-21 R$ 6,00" at bounding box center [363, 50] width 74 height 38
click at [292, 33] on div "Ocupada Mesa C-18 R$ 0,00" at bounding box center [283, 50] width 74 height 38
click at [181, 45] on div "Ocupada Mesa C-12 R$ 19,00" at bounding box center [204, 50] width 74 height 38
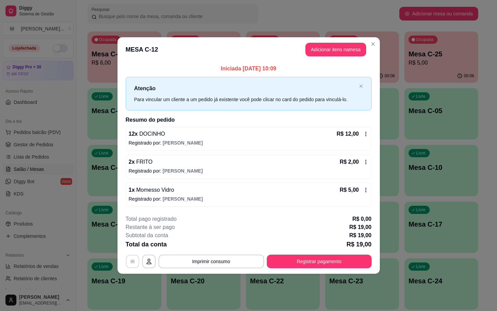
click at [131, 262] on icon "button" at bounding box center [132, 261] width 5 height 5
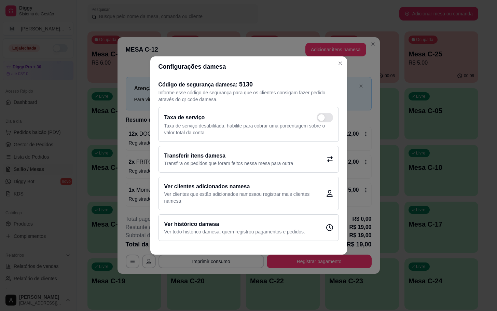
click at [279, 160] on p "Transfira os pedidos que foram feitos nessa mesa para outra" at bounding box center [228, 163] width 129 height 7
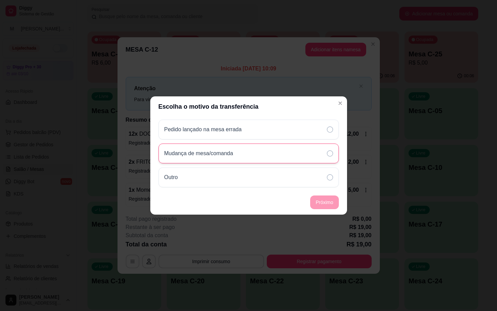
click at [224, 154] on p "Mudança de mesa/comanda" at bounding box center [198, 153] width 69 height 8
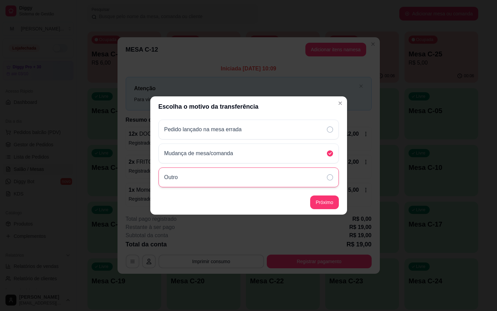
click at [247, 171] on div "Outro" at bounding box center [249, 178] width 181 height 20
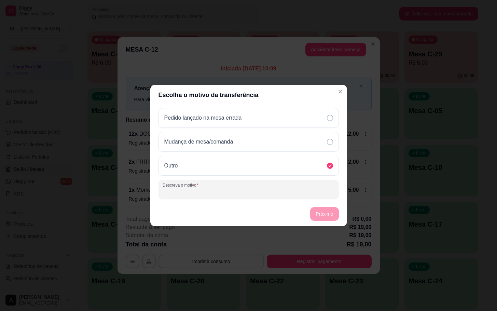
click at [306, 190] on input "Descreva o motivo" at bounding box center [249, 192] width 172 height 7
type input "F"
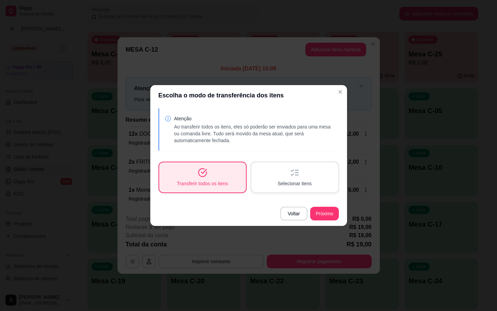
click at [289, 185] on span "Selecionar itens" at bounding box center [295, 183] width 34 height 7
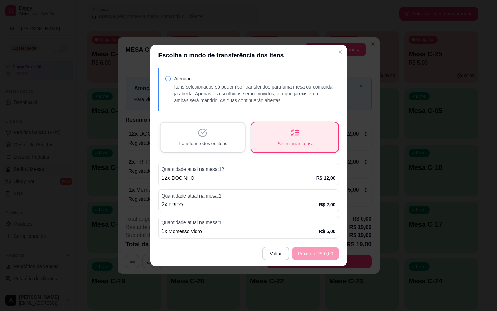
click at [196, 146] on span "Transferir todos os itens" at bounding box center [203, 143] width 50 height 6
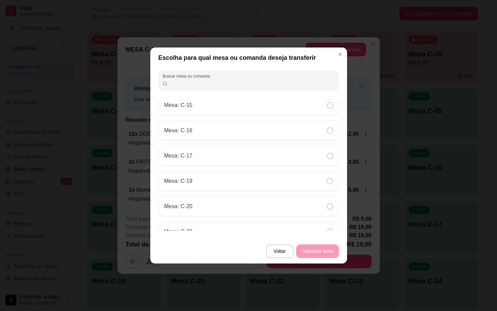
scroll to position [359, 0]
click at [220, 189] on div "Mesa: C-22" at bounding box center [249, 181] width 181 height 20
click at [331, 250] on button "Transferir itens" at bounding box center [317, 251] width 41 height 13
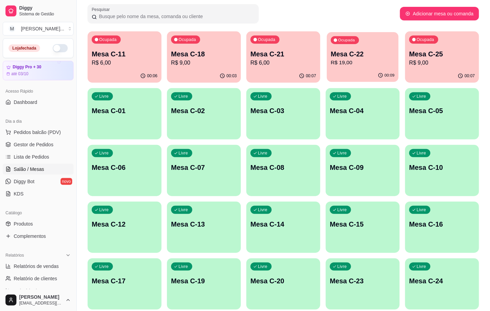
click at [387, 51] on p "Mesa C-22" at bounding box center [363, 54] width 64 height 9
click at [112, 60] on p "R$ 6,00" at bounding box center [125, 63] width 66 height 8
click at [348, 63] on p "R$ 19,00" at bounding box center [363, 63] width 66 height 8
click at [426, 69] on button "Ocupada Mesa C-25 R$ 9,00 00:08" at bounding box center [442, 56] width 74 height 51
click at [264, 70] on div "00:08" at bounding box center [283, 75] width 74 height 13
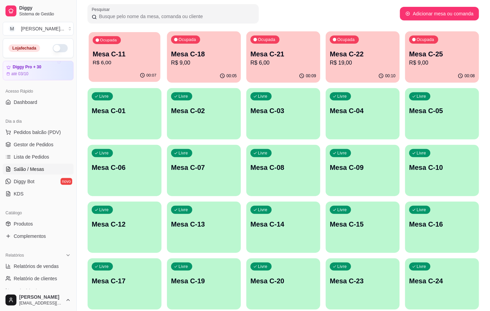
click at [113, 54] on p "Mesa C-11" at bounding box center [125, 54] width 64 height 9
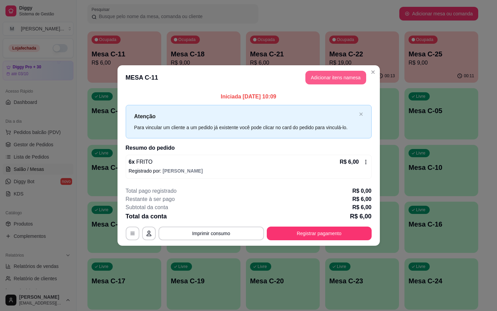
click at [326, 77] on button "Adicionar itens na mesa" at bounding box center [336, 78] width 61 height 14
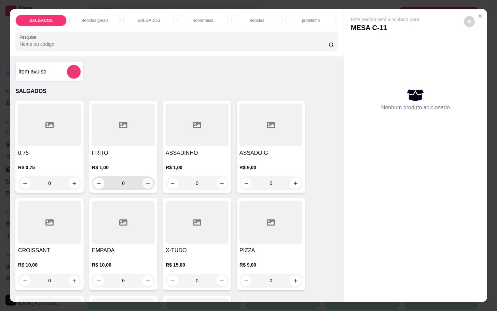
click at [146, 182] on icon "increase-product-quantity" at bounding box center [148, 183] width 5 height 5
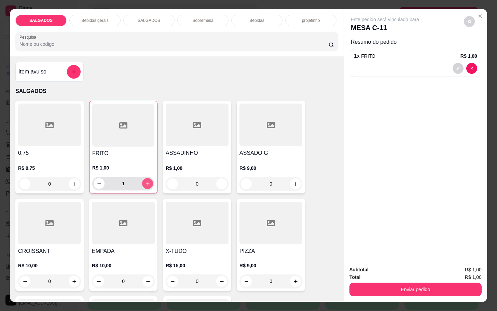
click at [145, 182] on icon "increase-product-quantity" at bounding box center [147, 183] width 5 height 5
click at [94, 185] on div "2" at bounding box center [123, 184] width 59 height 14
click at [98, 182] on icon "decrease-product-quantity" at bounding box center [99, 183] width 5 height 5
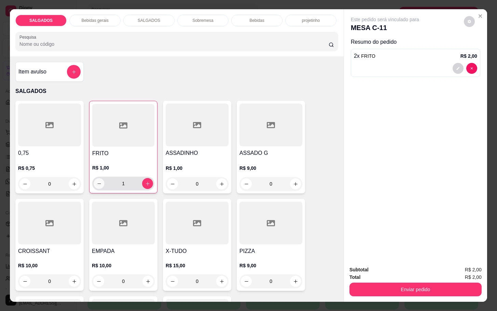
type input "0"
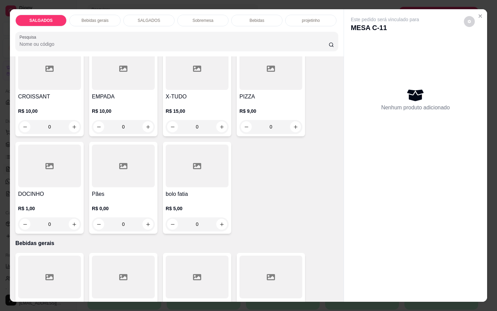
scroll to position [205, 0]
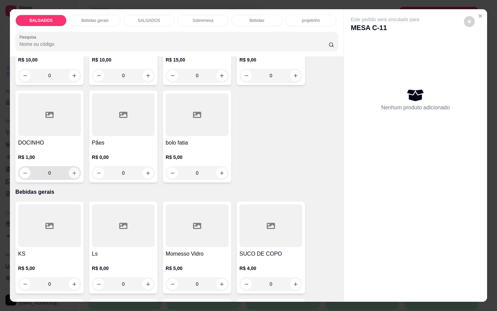
click at [72, 171] on icon "increase-product-quantity" at bounding box center [74, 173] width 5 height 5
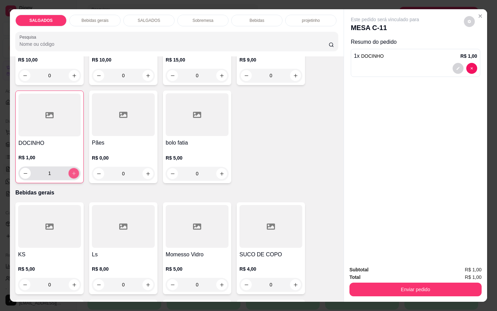
click at [71, 171] on icon "increase-product-quantity" at bounding box center [73, 173] width 5 height 5
type input "2"
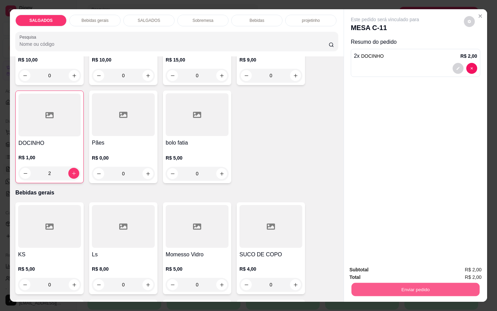
click at [393, 283] on button "Enviar pedido" at bounding box center [416, 289] width 128 height 13
click at [454, 269] on button "Enviar pedido" at bounding box center [463, 269] width 38 height 13
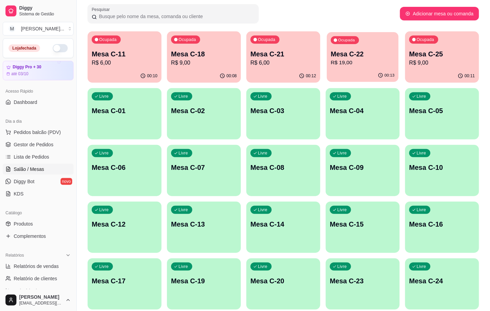
click at [344, 55] on p "Mesa C-22" at bounding box center [363, 54] width 64 height 9
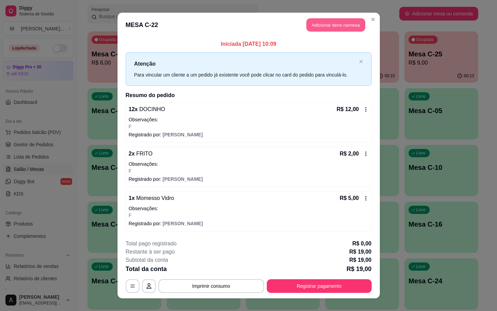
click at [321, 28] on button "Adicionar itens na mesa" at bounding box center [336, 24] width 59 height 13
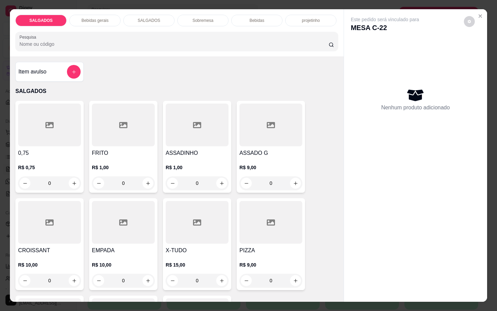
scroll to position [103, 0]
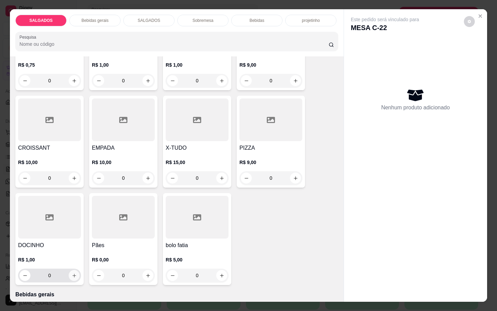
click at [72, 274] on icon "increase-product-quantity" at bounding box center [74, 275] width 5 height 5
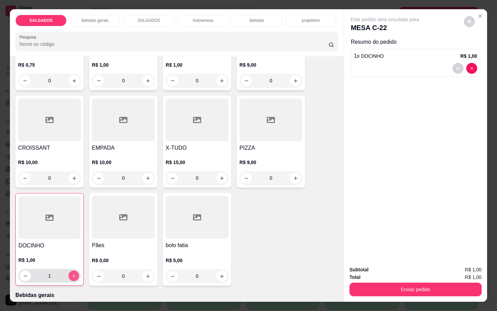
click at [71, 274] on icon "increase-product-quantity" at bounding box center [73, 276] width 5 height 5
click at [70, 271] on button "increase-product-quantity" at bounding box center [74, 276] width 11 height 11
type input "3"
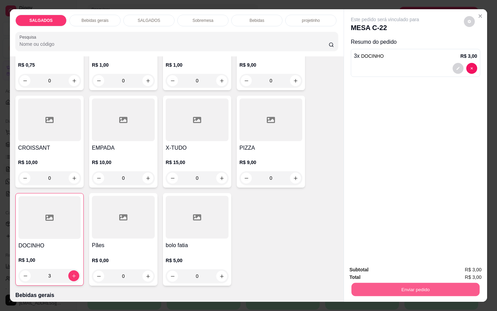
click at [400, 288] on button "Enviar pedido" at bounding box center [416, 289] width 128 height 13
click at [477, 267] on button "Enviar pedido" at bounding box center [463, 269] width 39 height 13
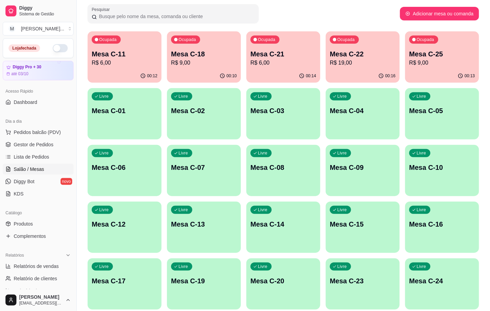
click at [278, 72] on div "00:14" at bounding box center [283, 75] width 74 height 13
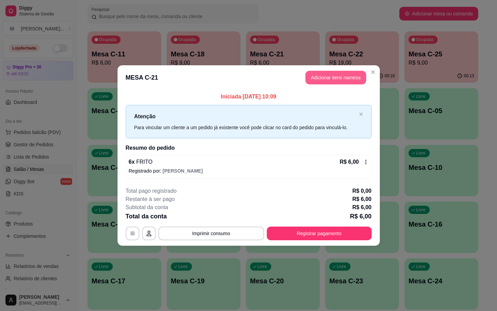
click at [321, 79] on button "Adicionar itens na mesa" at bounding box center [336, 78] width 61 height 14
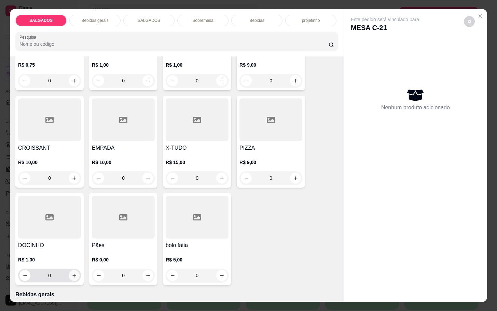
click at [72, 270] on button "increase-product-quantity" at bounding box center [74, 275] width 11 height 11
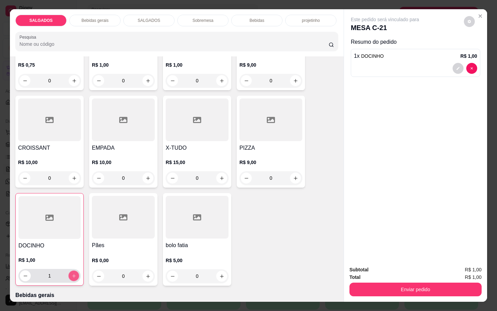
click at [72, 271] on button "increase-product-quantity" at bounding box center [74, 276] width 11 height 11
type input "2"
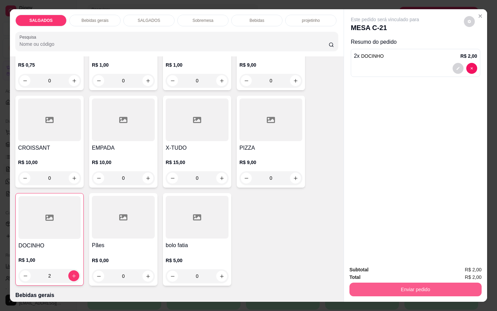
click at [381, 290] on button "Enviar pedido" at bounding box center [416, 290] width 132 height 14
click at [481, 267] on button "Enviar pedido" at bounding box center [463, 269] width 39 height 13
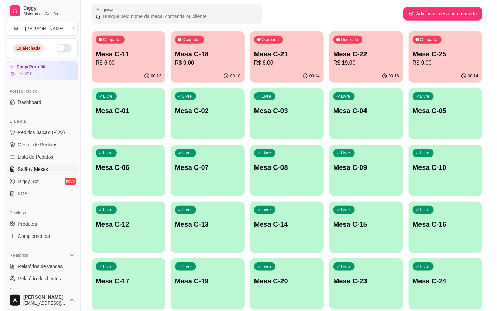
scroll to position [186, 0]
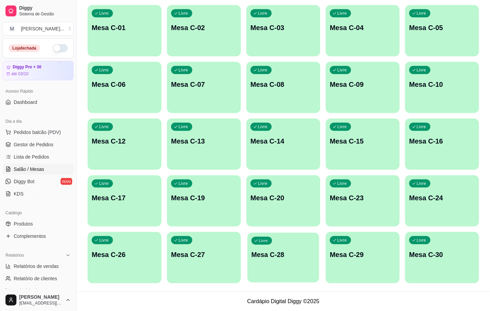
click at [283, 249] on div "Livre Mesa C-28" at bounding box center [283, 254] width 72 height 42
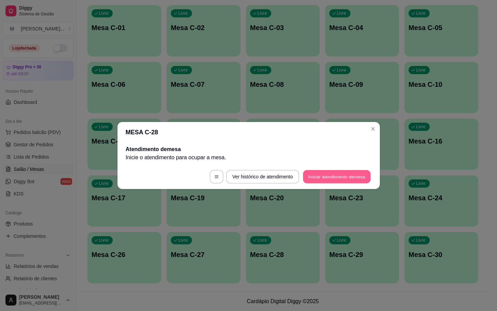
click at [328, 178] on button "Iniciar atendimento de mesa" at bounding box center [337, 176] width 68 height 13
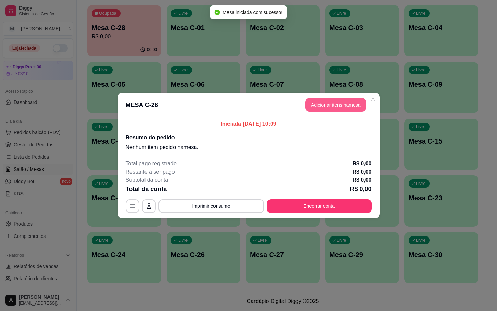
click at [322, 101] on button "Adicionar itens na mesa" at bounding box center [336, 105] width 61 height 14
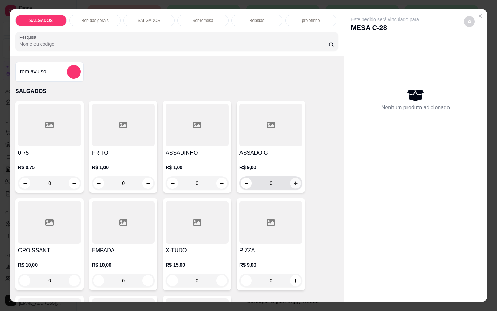
click at [293, 182] on icon "increase-product-quantity" at bounding box center [295, 183] width 5 height 5
type input "1"
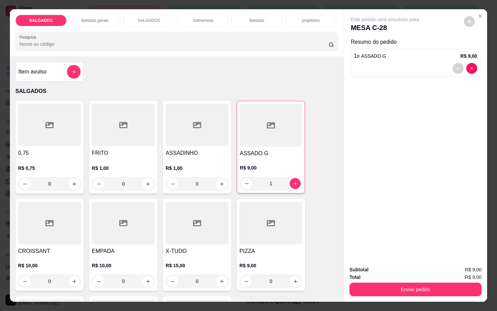
scroll to position [51, 0]
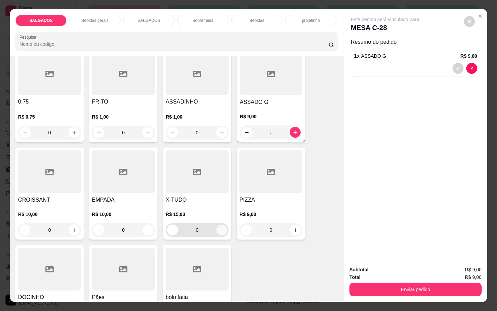
click at [221, 228] on icon "increase-product-quantity" at bounding box center [222, 230] width 5 height 5
type input "1"
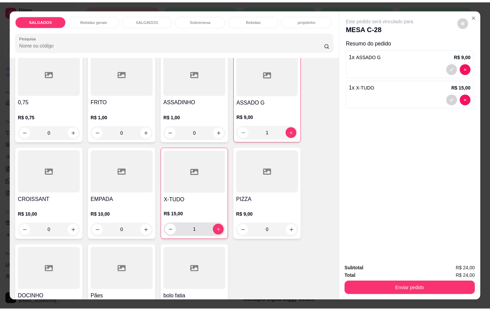
scroll to position [205, 0]
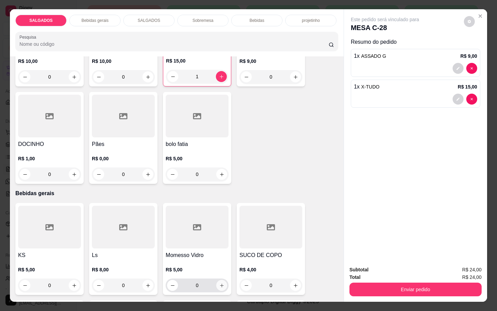
click at [216, 286] on button "increase-product-quantity" at bounding box center [221, 285] width 11 height 11
type input "1"
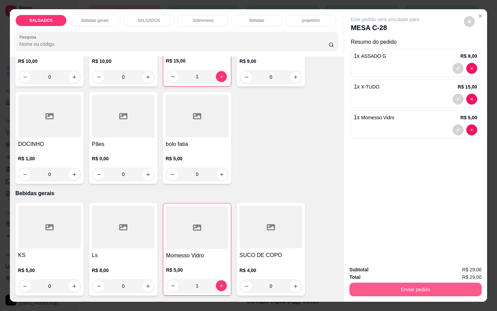
click at [358, 283] on button "Enviar pedido" at bounding box center [416, 290] width 132 height 14
click at [471, 271] on button "Enviar pedido" at bounding box center [463, 269] width 39 height 13
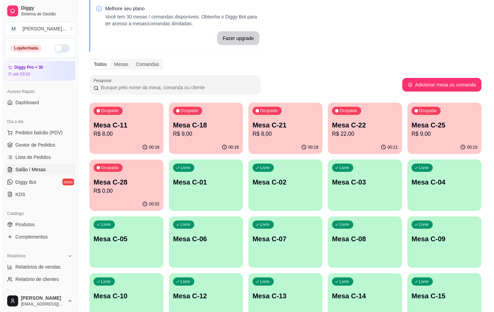
scroll to position [0, 0]
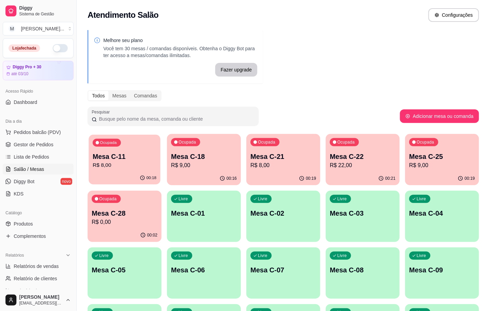
click at [129, 150] on div "Ocupada Mesa C-11 R$ 8,00" at bounding box center [125, 153] width 72 height 37
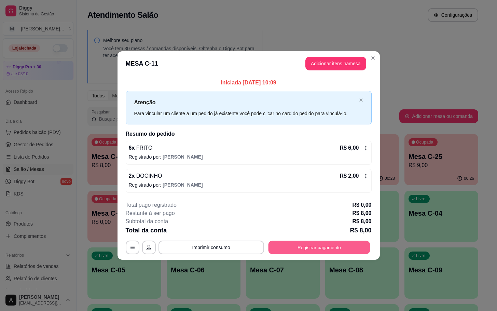
click at [298, 253] on button "Registrar pagamento" at bounding box center [319, 247] width 102 height 13
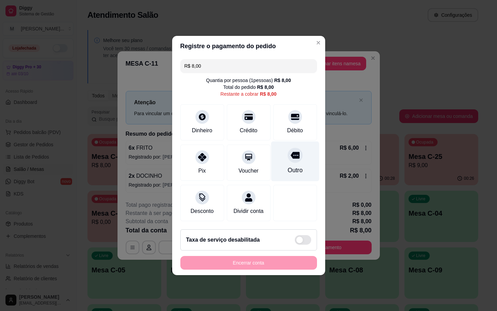
click at [274, 154] on div "Outro" at bounding box center [295, 162] width 48 height 40
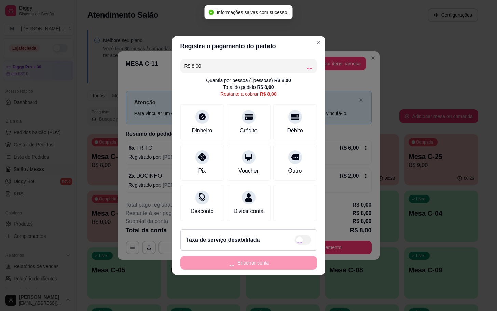
type input "R$ 0,00"
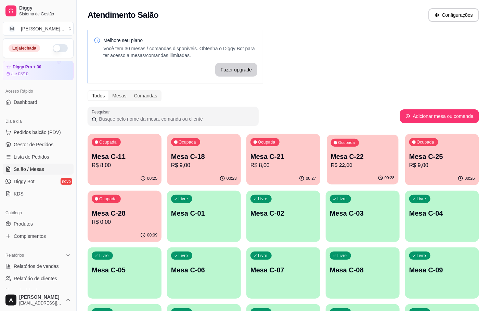
click at [366, 157] on p "Mesa C-22" at bounding box center [363, 156] width 64 height 9
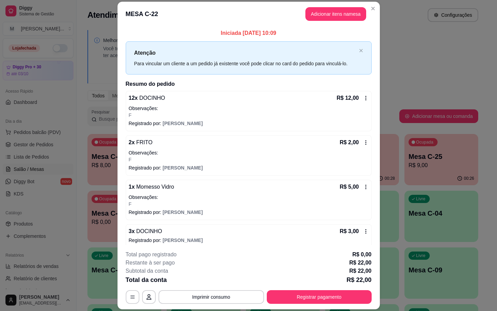
click at [363, 190] on icon at bounding box center [365, 186] width 5 height 5
click at [335, 307] on footer "**********" at bounding box center [249, 277] width 263 height 64
click at [338, 302] on button "Registrar pagamento" at bounding box center [319, 297] width 105 height 14
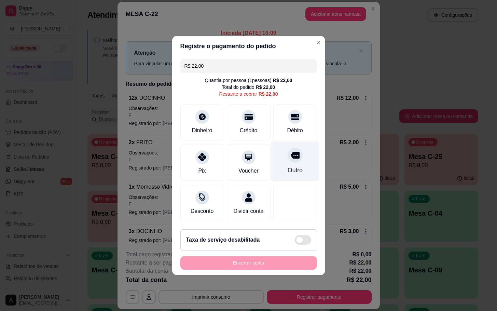
click at [295, 147] on div "Outro" at bounding box center [295, 162] width 48 height 40
type input "R$ 0,00"
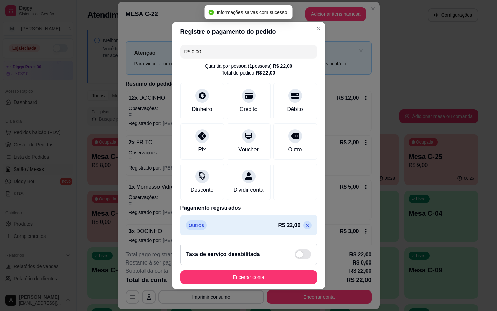
click at [287, 270] on footer "Taxa de serviço desabilitada Encerrar conta" at bounding box center [248, 263] width 153 height 51
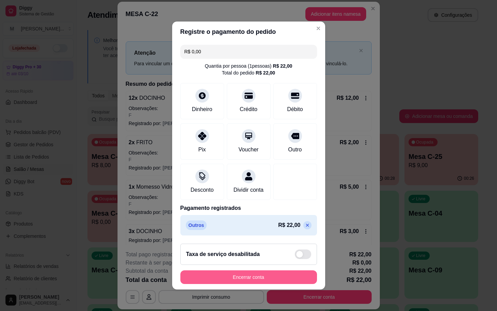
click at [228, 282] on button "Encerrar conta" at bounding box center [249, 277] width 137 height 14
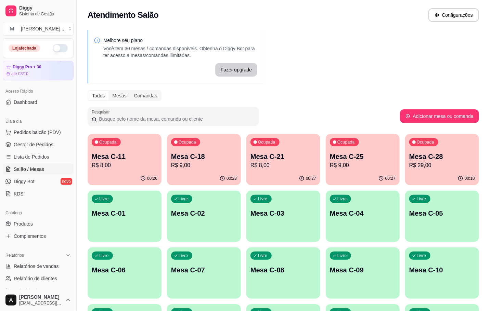
drag, startPoint x: 245, startPoint y: 172, endPoint x: 280, endPoint y: 160, distance: 36.9
click at [248, 172] on div "Ocupada Mesa C-11 R$ 8,00 00:26 Ocupada Mesa C-18 R$ 9,00 00:23 Ocupada Mesa C-…" at bounding box center [283, 301] width 391 height 335
click at [280, 160] on p "Mesa C-21" at bounding box center [283, 157] width 66 height 10
click at [107, 160] on p "Mesa C-11" at bounding box center [125, 157] width 66 height 10
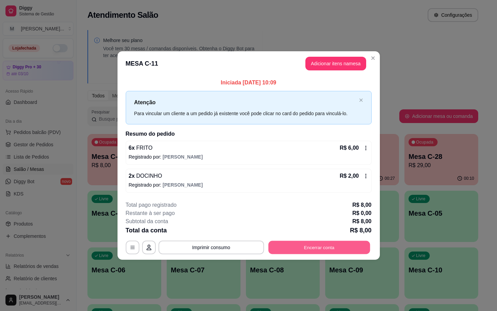
click at [294, 244] on button "Encerrar conta" at bounding box center [319, 247] width 102 height 13
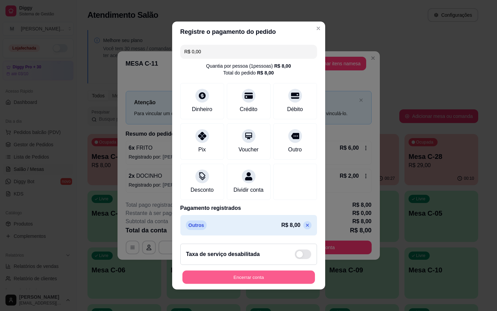
click at [279, 284] on button "Encerrar conta" at bounding box center [249, 277] width 133 height 13
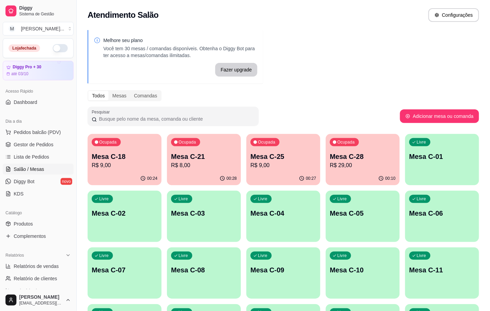
click at [196, 162] on p "R$ 8,00" at bounding box center [204, 165] width 66 height 8
click at [259, 150] on div "Ocupada Mesa C-25 R$ 9,00" at bounding box center [283, 153] width 74 height 38
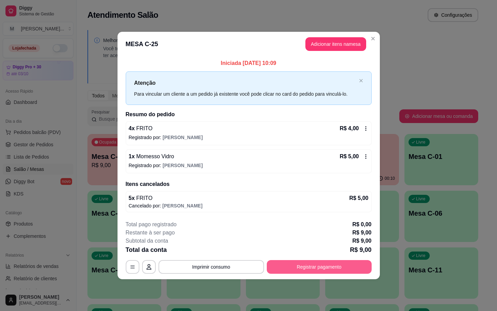
click at [295, 271] on button "Registrar pagamento" at bounding box center [319, 267] width 105 height 14
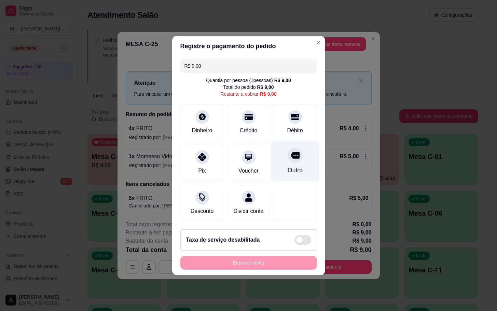
drag, startPoint x: 286, startPoint y: 168, endPoint x: 287, endPoint y: 173, distance: 5.1
click at [288, 168] on div "Outro" at bounding box center [295, 170] width 15 height 9
type input "R$ 0,00"
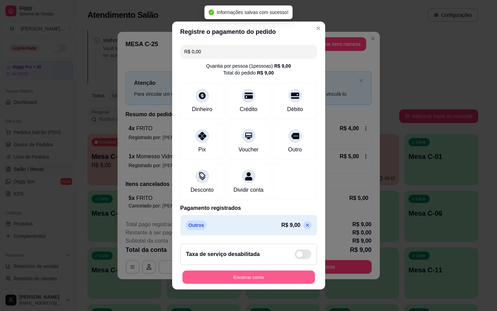
click at [260, 283] on button "Encerrar conta" at bounding box center [249, 277] width 133 height 13
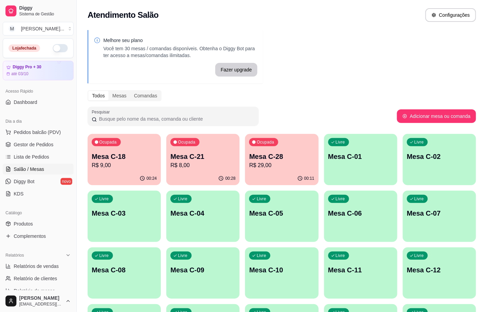
click at [266, 169] on p "R$ 29,00" at bounding box center [281, 165] width 65 height 8
click at [136, 169] on p "R$ 9,00" at bounding box center [124, 165] width 65 height 8
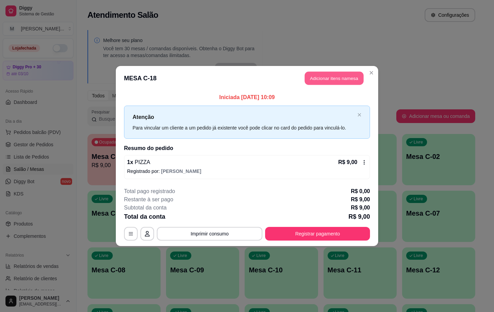
click at [336, 81] on button "Adicionar itens na mesa" at bounding box center [334, 78] width 59 height 13
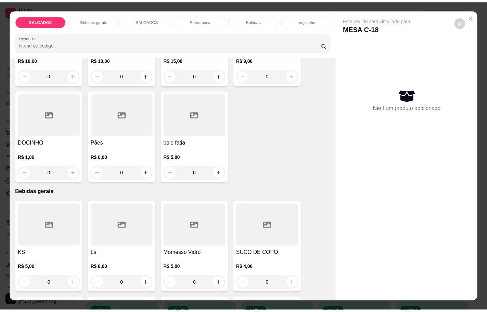
scroll to position [256, 0]
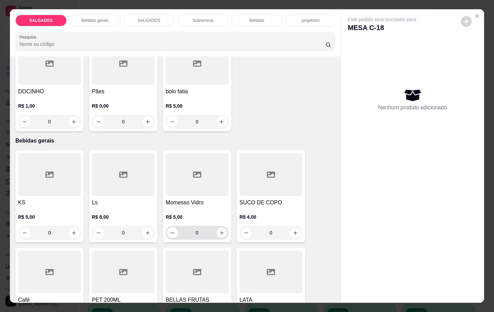
click at [216, 234] on button "increase-product-quantity" at bounding box center [221, 233] width 11 height 11
type input "1"
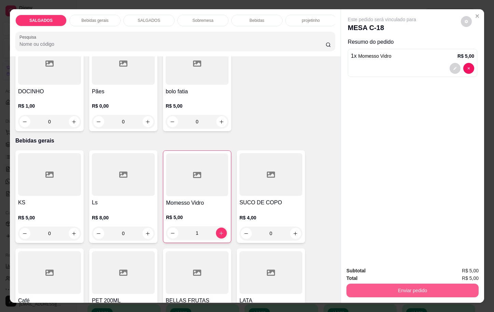
click at [394, 289] on button "Enviar pedido" at bounding box center [413, 291] width 132 height 14
click at [464, 269] on button "Enviar pedido" at bounding box center [460, 270] width 39 height 13
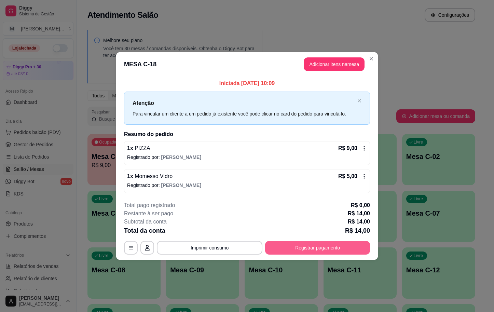
click at [305, 244] on button "Registrar pagamento" at bounding box center [317, 248] width 105 height 14
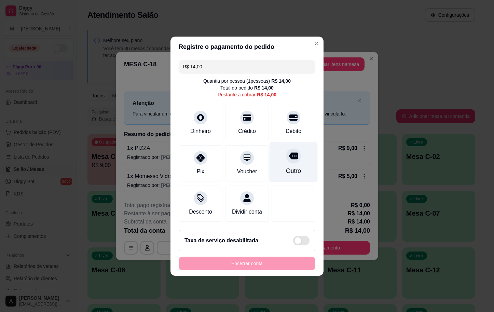
click at [288, 167] on div "Outro" at bounding box center [293, 171] width 15 height 9
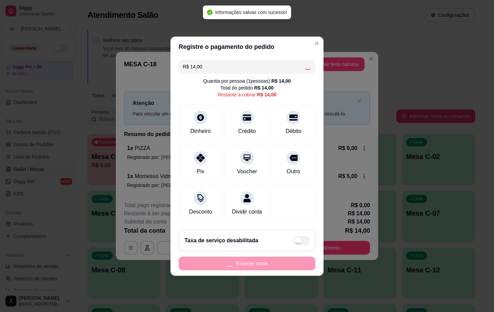
type input "R$ 0,00"
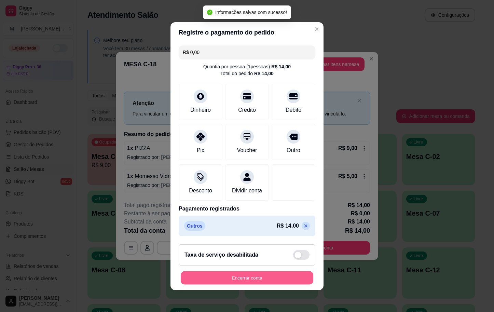
click at [261, 284] on button "Encerrar conta" at bounding box center [247, 277] width 133 height 13
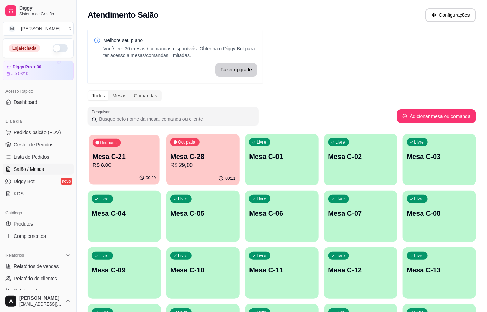
click at [125, 171] on div "Ocupada Mesa C-21 R$ 8,00" at bounding box center [124, 153] width 71 height 37
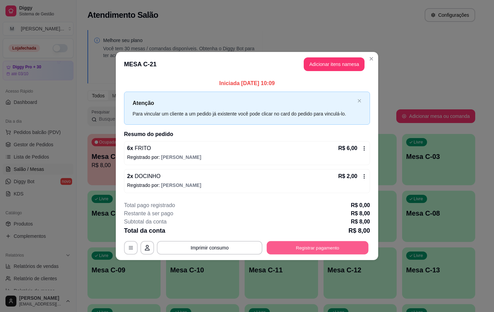
click at [320, 249] on button "Registrar pagamento" at bounding box center [318, 247] width 102 height 13
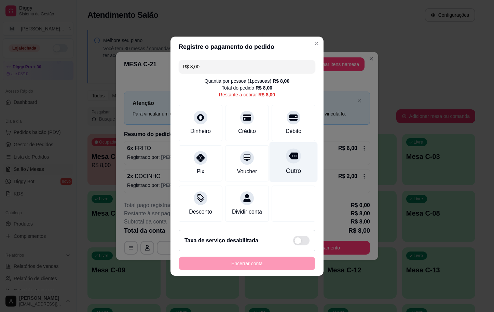
click at [276, 175] on div "Outro" at bounding box center [294, 162] width 48 height 40
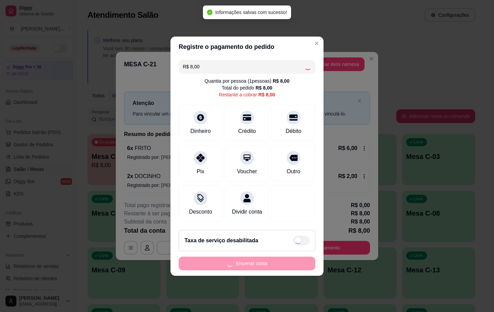
type input "R$ 0,00"
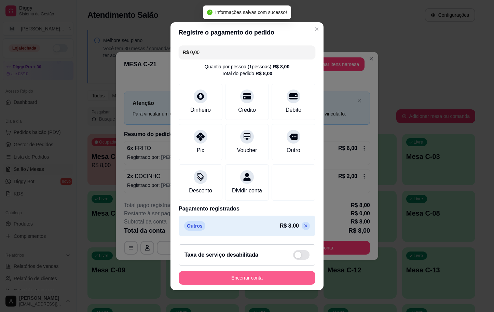
click at [245, 278] on button "Encerrar conta" at bounding box center [247, 278] width 137 height 14
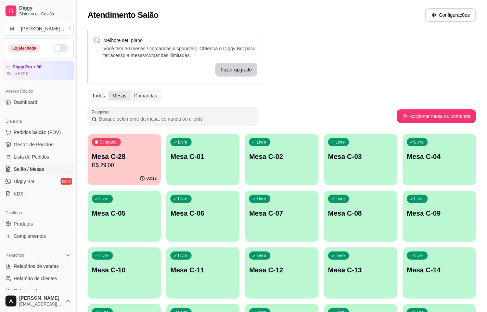
click at [121, 96] on div "Mesas" at bounding box center [119, 96] width 22 height 10
click at [108, 91] on input "Mesas" at bounding box center [108, 91] width 0 height 0
click at [135, 97] on div "Comandas" at bounding box center [145, 96] width 31 height 10
click at [130, 91] on input "Comandas" at bounding box center [130, 91] width 0 height 0
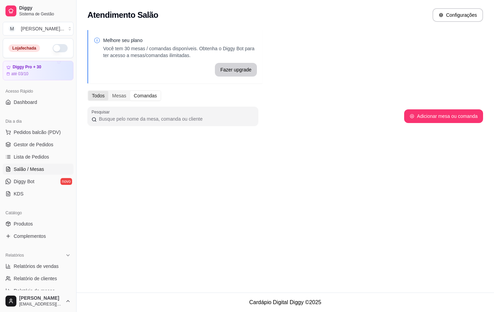
click at [97, 95] on div "Todos" at bounding box center [98, 96] width 20 height 10
click at [88, 91] on input "Todos" at bounding box center [88, 91] width 0 height 0
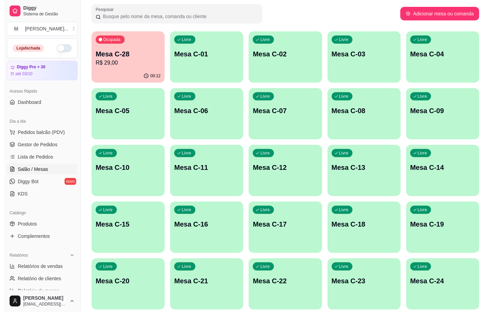
scroll to position [154, 0]
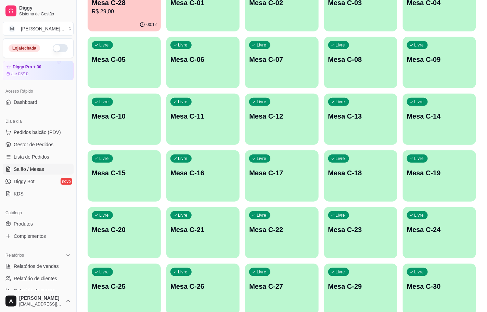
click at [112, 288] on p "Mesa C-25" at bounding box center [124, 287] width 65 height 10
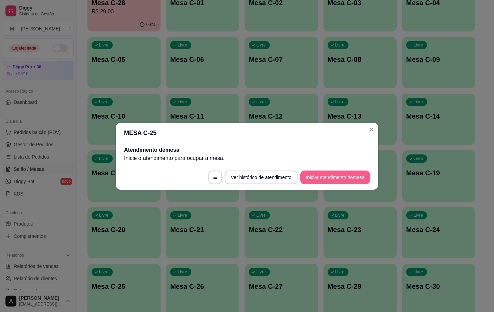
click at [320, 177] on button "Iniciar atendimento de mesa" at bounding box center [336, 178] width 70 height 14
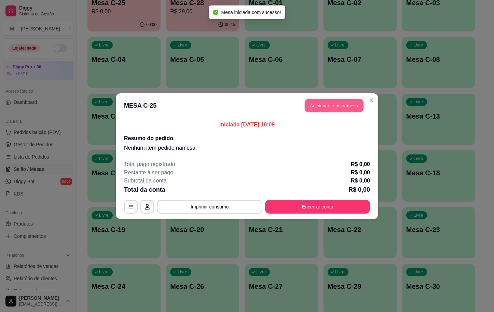
click at [330, 101] on button "Adicionar itens na mesa" at bounding box center [334, 105] width 59 height 13
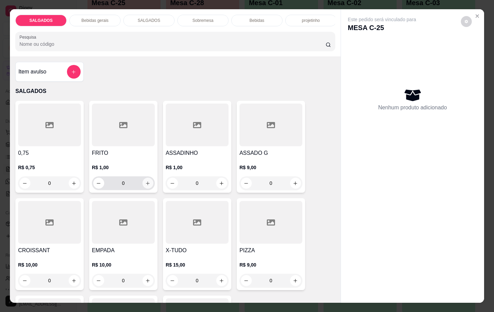
click at [145, 186] on icon "increase-product-quantity" at bounding box center [147, 183] width 5 height 5
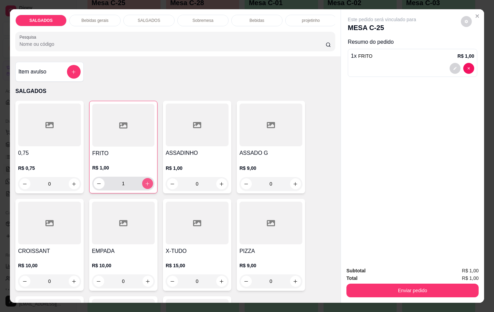
click at [145, 186] on icon "increase-product-quantity" at bounding box center [147, 183] width 5 height 5
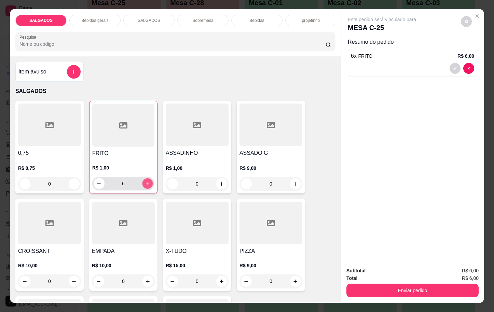
click at [145, 186] on icon "increase-product-quantity" at bounding box center [147, 183] width 5 height 5
type input "10"
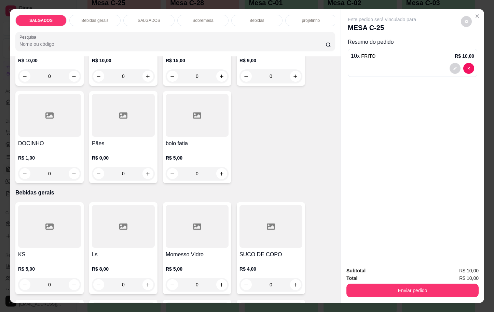
scroll to position [256, 0]
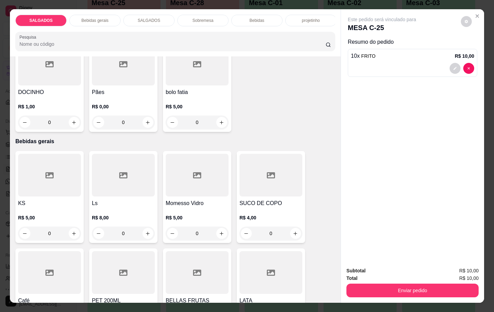
click at [174, 206] on h4 "Momesso Vidro" at bounding box center [197, 203] width 63 height 8
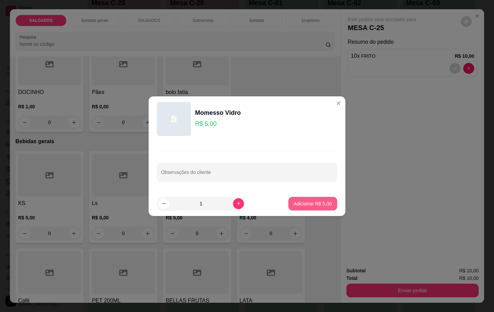
click at [304, 205] on p "Adicionar R$ 5,00" at bounding box center [313, 203] width 38 height 7
type input "1"
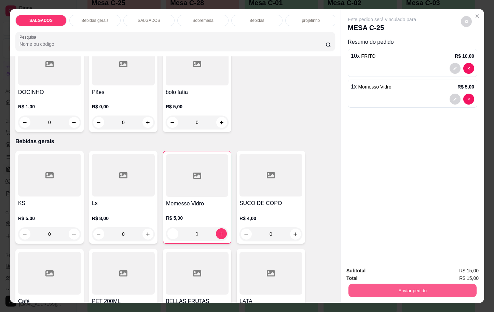
click at [372, 291] on button "Enviar pedido" at bounding box center [413, 290] width 128 height 13
click at [469, 270] on button "Enviar pedido" at bounding box center [460, 270] width 39 height 13
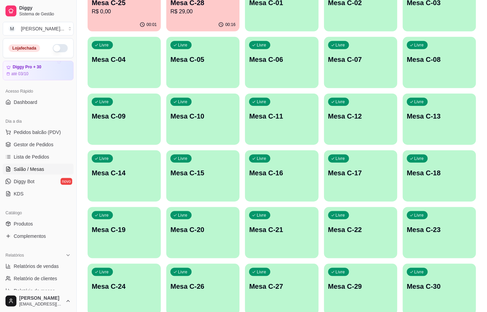
click at [424, 171] on p "Mesa C-18" at bounding box center [439, 173] width 65 height 10
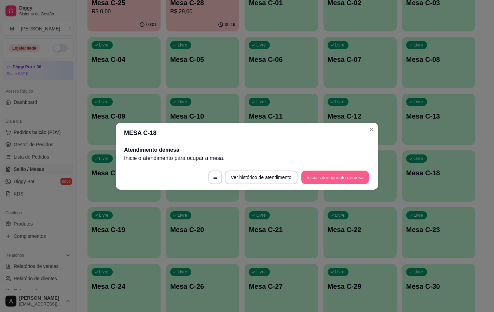
click at [315, 173] on button "Iniciar atendimento de mesa" at bounding box center [336, 177] width 68 height 13
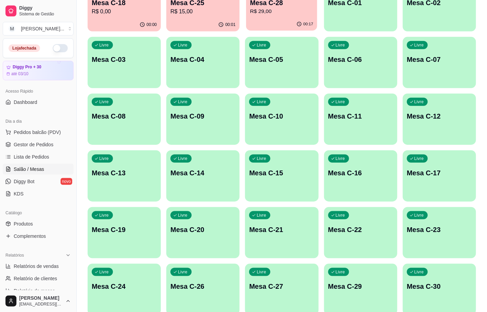
click at [282, 9] on p "R$ 29,00" at bounding box center [281, 12] width 63 height 8
click at [126, 1] on p "Mesa C-18" at bounding box center [124, 2] width 63 height 9
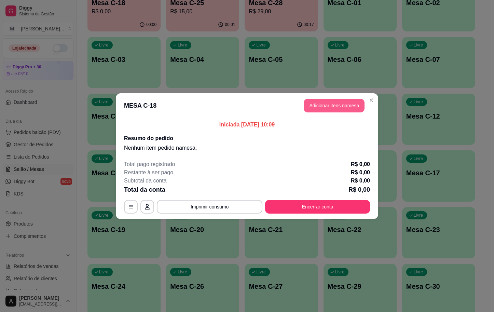
click at [335, 110] on button "Adicionar itens na mesa" at bounding box center [334, 106] width 61 height 14
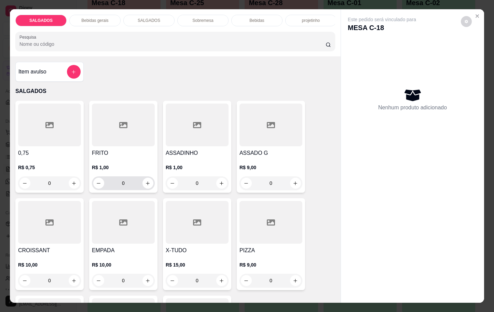
click at [128, 190] on input "0" at bounding box center [123, 183] width 38 height 14
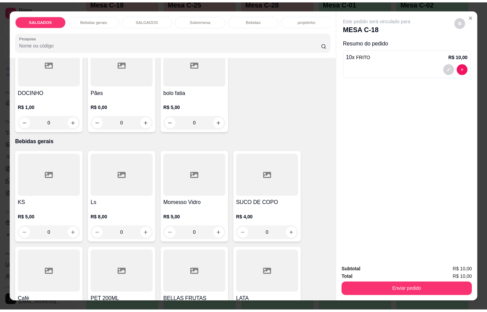
scroll to position [308, 0]
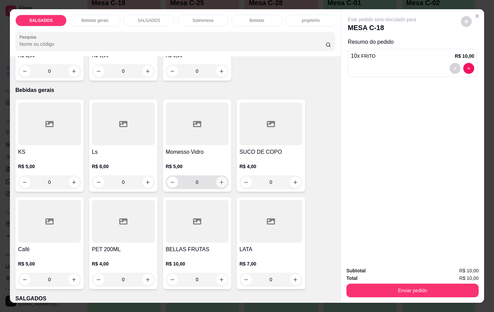
type input "10"
click at [220, 185] on icon "increase-product-quantity" at bounding box center [222, 182] width 5 height 5
type input "1"
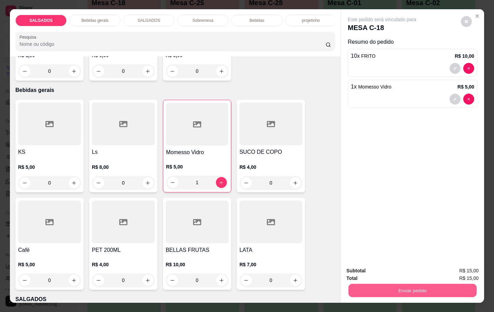
click at [370, 284] on button "Enviar pedido" at bounding box center [413, 290] width 128 height 13
click at [455, 274] on button "Enviar pedido" at bounding box center [460, 270] width 39 height 13
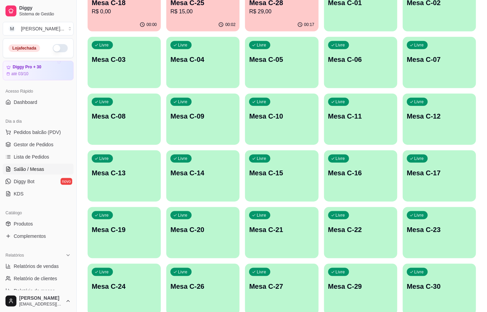
click at [262, 21] on div "00:17" at bounding box center [281, 24] width 73 height 13
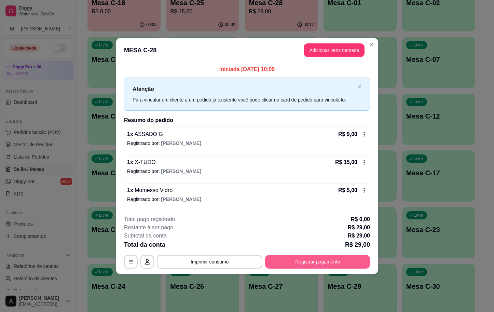
click at [298, 261] on button "Registrar pagamento" at bounding box center [317, 262] width 105 height 14
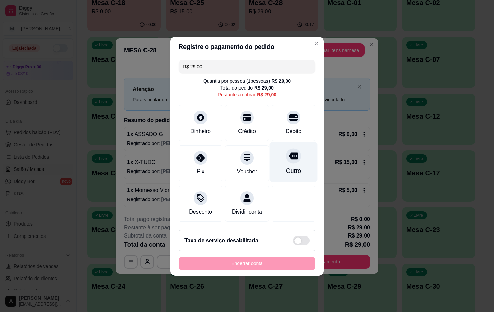
click at [290, 167] on div "Outro" at bounding box center [293, 171] width 15 height 9
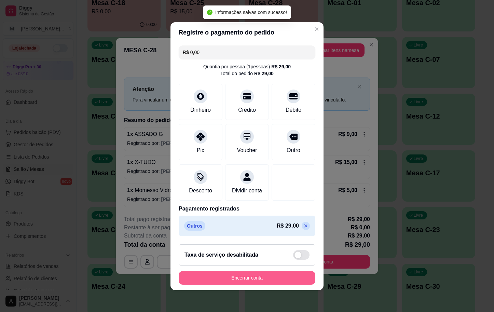
type input "R$ 0,00"
click at [244, 285] on button "Encerrar conta" at bounding box center [247, 278] width 137 height 14
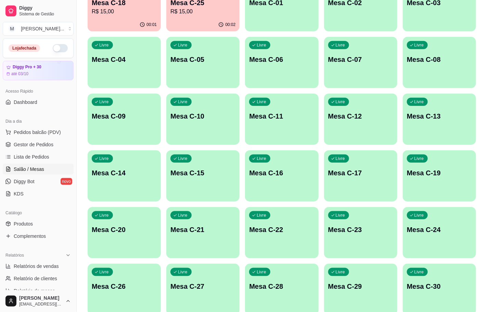
click at [125, 9] on p "R$ 15,00" at bounding box center [124, 12] width 65 height 8
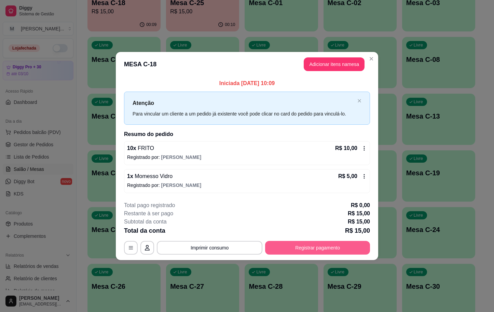
click at [349, 250] on button "Registrar pagamento" at bounding box center [317, 248] width 105 height 14
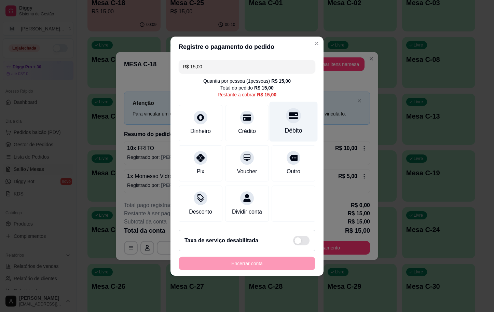
drag, startPoint x: 292, startPoint y: 129, endPoint x: 290, endPoint y: 137, distance: 8.5
click at [292, 130] on div "Débito" at bounding box center [293, 130] width 17 height 9
type input "R$ 0,00"
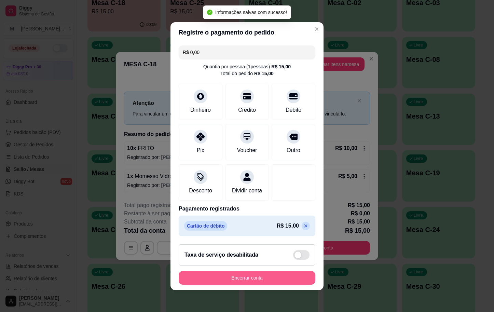
click at [272, 277] on button "Encerrar conta" at bounding box center [247, 278] width 137 height 14
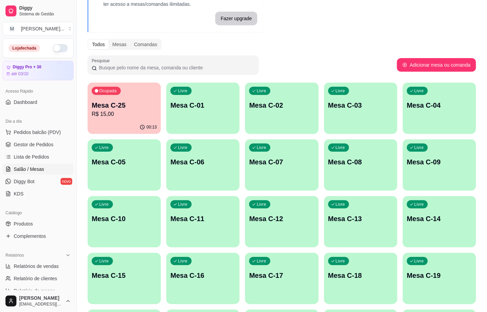
scroll to position [0, 0]
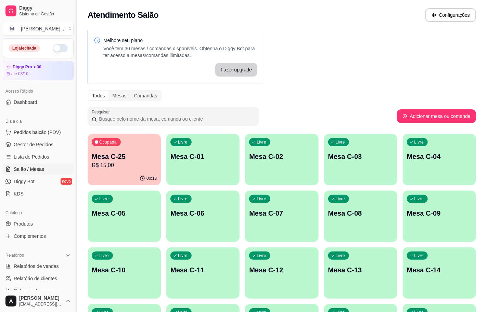
click at [116, 154] on p "Mesa C-25" at bounding box center [124, 157] width 65 height 10
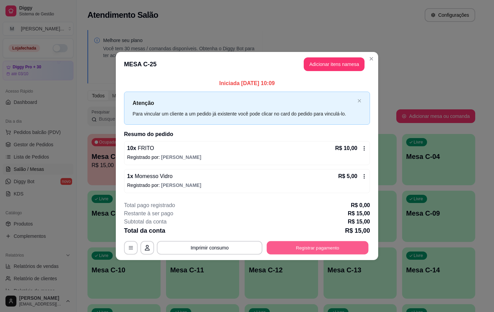
click at [343, 249] on button "Registrar pagamento" at bounding box center [318, 247] width 102 height 13
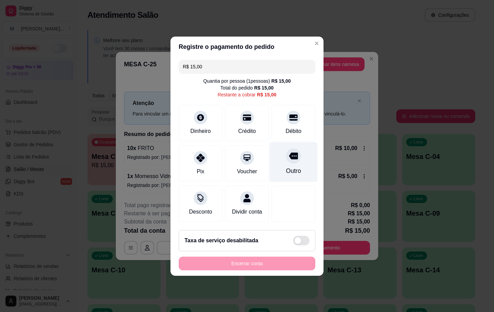
click at [287, 167] on div "Outro" at bounding box center [293, 171] width 15 height 9
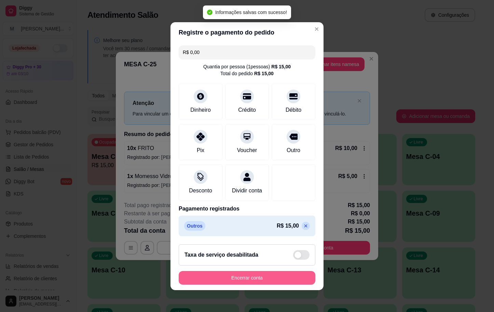
type input "R$ 0,00"
click at [245, 279] on button "Encerrar conta" at bounding box center [247, 277] width 133 height 13
